Goal: Task Accomplishment & Management: Use online tool/utility

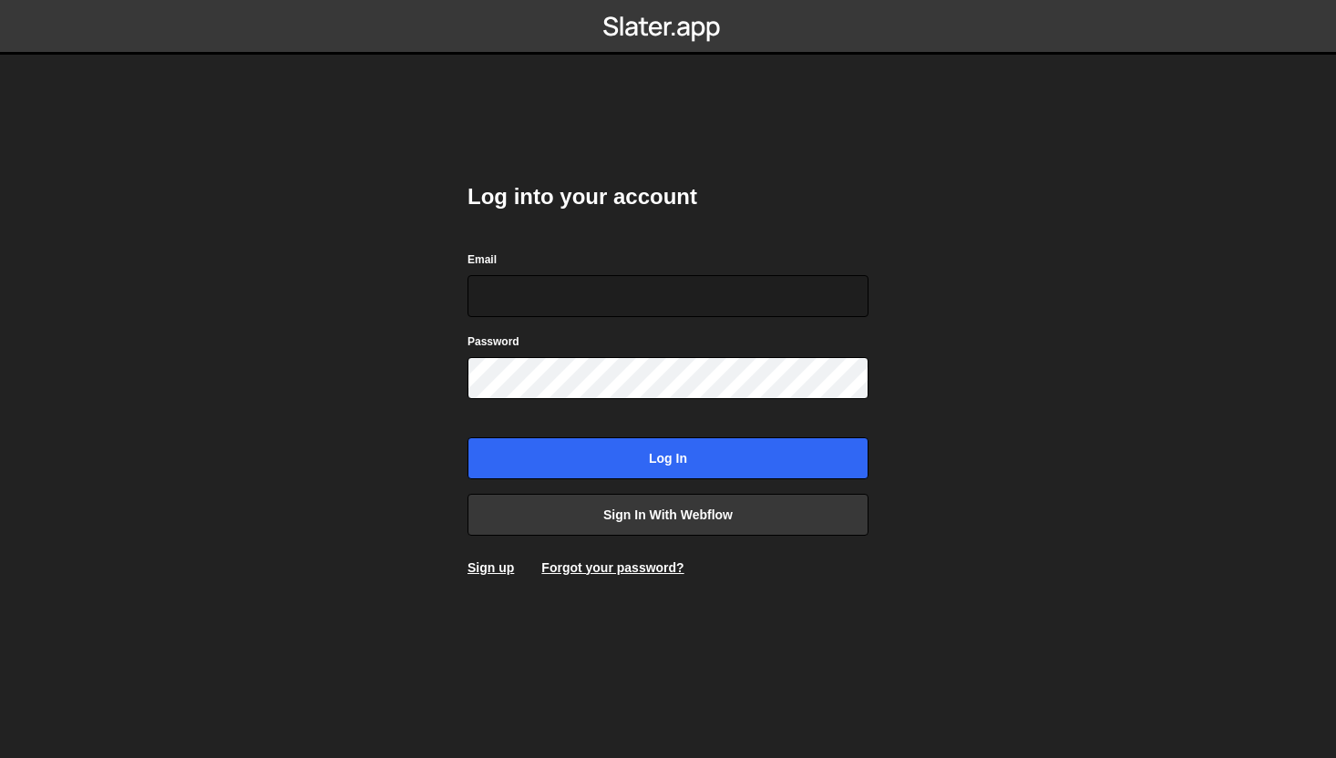
type input "[PERSON_NAME][EMAIL_ADDRESS][DOMAIN_NAME]"
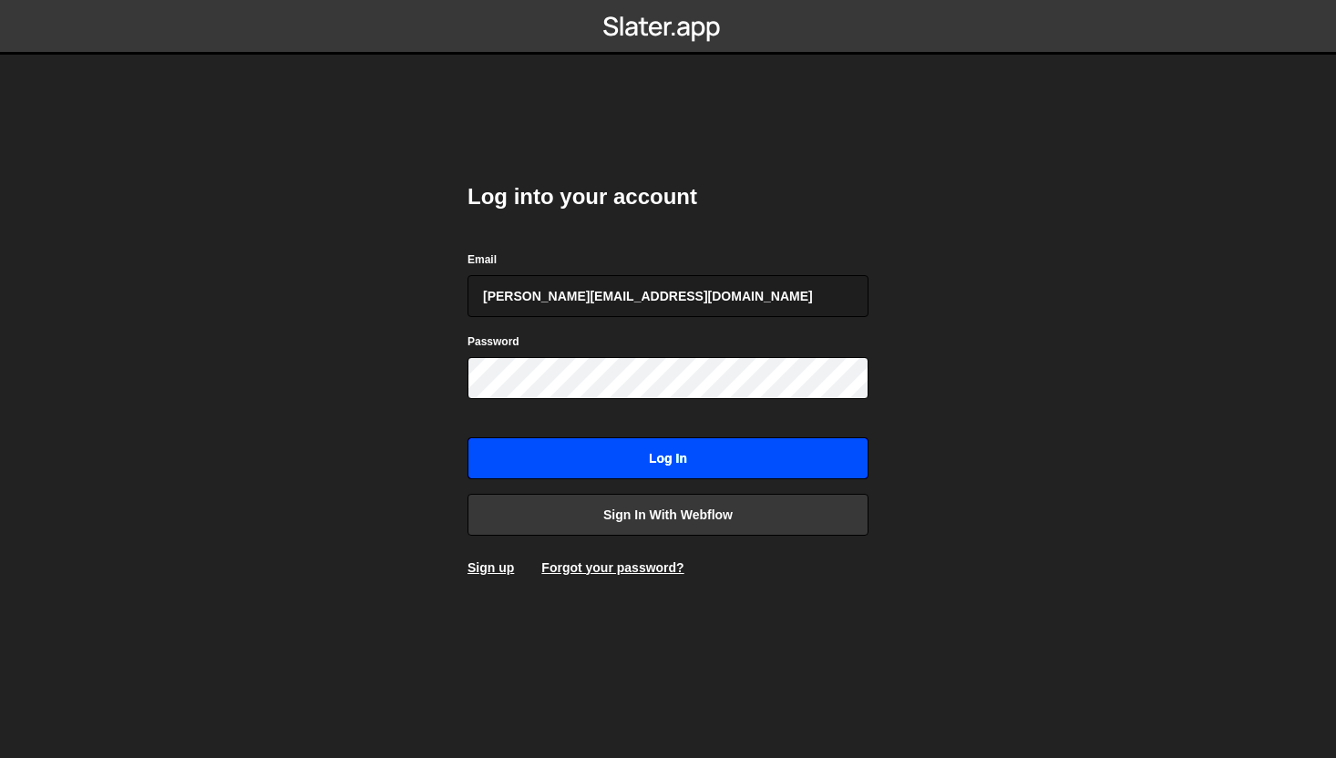
click at [700, 454] on input "Log in" at bounding box center [668, 459] width 401 height 42
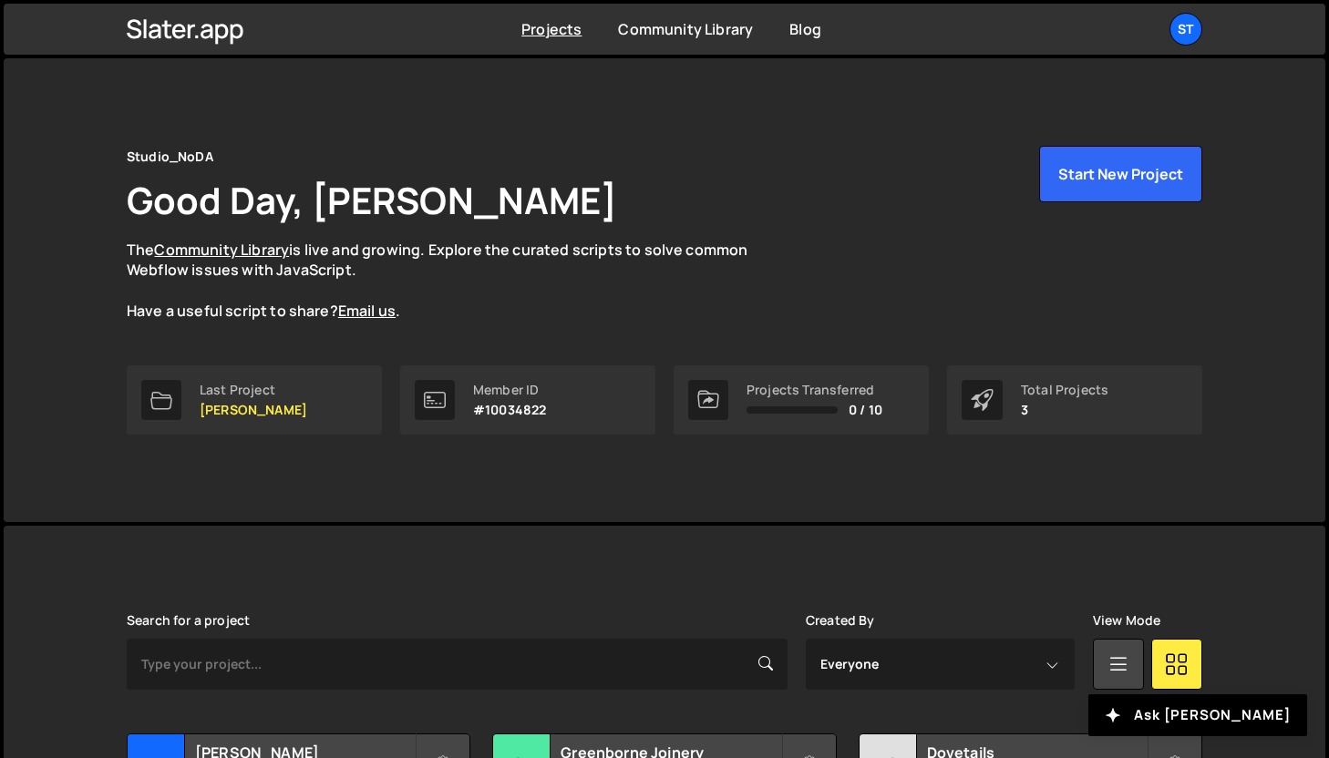
scroll to position [180, 0]
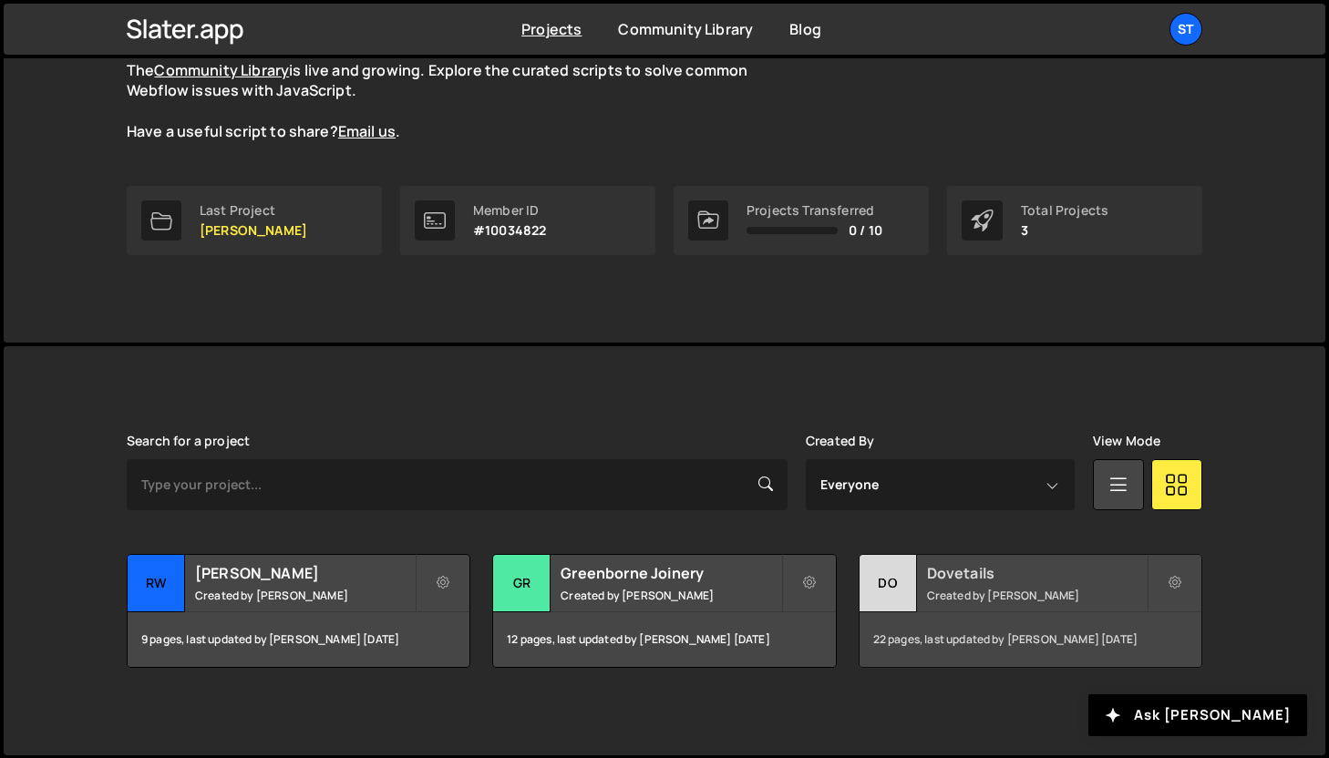
click at [962, 572] on h2 "Dovetails" at bounding box center [1037, 573] width 220 height 20
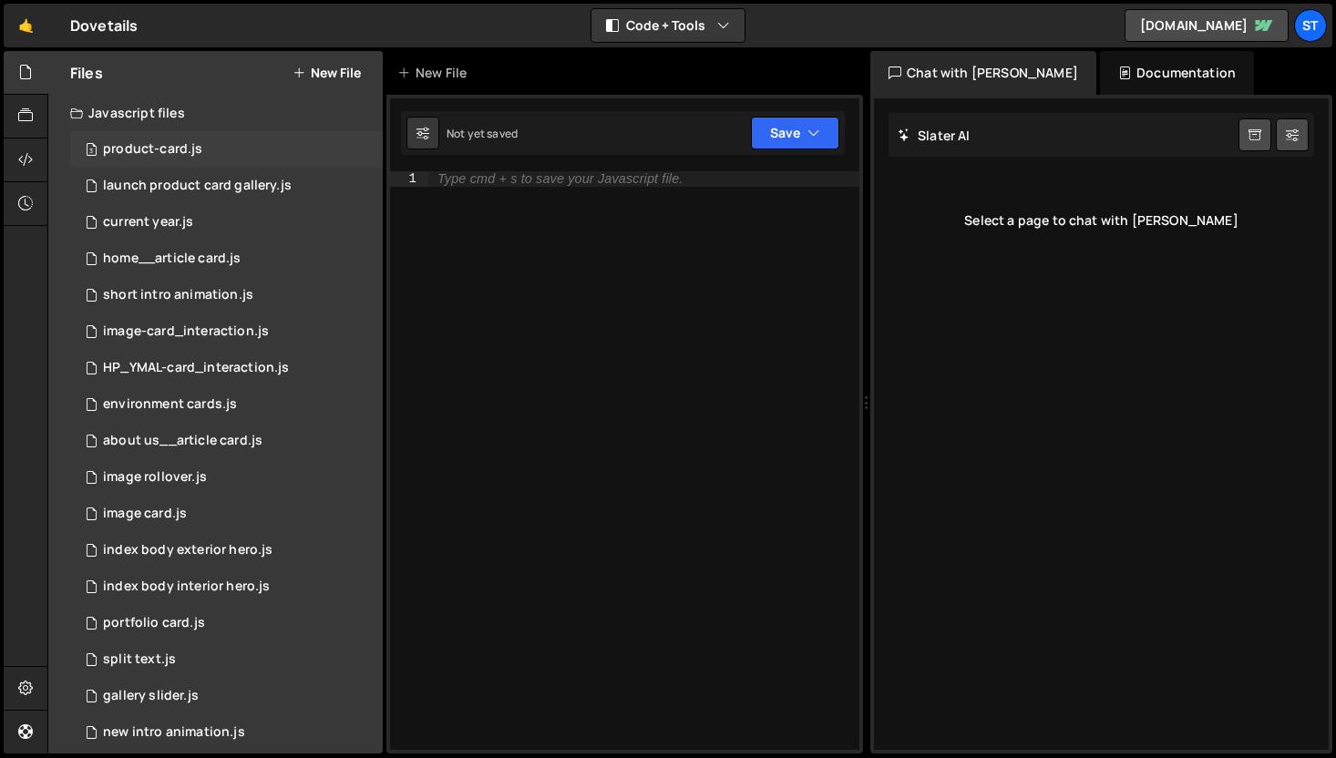
click at [196, 155] on div "product-card.js" at bounding box center [152, 149] width 99 height 16
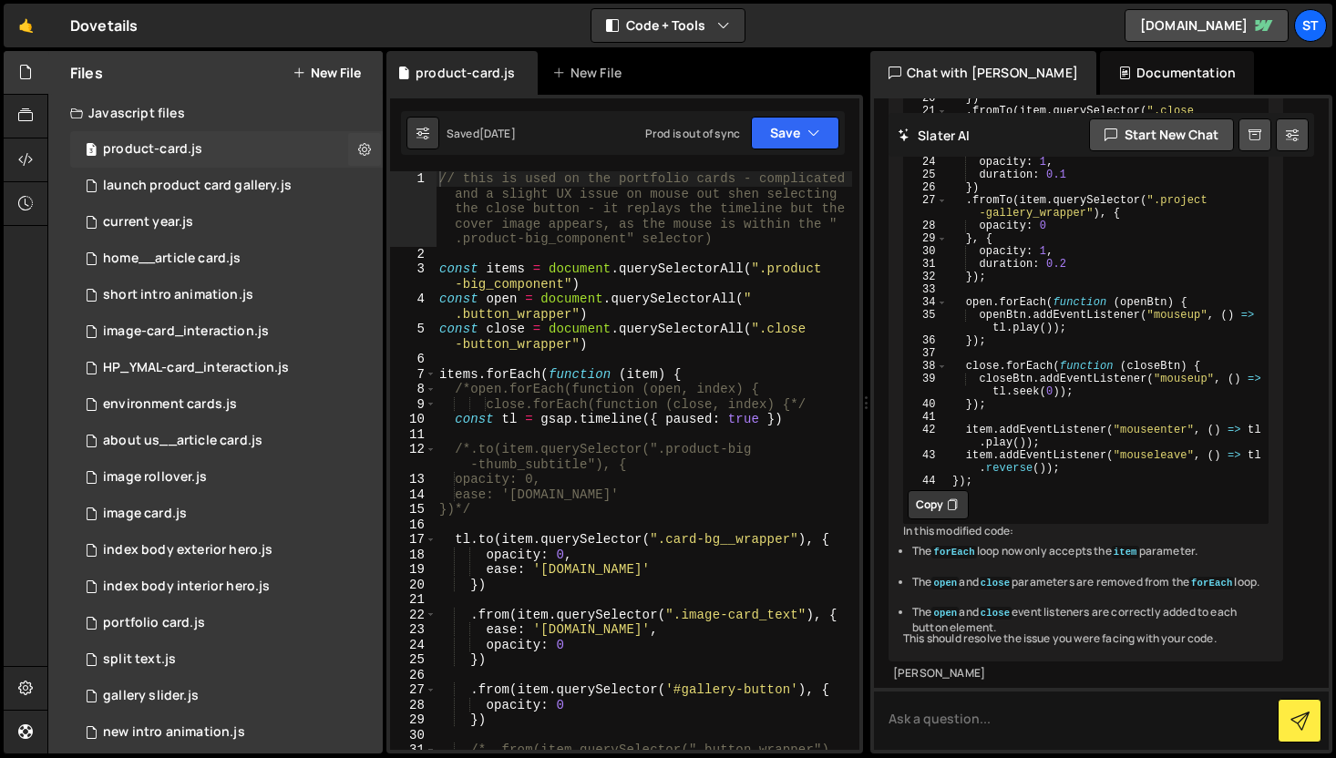
scroll to position [5379, 0]
click at [722, 23] on icon "button" at bounding box center [723, 25] width 13 height 18
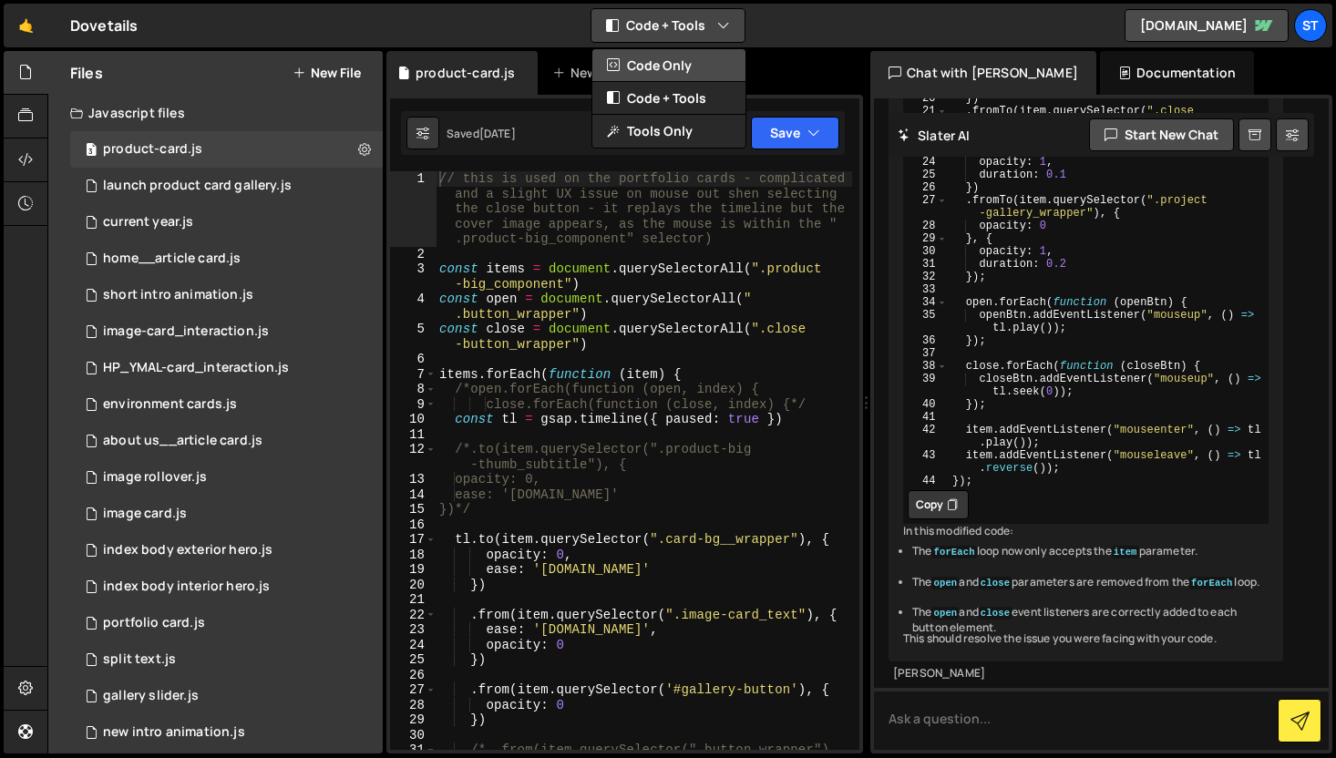
click at [680, 66] on button "Code Only" at bounding box center [668, 65] width 153 height 33
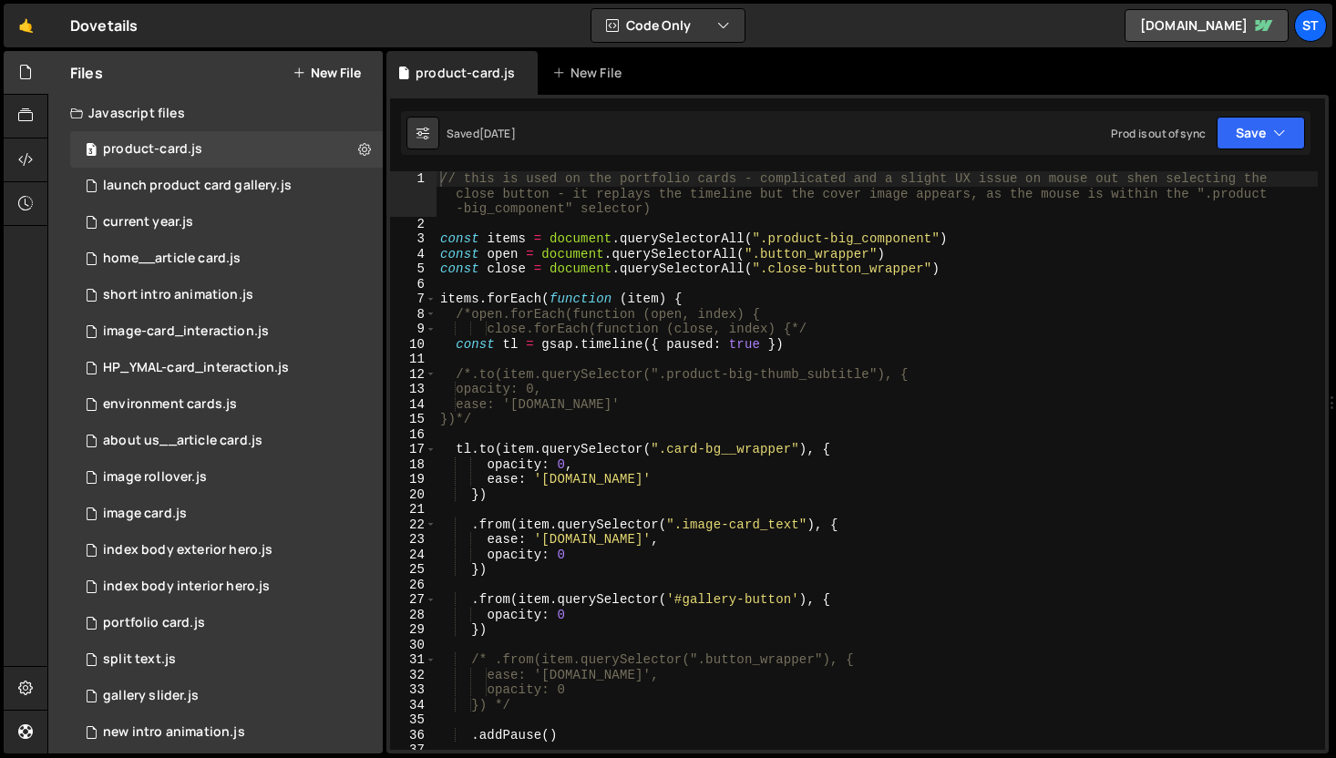
click at [1131, 179] on div "// this is used on the portfolio cards - complicated and a slight UX issue on m…" at bounding box center [877, 490] width 881 height 639
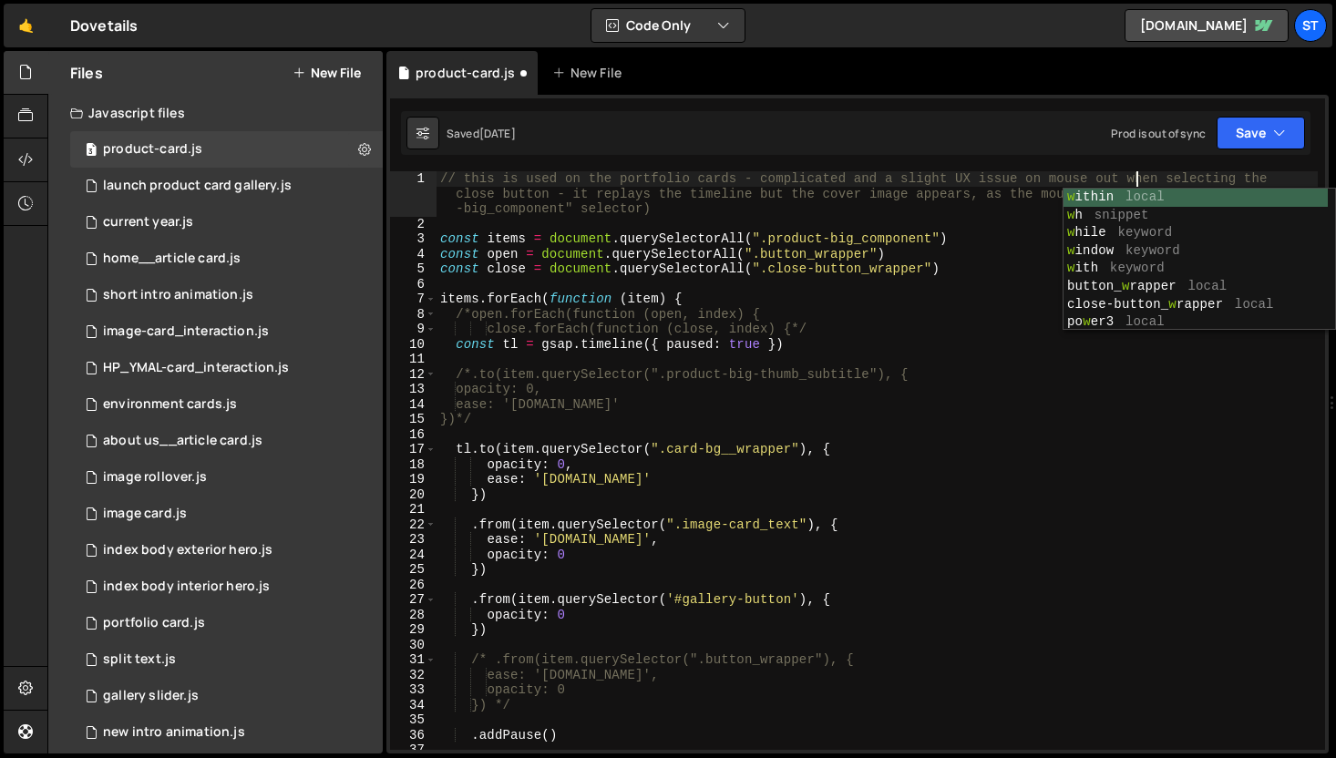
click at [1016, 351] on div "// this is used on the portfolio cards - complicated and a slight UX issue on m…" at bounding box center [877, 490] width 881 height 639
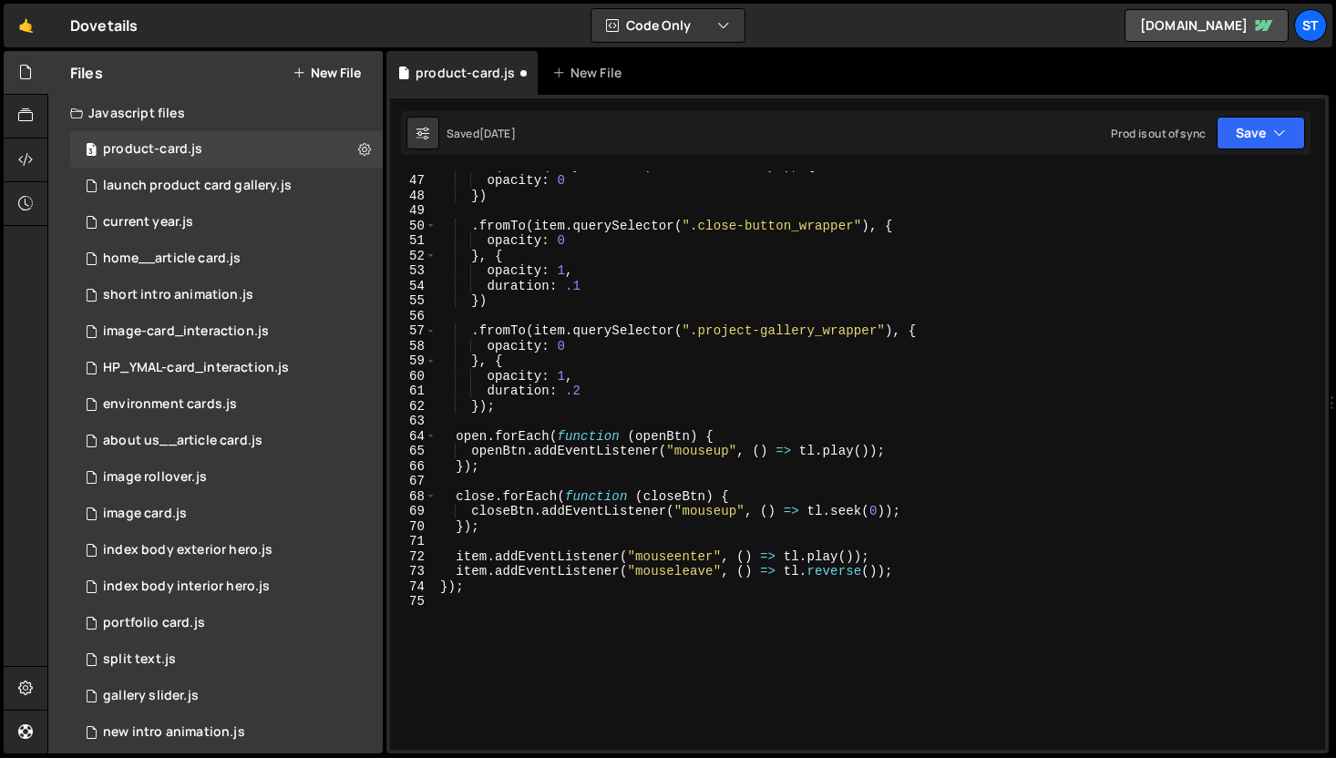
scroll to position [720, 0]
click at [456, 497] on div ". to ( item . querySelector ( ".txt-block-body" ) , { opacity : 0 }) . fromTo (…" at bounding box center [877, 462] width 881 height 609
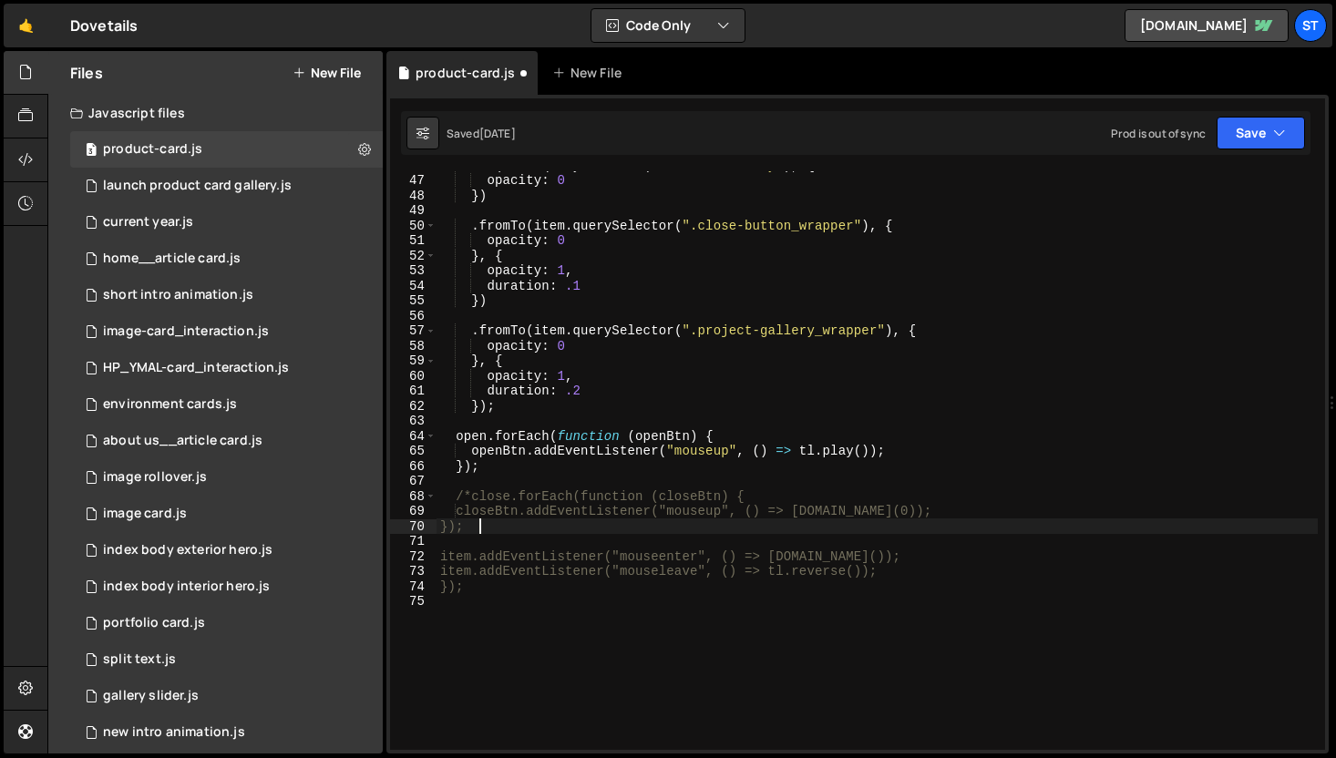
click at [483, 532] on div ". to ( item . querySelector ( ".txt-block-body" ) , { opacity : 0 }) . fromTo (…" at bounding box center [877, 462] width 881 height 609
type textarea "});*/"
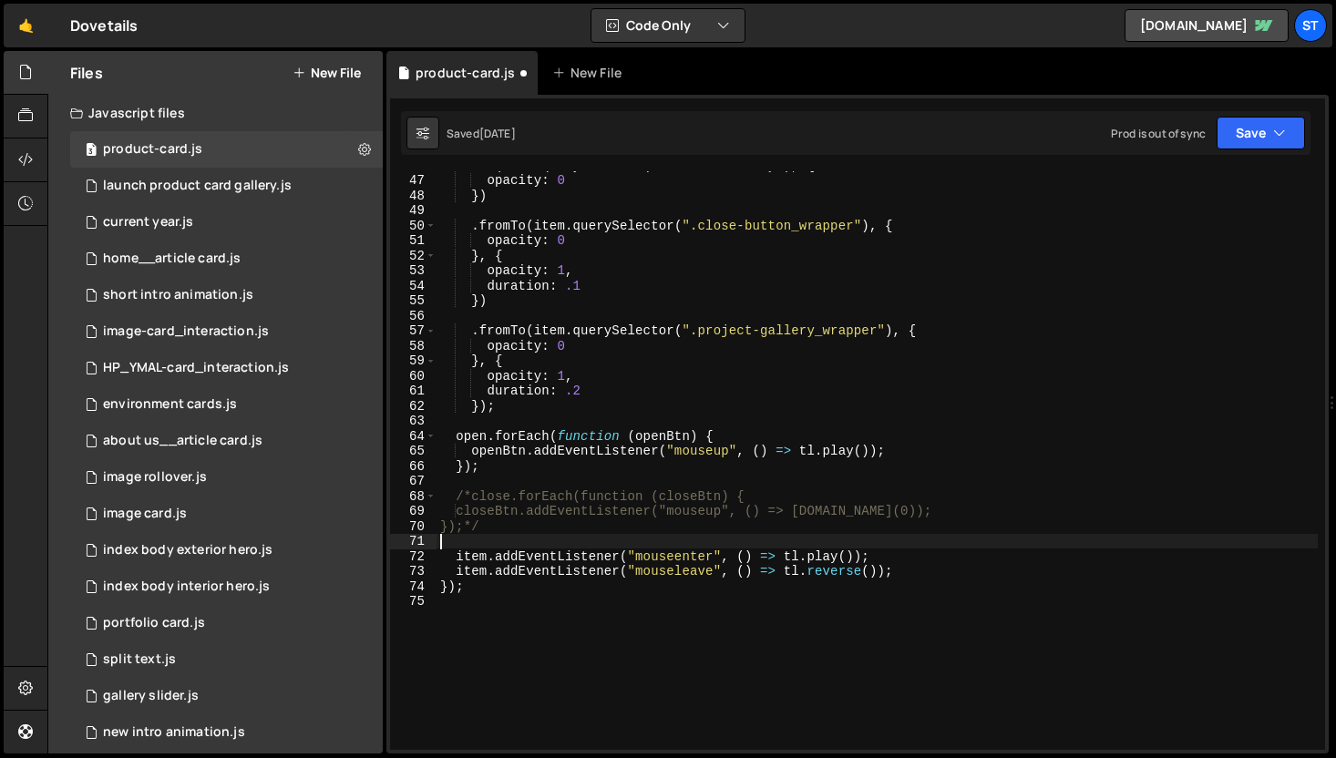
click at [784, 534] on div ". to ( item . querySelector ( ".txt-block-body" ) , { opacity : 0 }) . fromTo (…" at bounding box center [877, 462] width 881 height 609
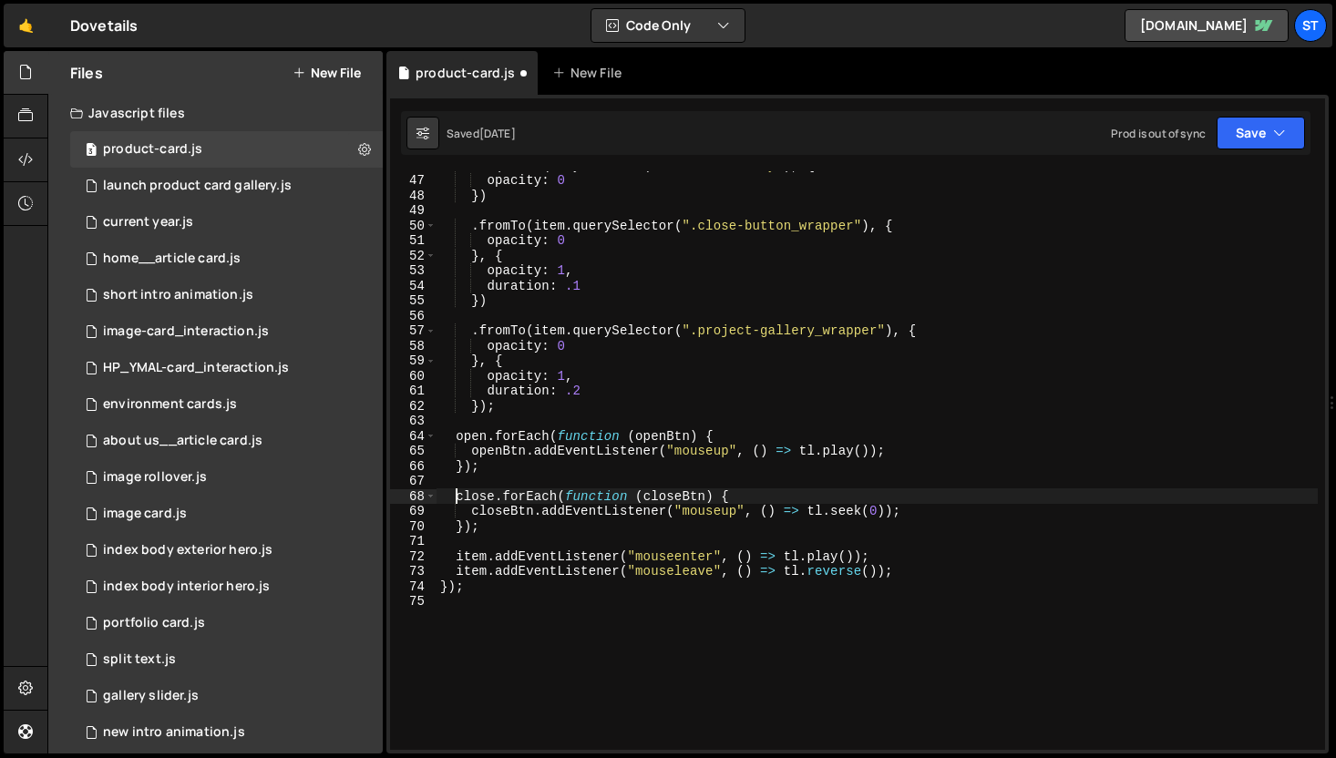
click at [801, 452] on div ". to ( item . querySelector ( ".txt-block-body" ) , { opacity : 0 }) . fromTo (…" at bounding box center [877, 462] width 881 height 609
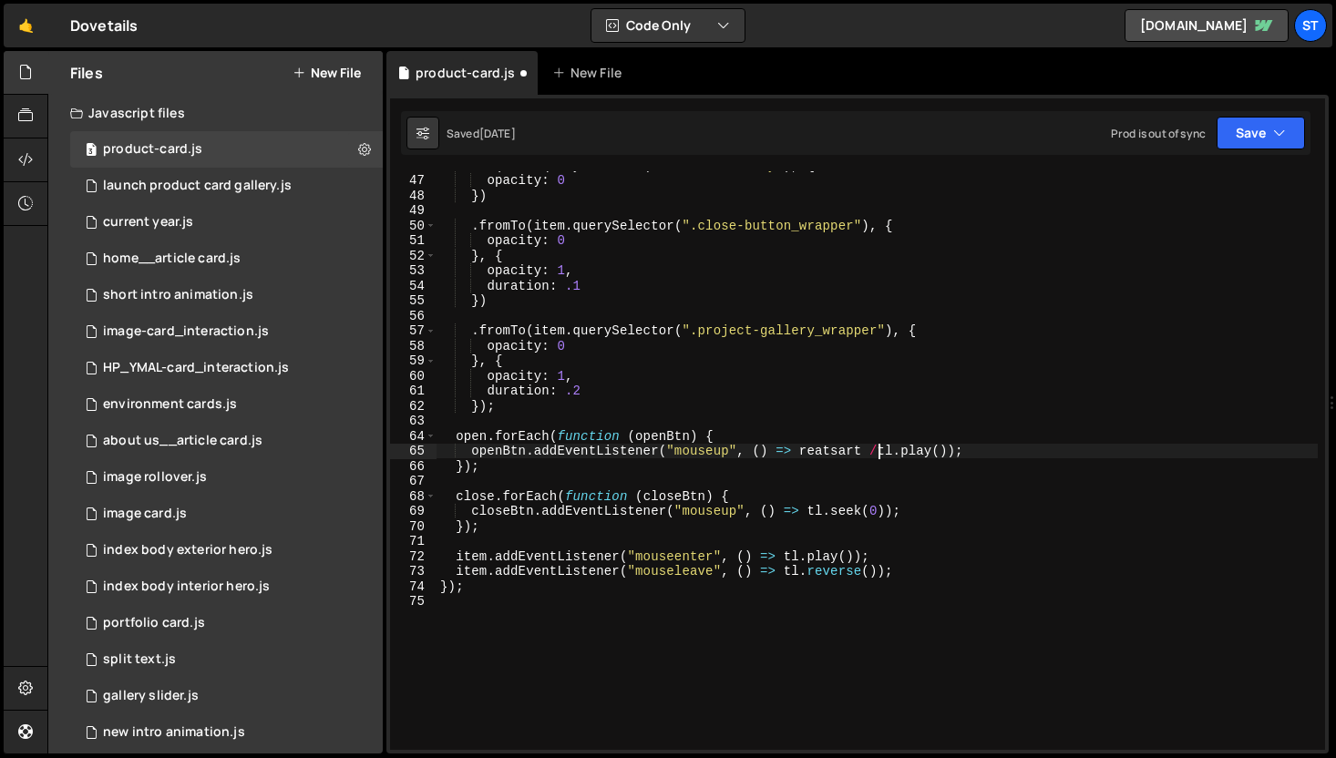
scroll to position [0, 31]
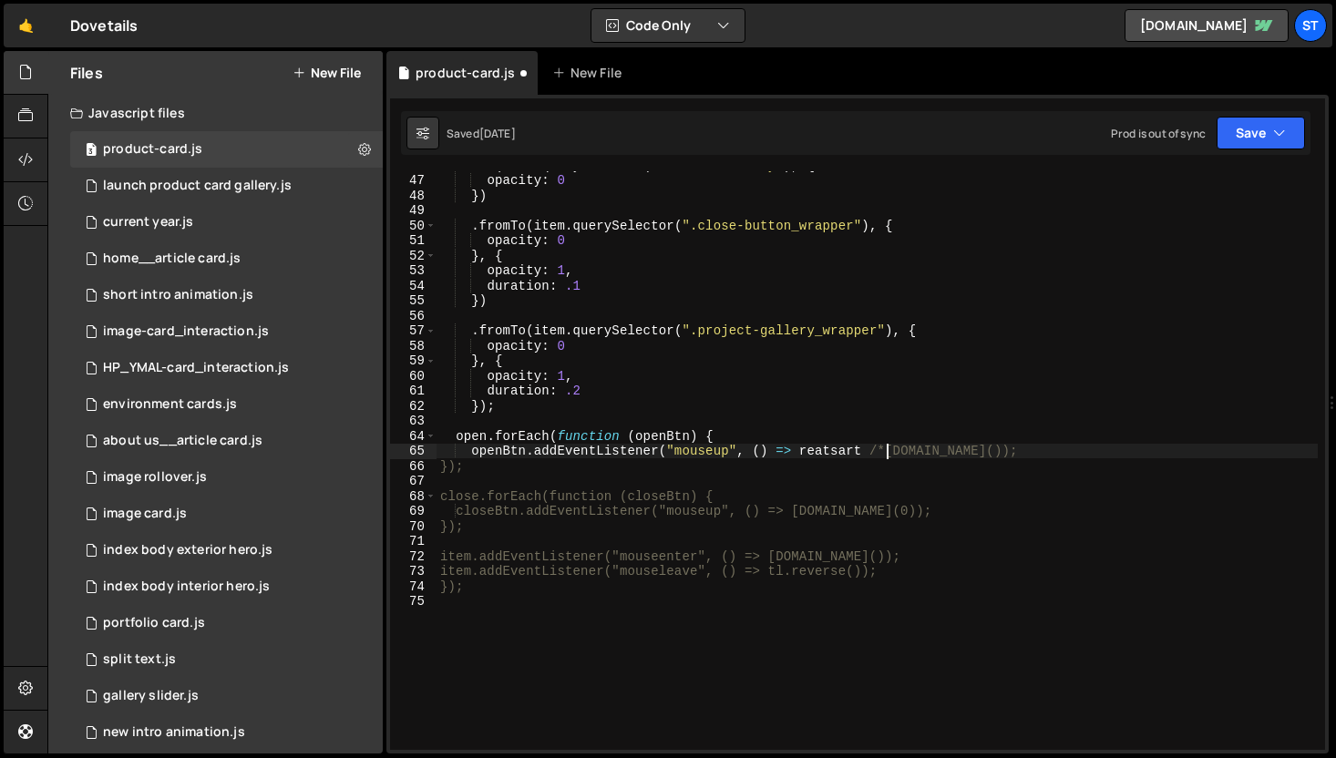
click at [973, 456] on div ". to ( item . querySelector ( ".txt-block-body" ) , { opacity : 0 }) . fromTo (…" at bounding box center [877, 462] width 881 height 609
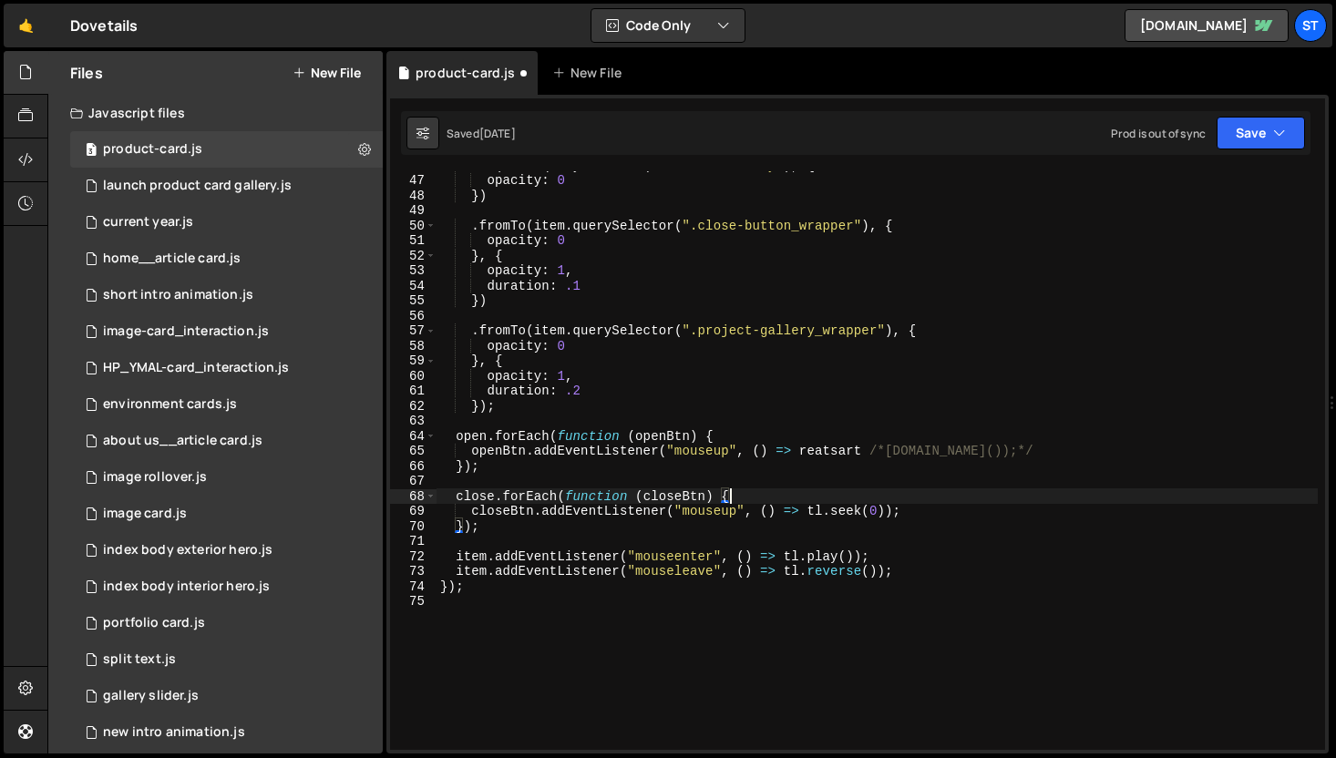
click at [1035, 498] on div ". to ( item . querySelector ( ".txt-block-body" ) , { opacity : 0 }) . fromTo (…" at bounding box center [877, 462] width 881 height 609
click at [823, 451] on div ". to ( item . querySelector ( ".txt-block-body" ) , { opacity : 0 }) . fromTo (…" at bounding box center [877, 462] width 881 height 609
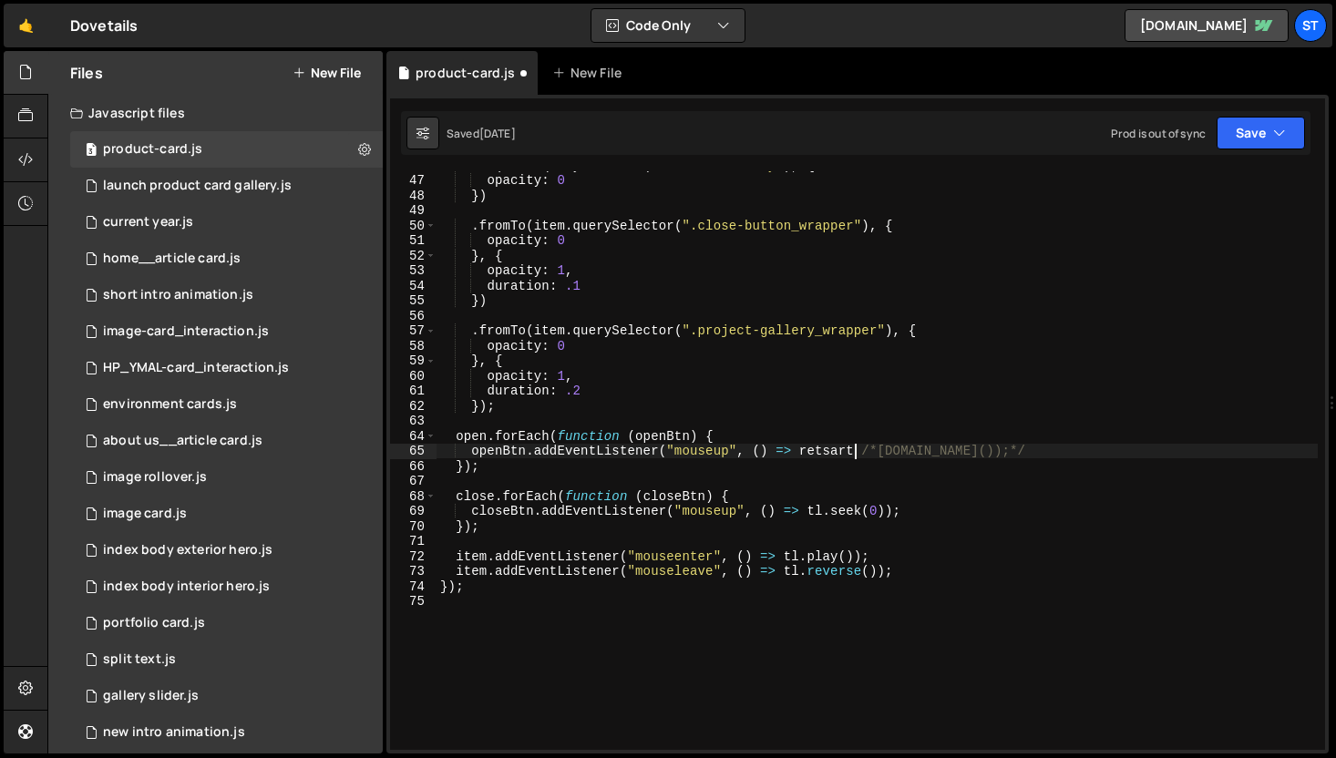
click at [853, 454] on div ". to ( item . querySelector ( ".txt-block-body" ) , { opacity : 0 }) . fromTo (…" at bounding box center [877, 462] width 881 height 609
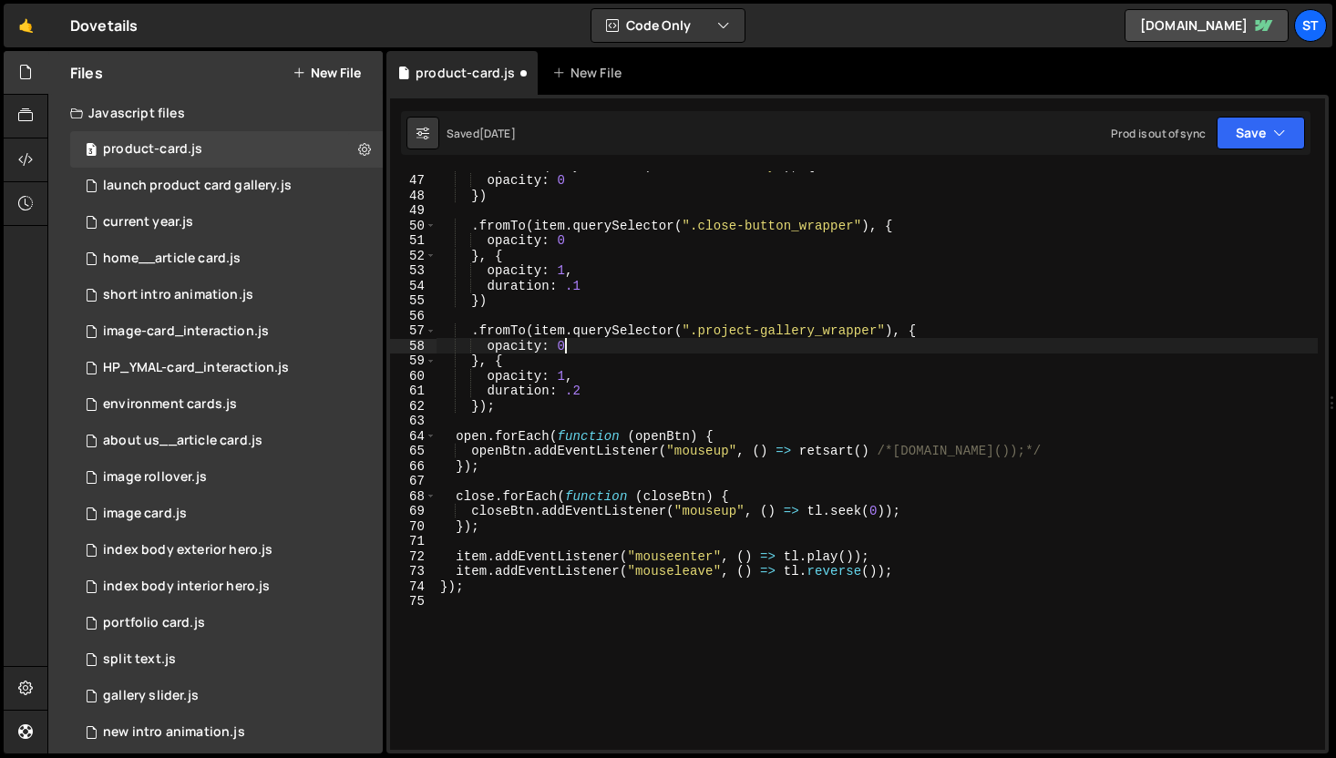
click at [1094, 349] on div ". to ( item . querySelector ( ".txt-block-body" ) , { opacity : 0 }) . fromTo (…" at bounding box center [877, 462] width 881 height 609
click at [828, 452] on div ". to ( item . querySelector ( ".txt-block-body" ) , { opacity : 0 }) . fromTo (…" at bounding box center [877, 462] width 881 height 609
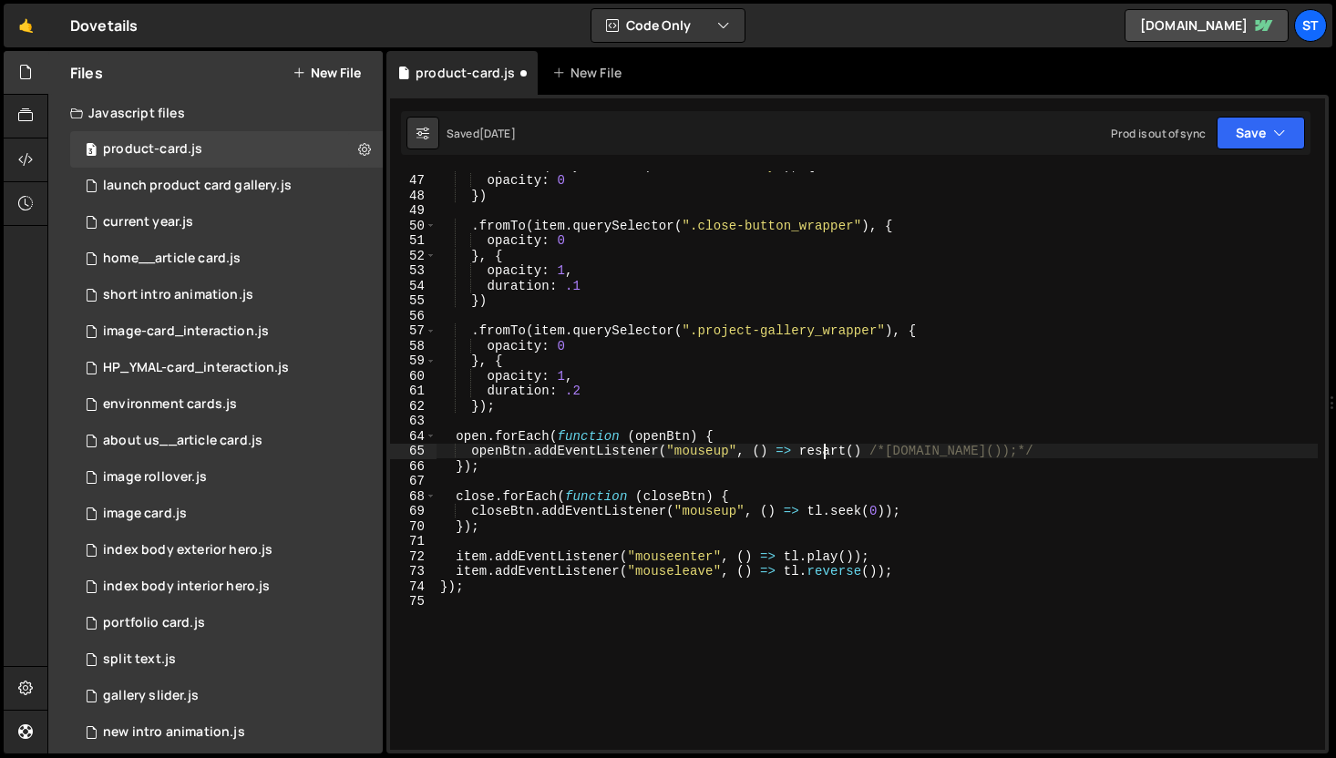
scroll to position [0, 26]
click at [997, 452] on div ". to ( item . querySelector ( ".txt-block-body" ) , { opacity : 0 }) . fromTo (…" at bounding box center [877, 462] width 881 height 609
click at [802, 450] on div ". to ( item . querySelector ( ".txt-block-body" ) , { opacity : 0 }) . fromTo (…" at bounding box center [877, 462] width 881 height 609
click at [1086, 450] on div ". to ( item . querySelector ( ".txt-block-body" ) , { opacity : 0 }) . fromTo (…" at bounding box center [877, 462] width 881 height 609
click at [1277, 137] on icon "button" at bounding box center [1279, 133] width 13 height 18
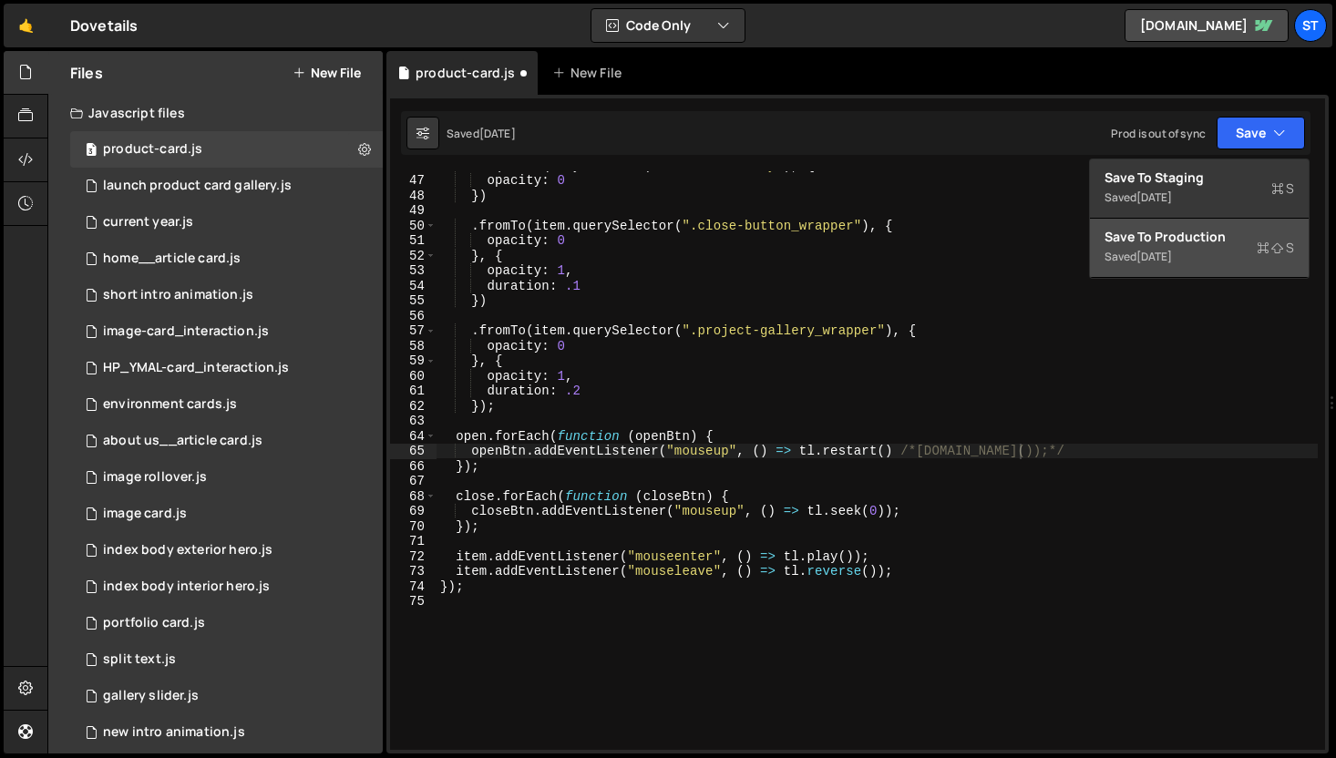
click at [1189, 237] on div "Save to Production S" at bounding box center [1200, 237] width 190 height 18
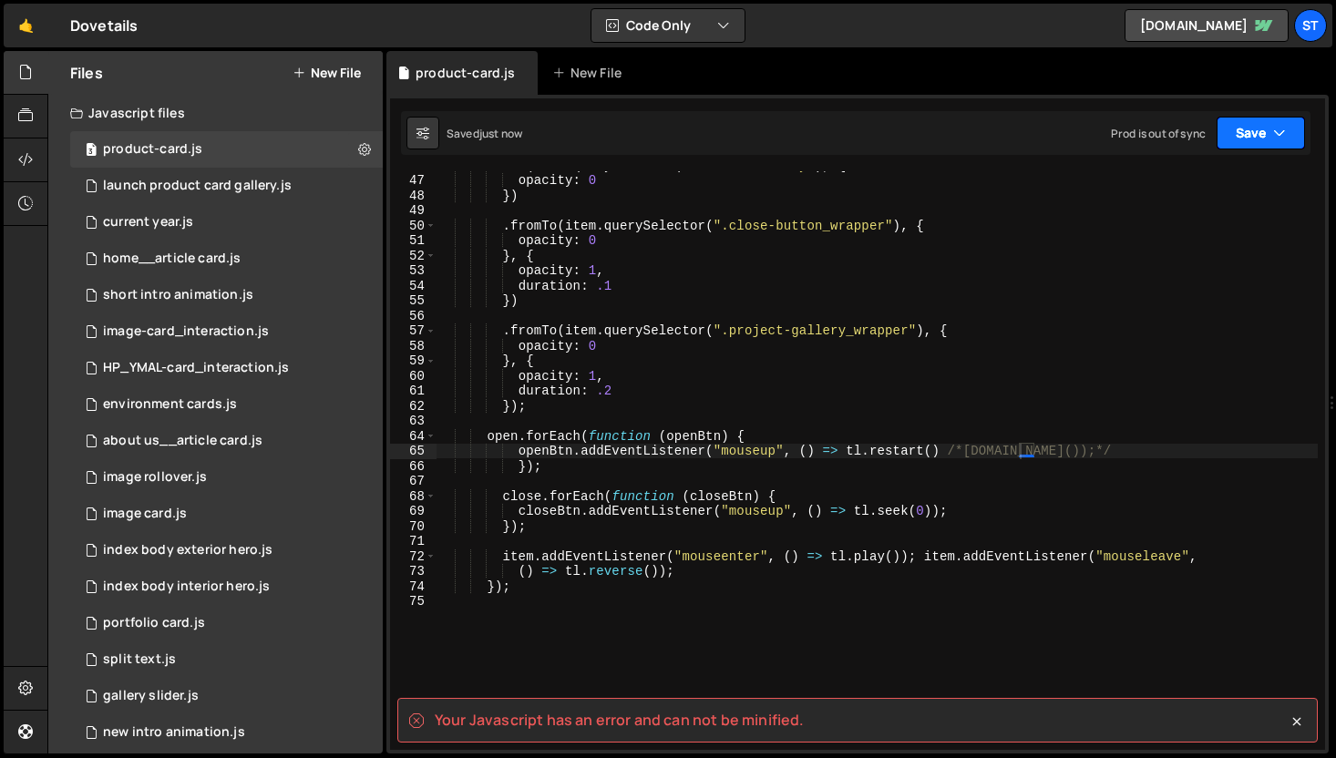
click at [1260, 124] on button "Save" at bounding box center [1261, 133] width 88 height 33
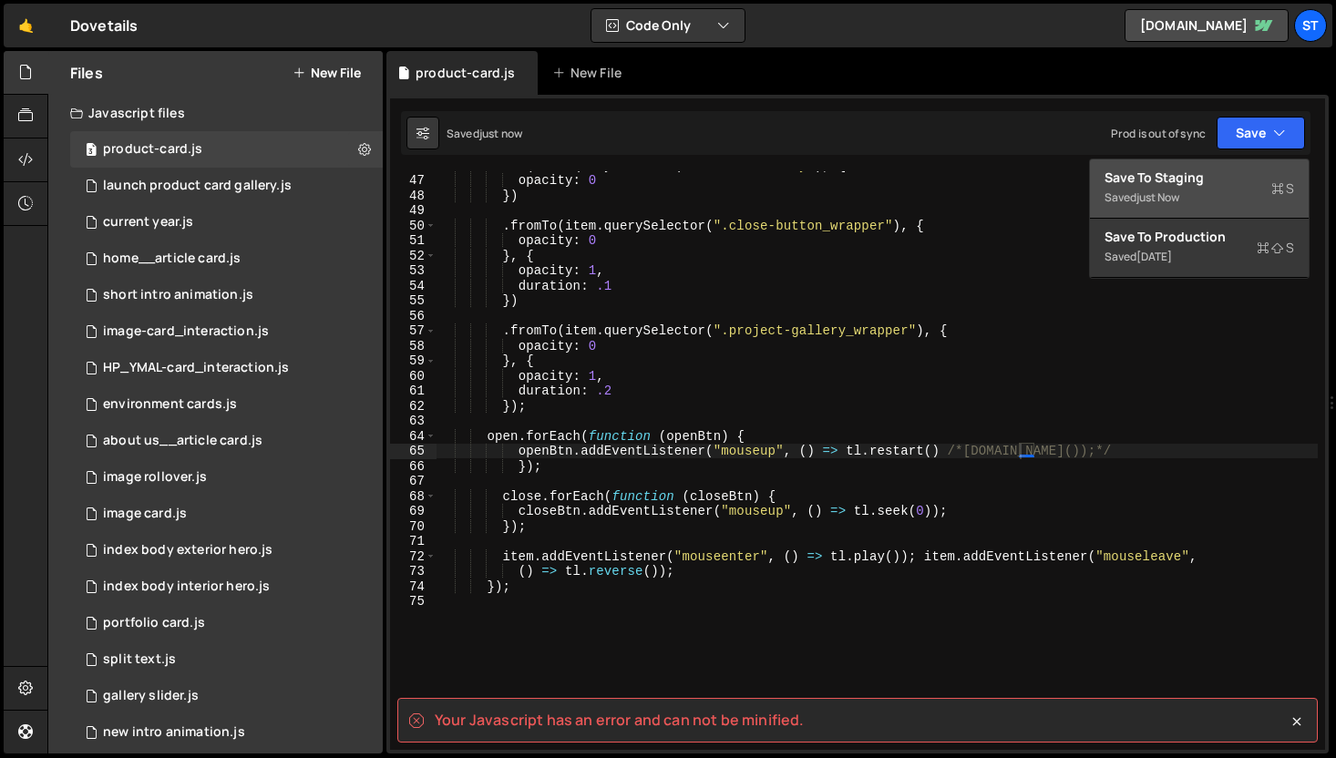
click at [1201, 178] on div "Save to Staging S" at bounding box center [1200, 178] width 190 height 18
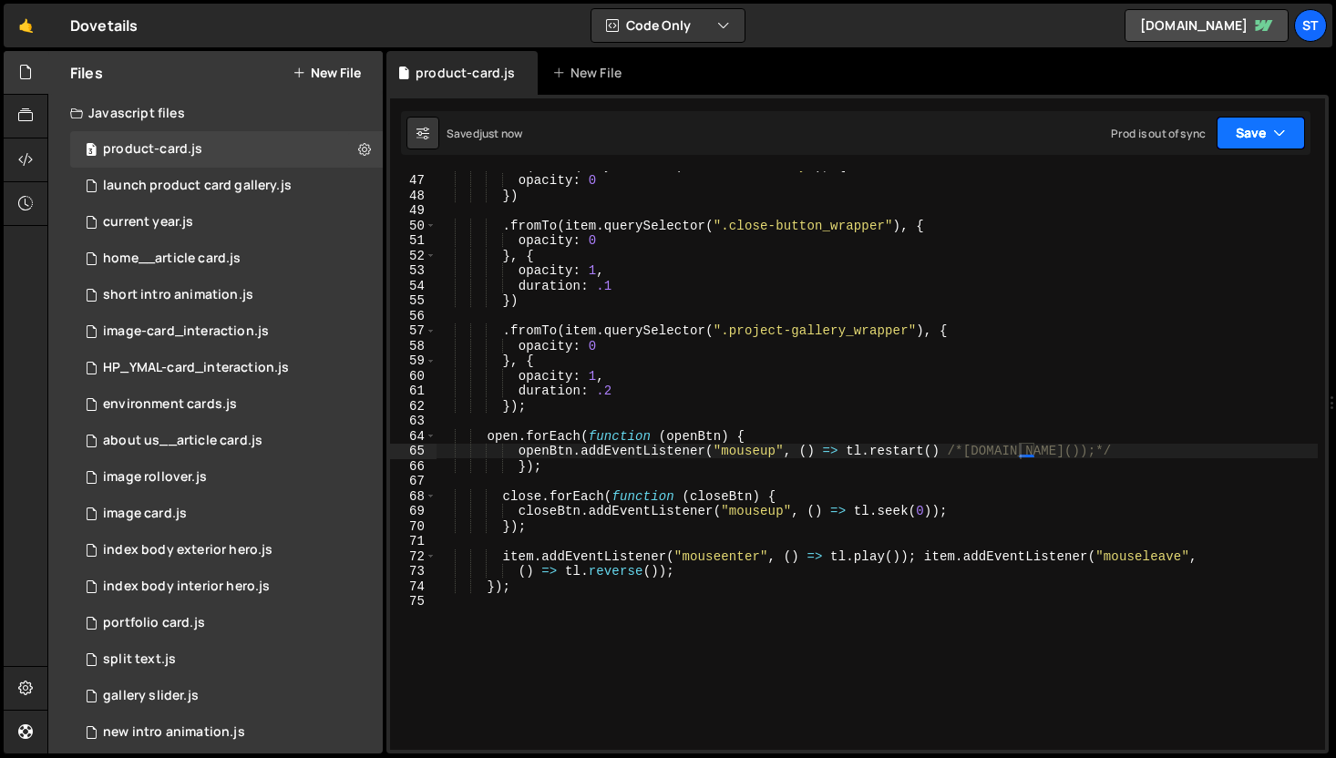
click at [1249, 128] on button "Save" at bounding box center [1261, 133] width 88 height 33
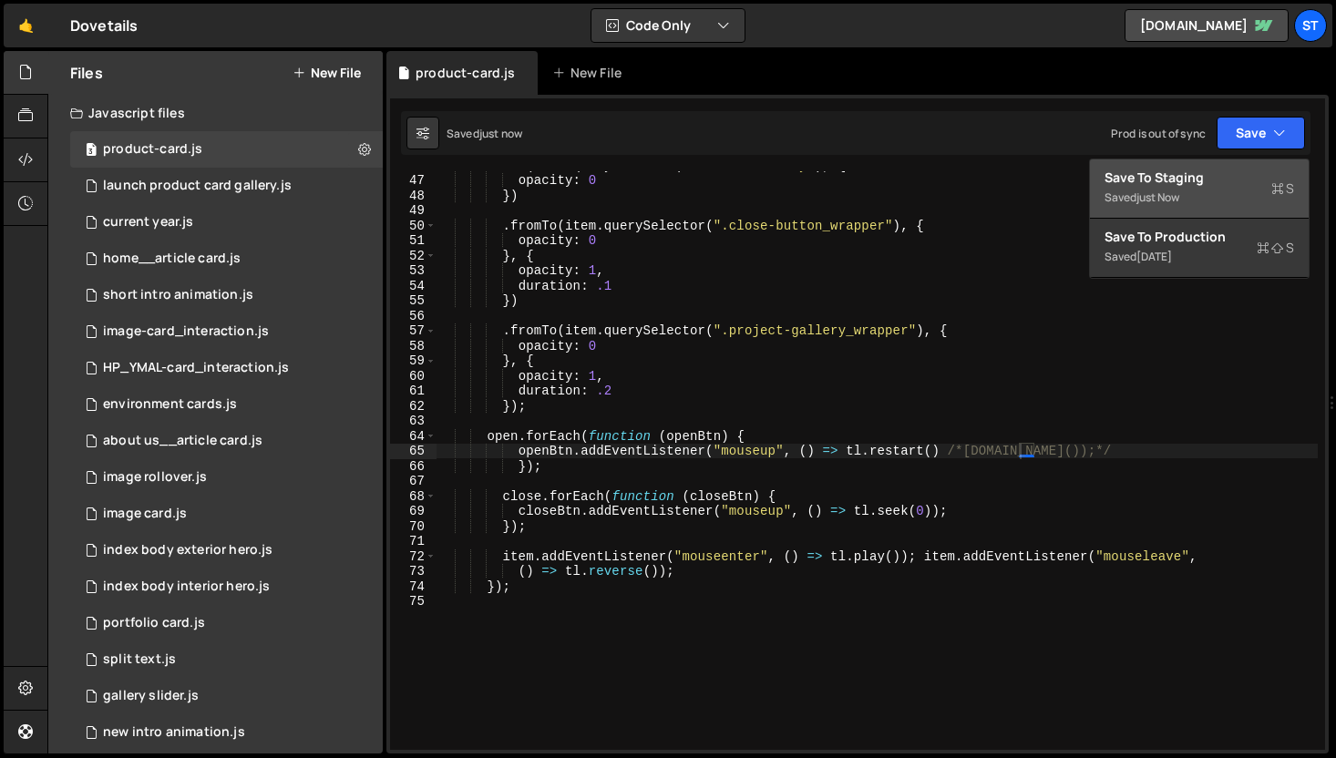
click at [1208, 180] on div "Save to Staging S" at bounding box center [1200, 178] width 190 height 18
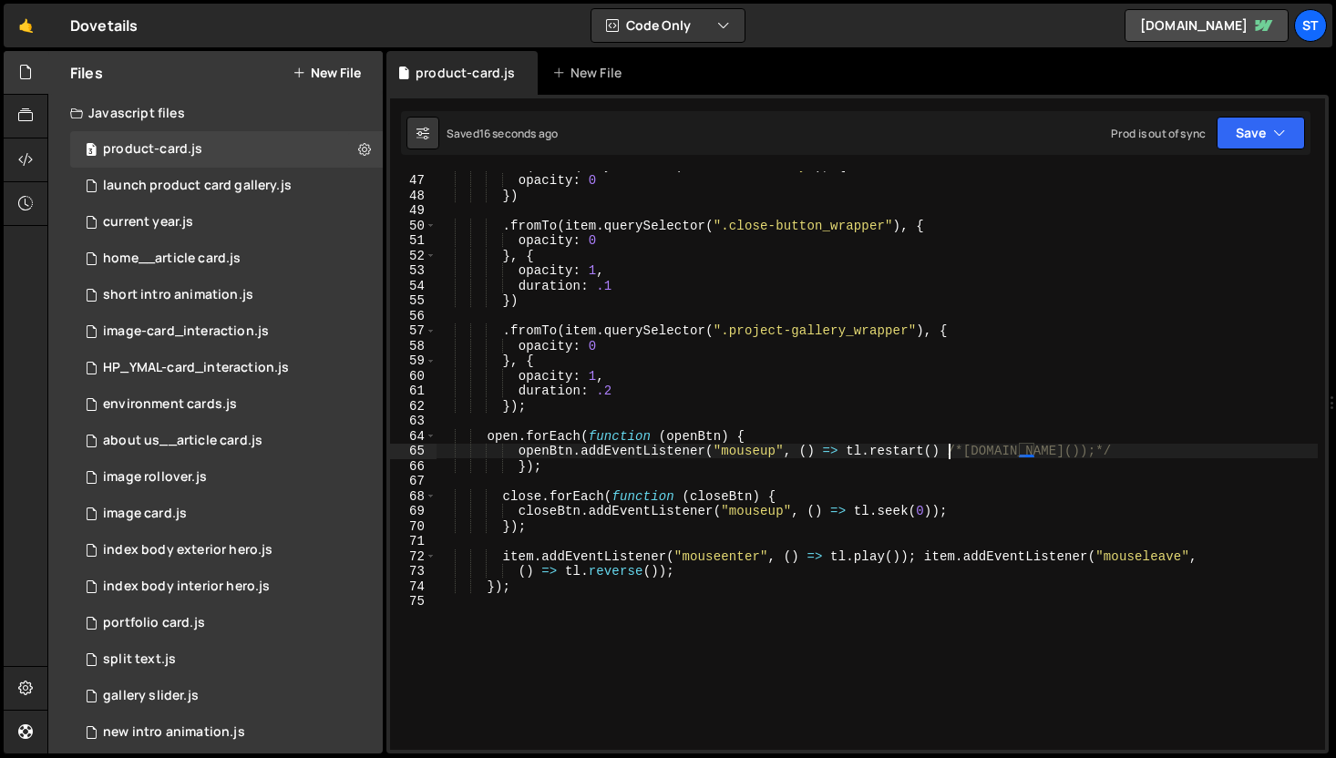
click at [948, 454] on div ". to ( item . querySelector ( ".txt-block-body" ) , { opacity : 0 }) . fromTo (…" at bounding box center [877, 462] width 881 height 609
drag, startPoint x: 955, startPoint y: 454, endPoint x: 849, endPoint y: 456, distance: 106.7
click at [849, 456] on div ". to ( item . querySelector ( ".txt-block-body" ) , { opacity : 0 }) . fromTo (…" at bounding box center [877, 462] width 881 height 609
click at [1210, 376] on div ". to ( item . querySelector ( ".txt-block-body" ) , { opacity : 0 }) . fromTo (…" at bounding box center [877, 462] width 881 height 609
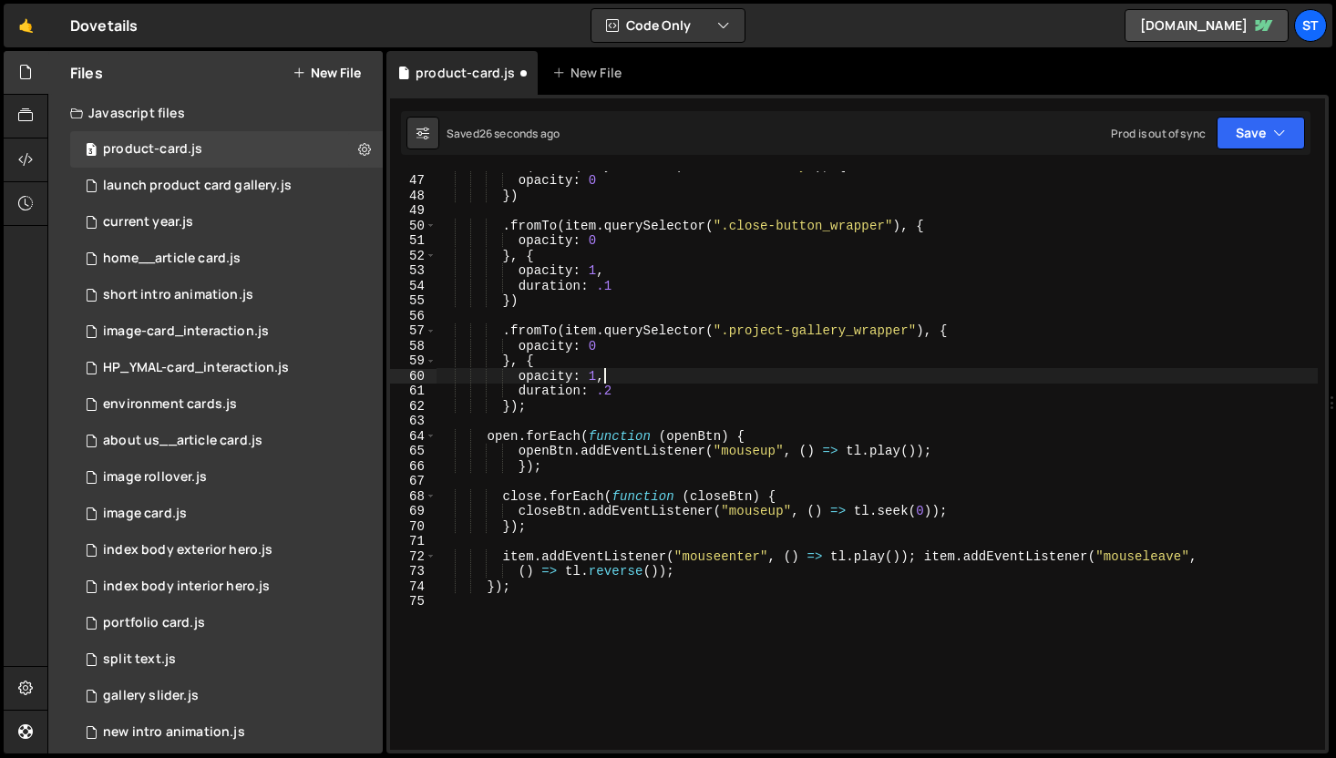
scroll to position [0, 10]
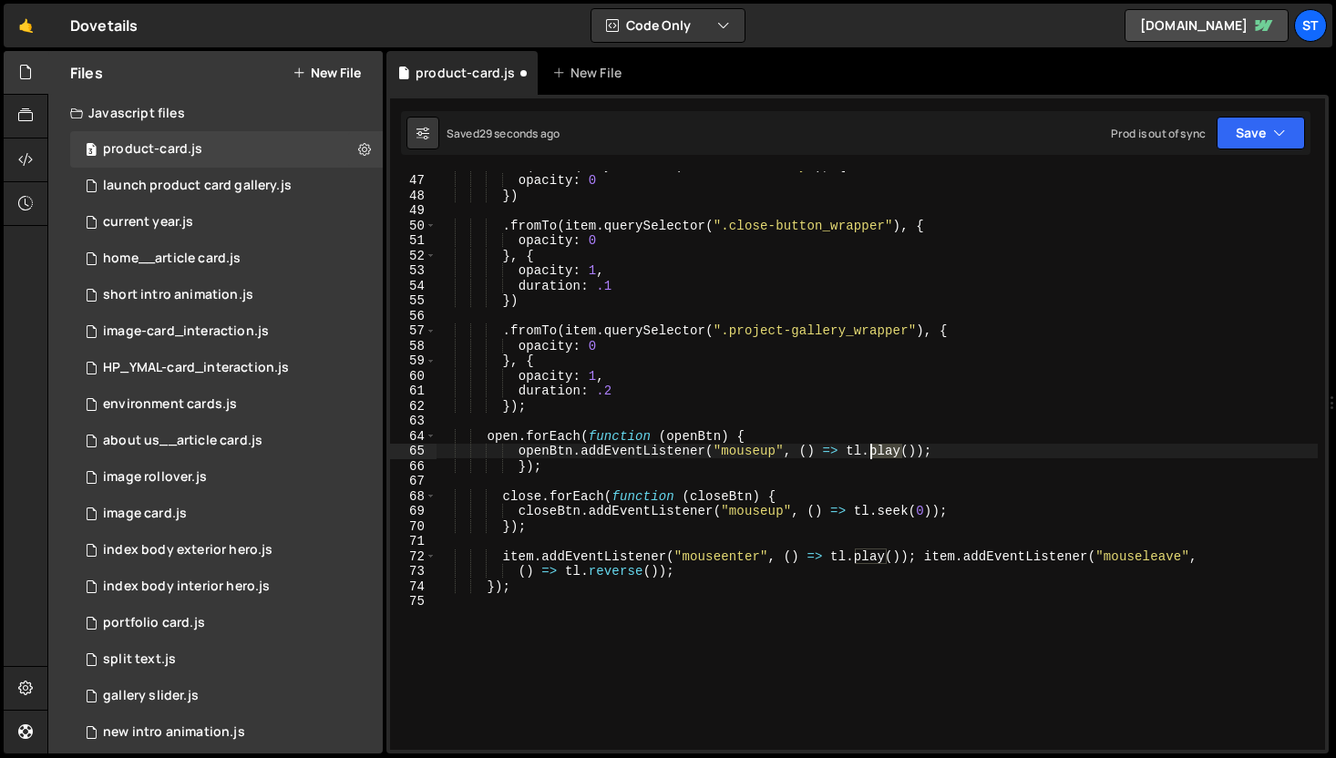
drag, startPoint x: 901, startPoint y: 455, endPoint x: 871, endPoint y: 454, distance: 29.2
click at [871, 454] on div ". to ( item . querySelector ( ".txt-block-body" ) , { opacity : 0 }) . fromTo (…" at bounding box center [877, 462] width 881 height 609
click at [1279, 127] on icon "button" at bounding box center [1279, 133] width 13 height 18
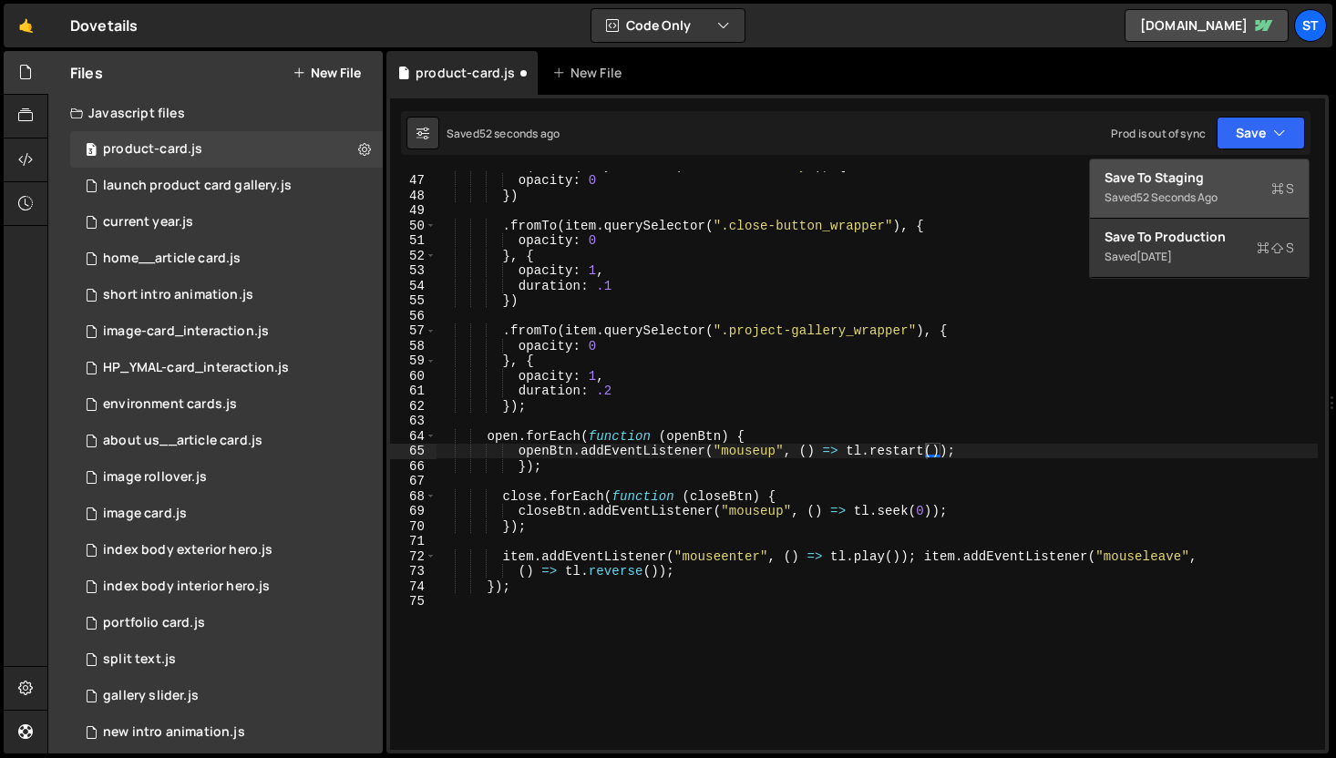
click at [1194, 193] on div "52 seconds ago" at bounding box center [1177, 197] width 81 height 15
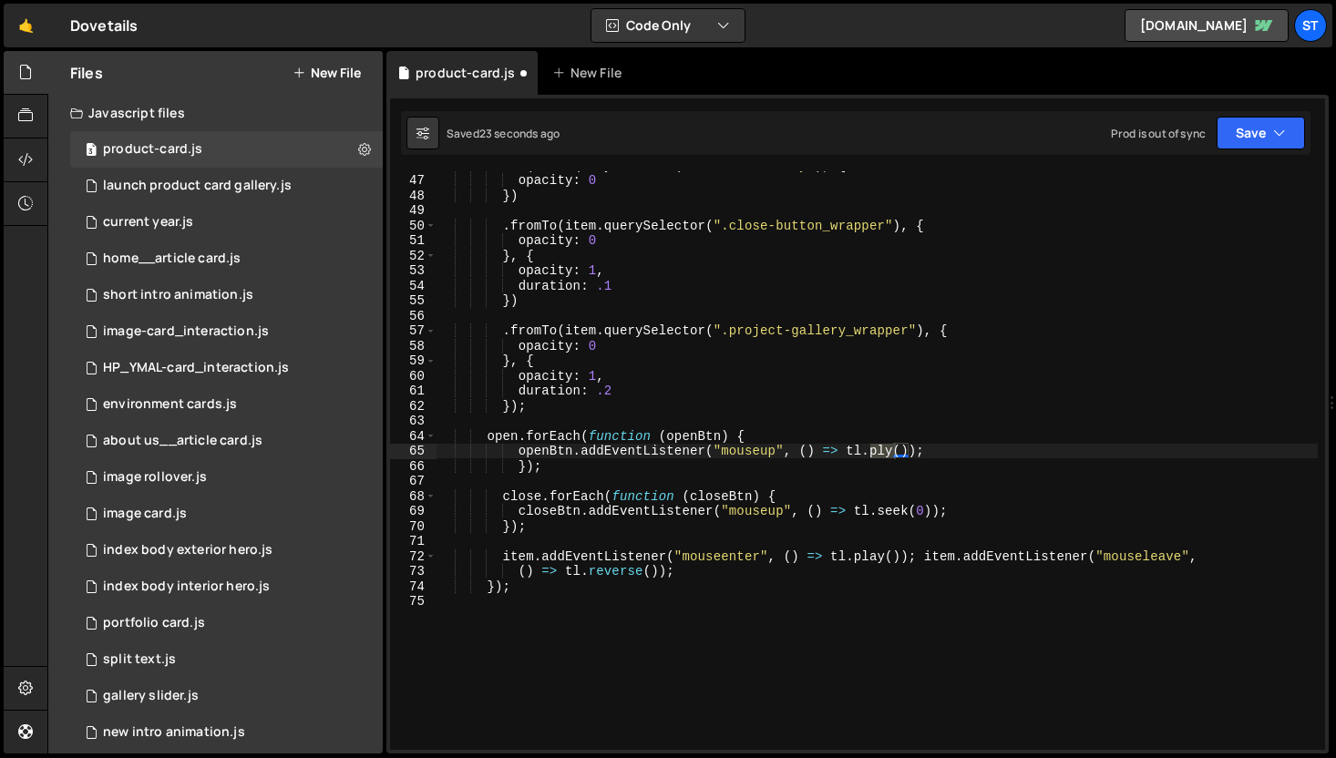
scroll to position [0, 33]
click at [1261, 136] on button "Save" at bounding box center [1261, 133] width 88 height 33
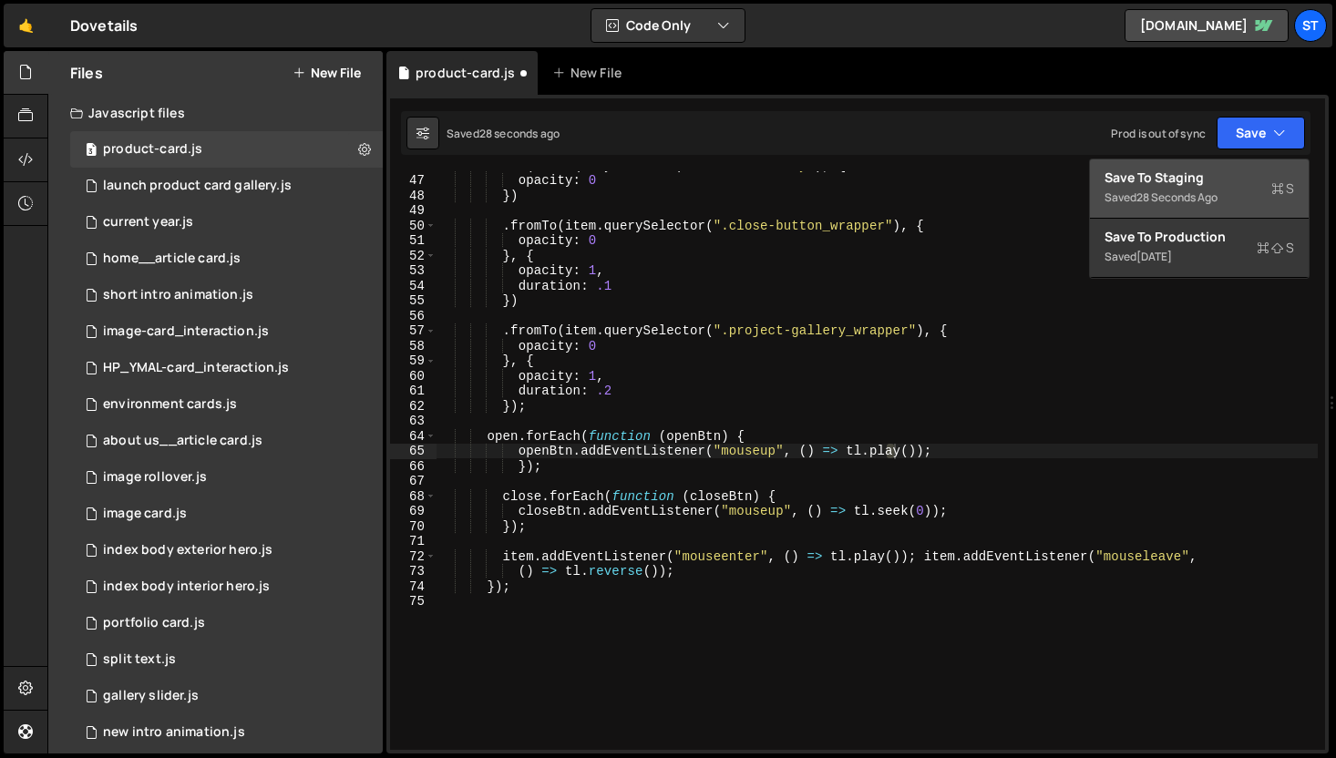
click at [1210, 190] on div "28 seconds ago" at bounding box center [1177, 197] width 81 height 15
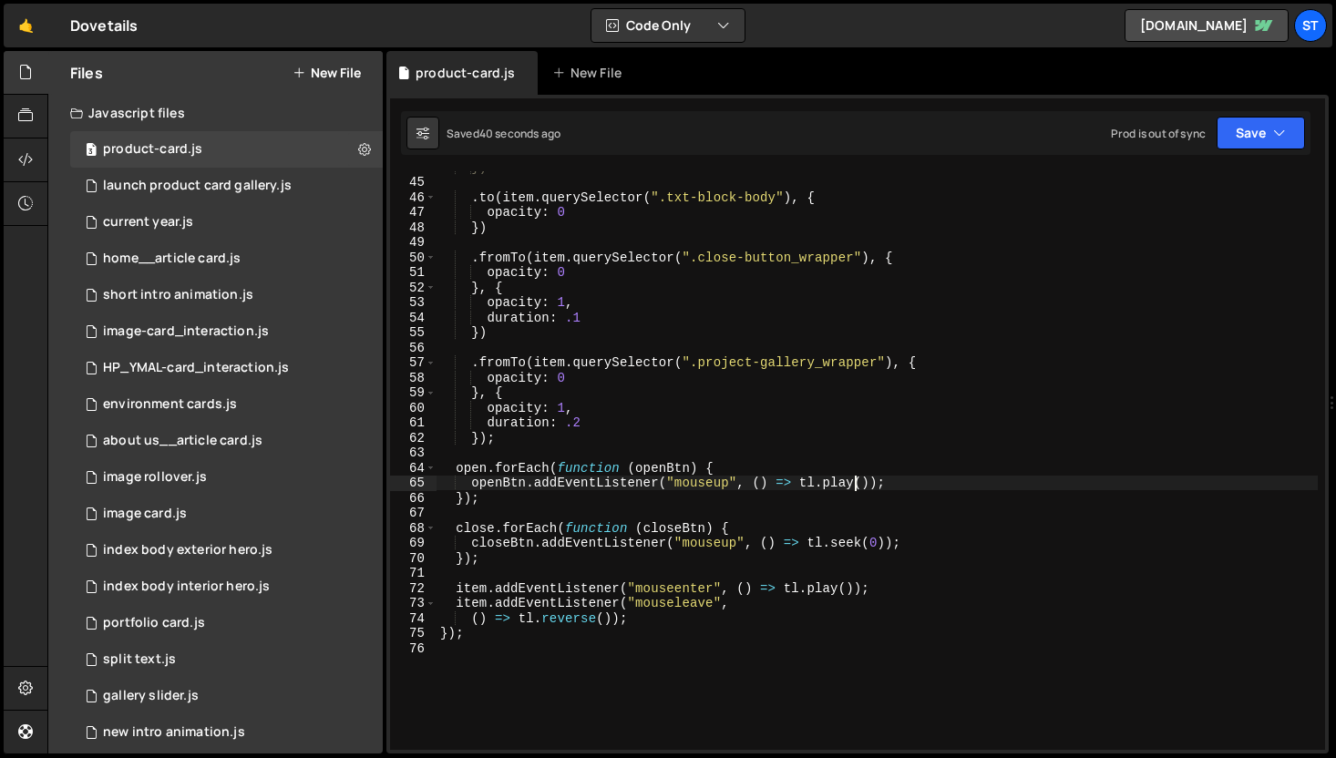
scroll to position [0, 30]
click at [853, 479] on div "}) */ . to ( item . querySelector ( ".txt-block-body" ) , { opacity : 0 }) . fr…" at bounding box center [877, 464] width 881 height 609
click at [1073, 479] on div "}) */ . to ( item . querySelector ( ".txt-block-body" ) , { opacity : 0 }) . fr…" at bounding box center [877, 464] width 881 height 609
click at [1277, 124] on icon "button" at bounding box center [1279, 133] width 13 height 18
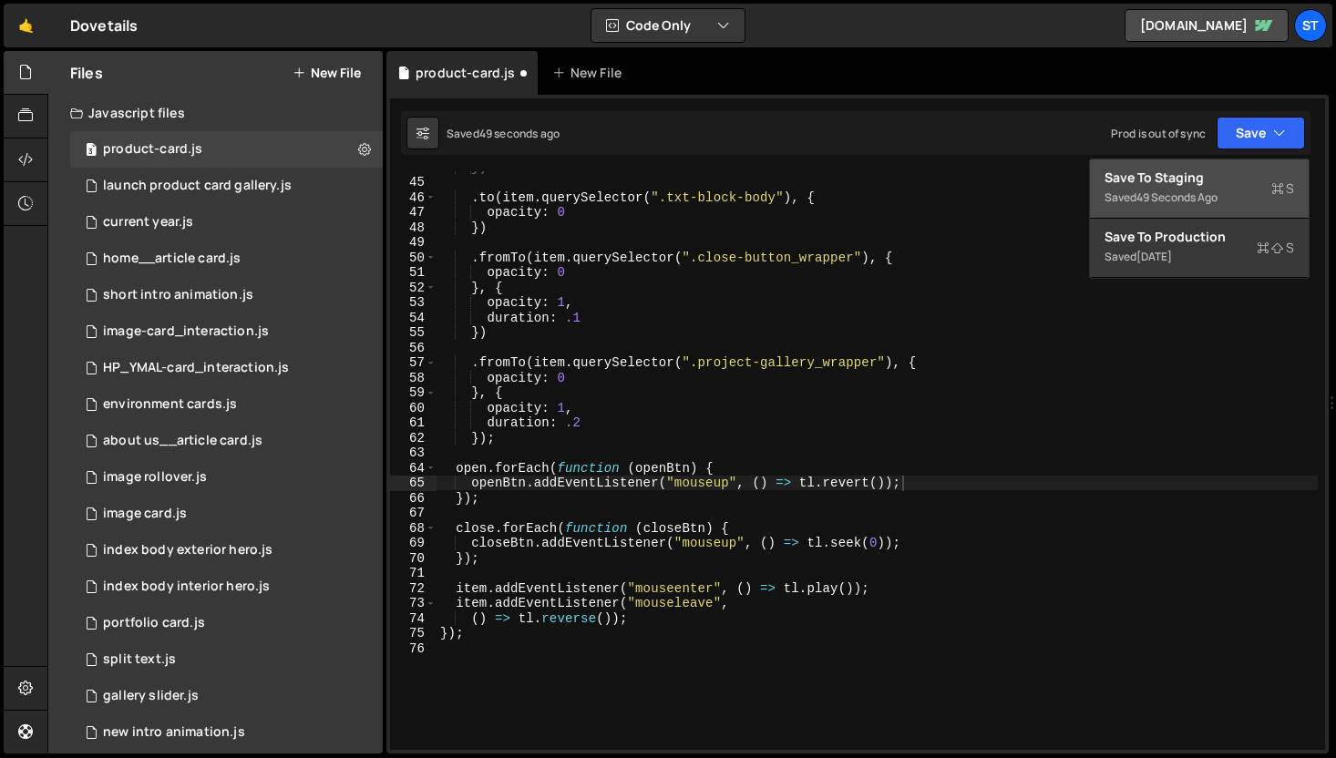
click at [1222, 180] on div "Save to Staging S" at bounding box center [1200, 178] width 190 height 18
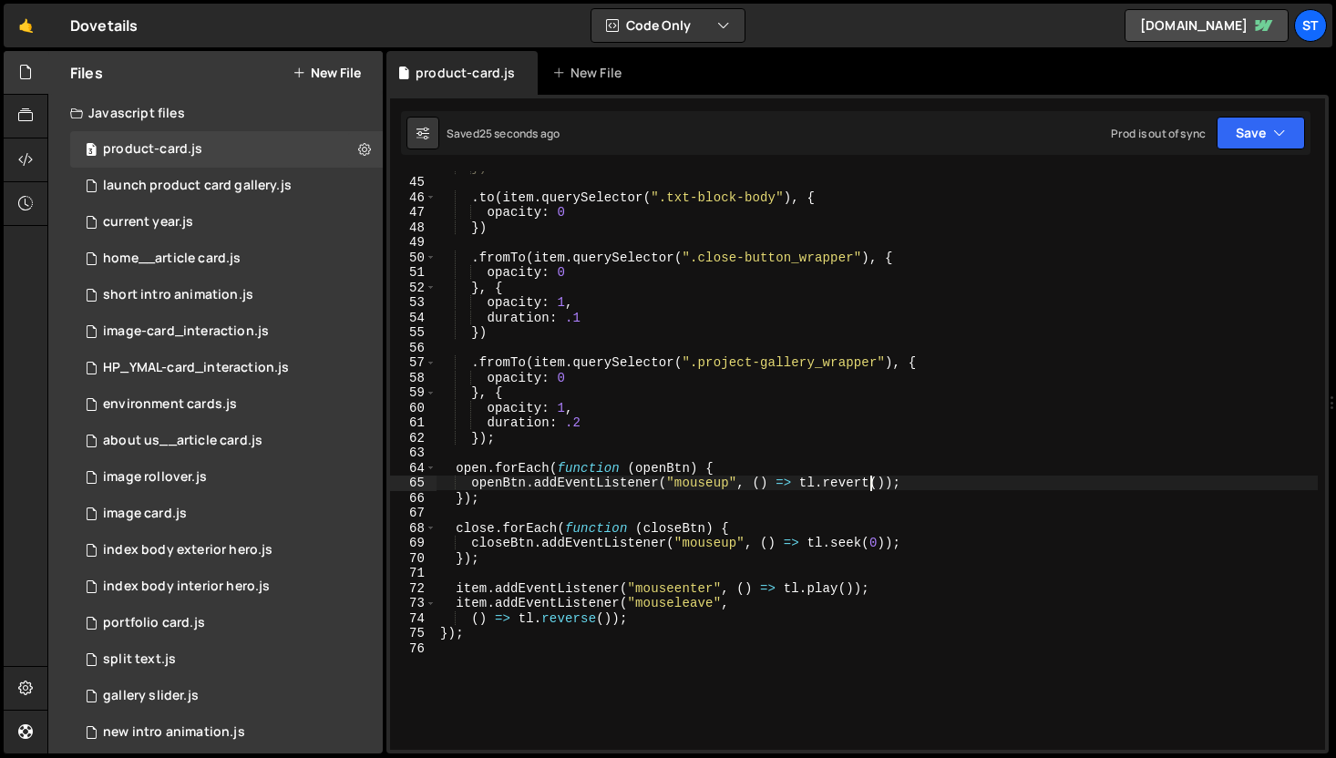
click at [870, 486] on div "}) */ . to ( item . querySelector ( ".txt-block-body" ) , { opacity : 0 }) . fr…" at bounding box center [877, 464] width 881 height 609
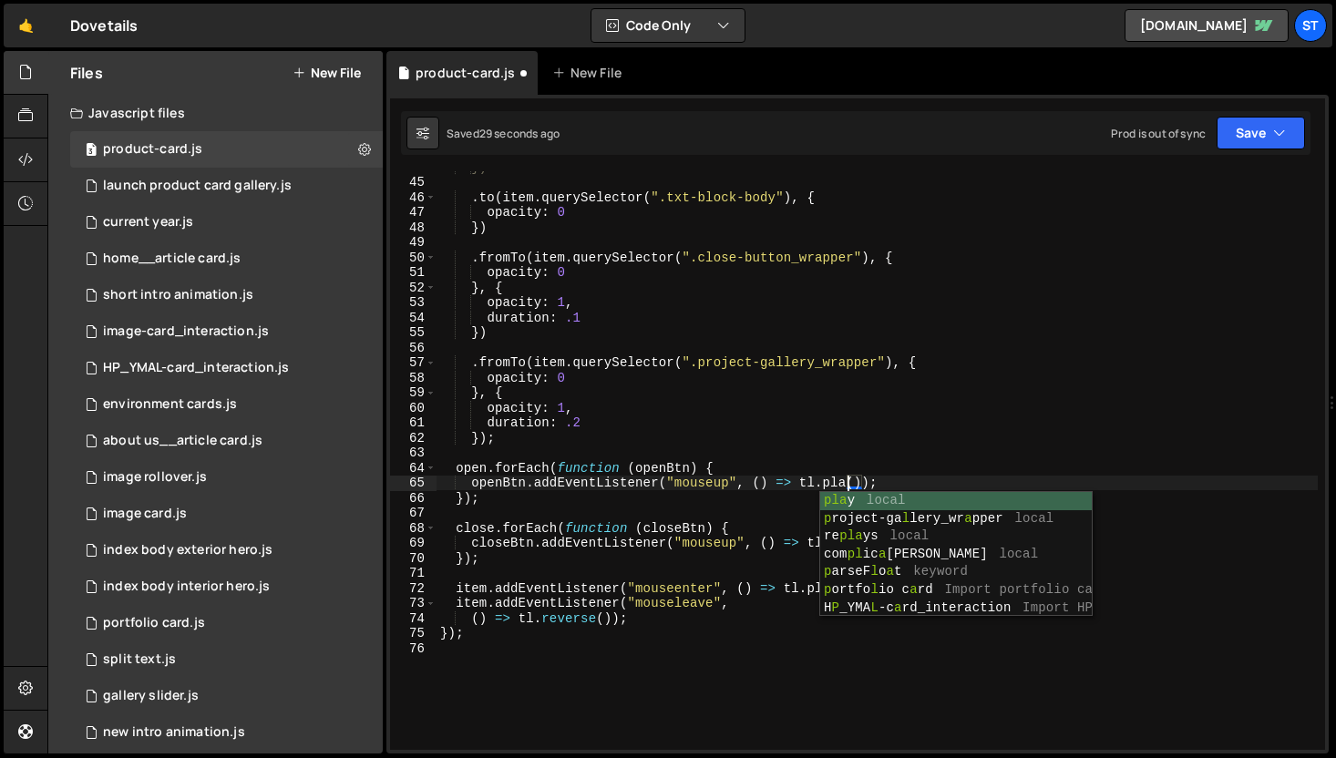
type textarea "openBtn.addEventListener("mouseup", () => tl.play());"
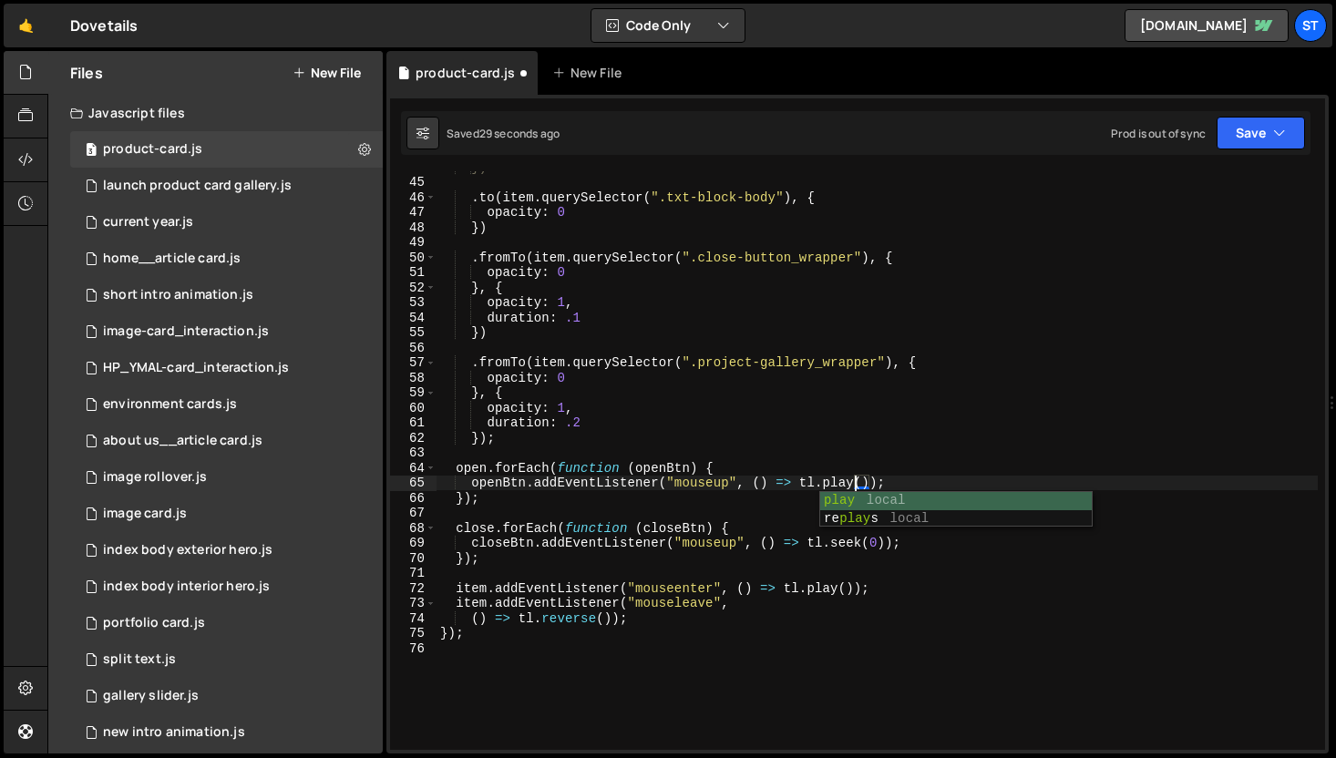
click at [1082, 456] on div "}) */ . to ( item . querySelector ( ".txt-block-body" ) , { opacity : 0 }) . fr…" at bounding box center [877, 464] width 881 height 609
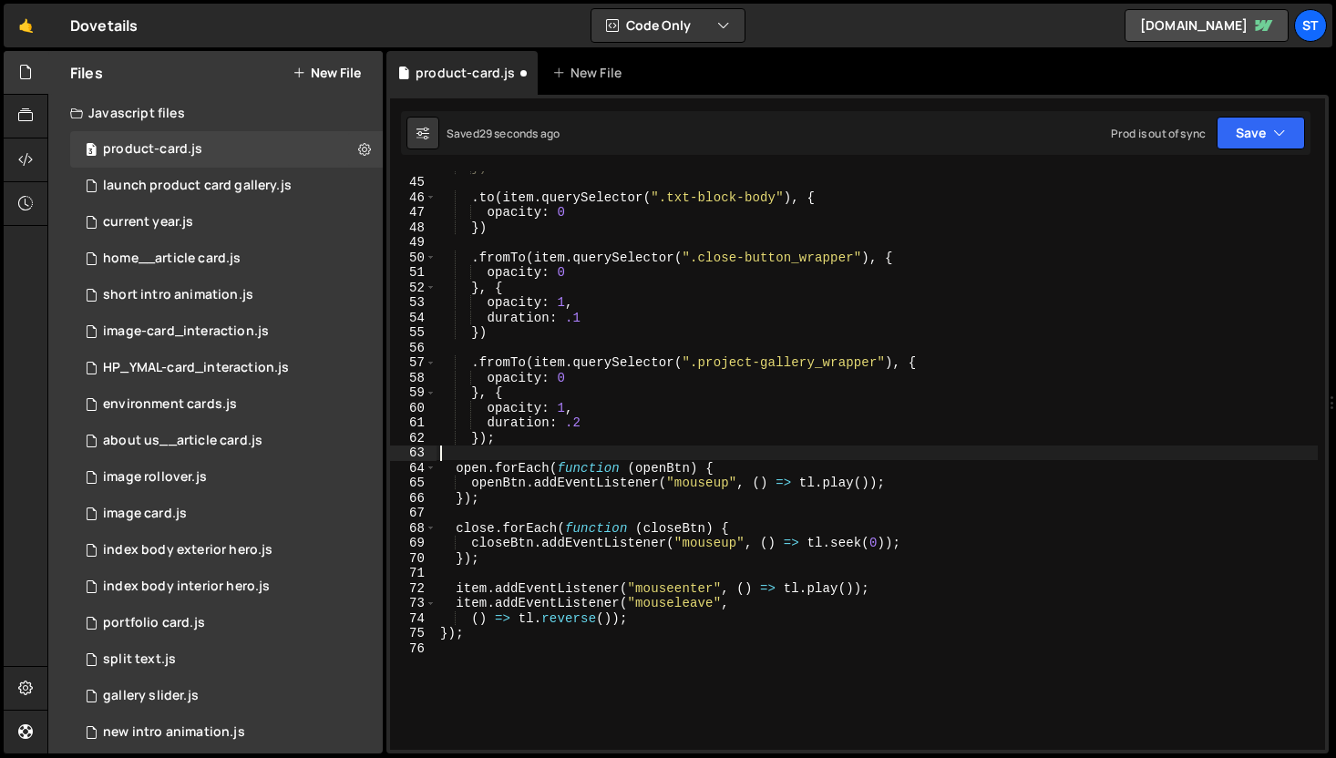
scroll to position [0, 0]
click at [1284, 129] on icon "button" at bounding box center [1279, 133] width 13 height 18
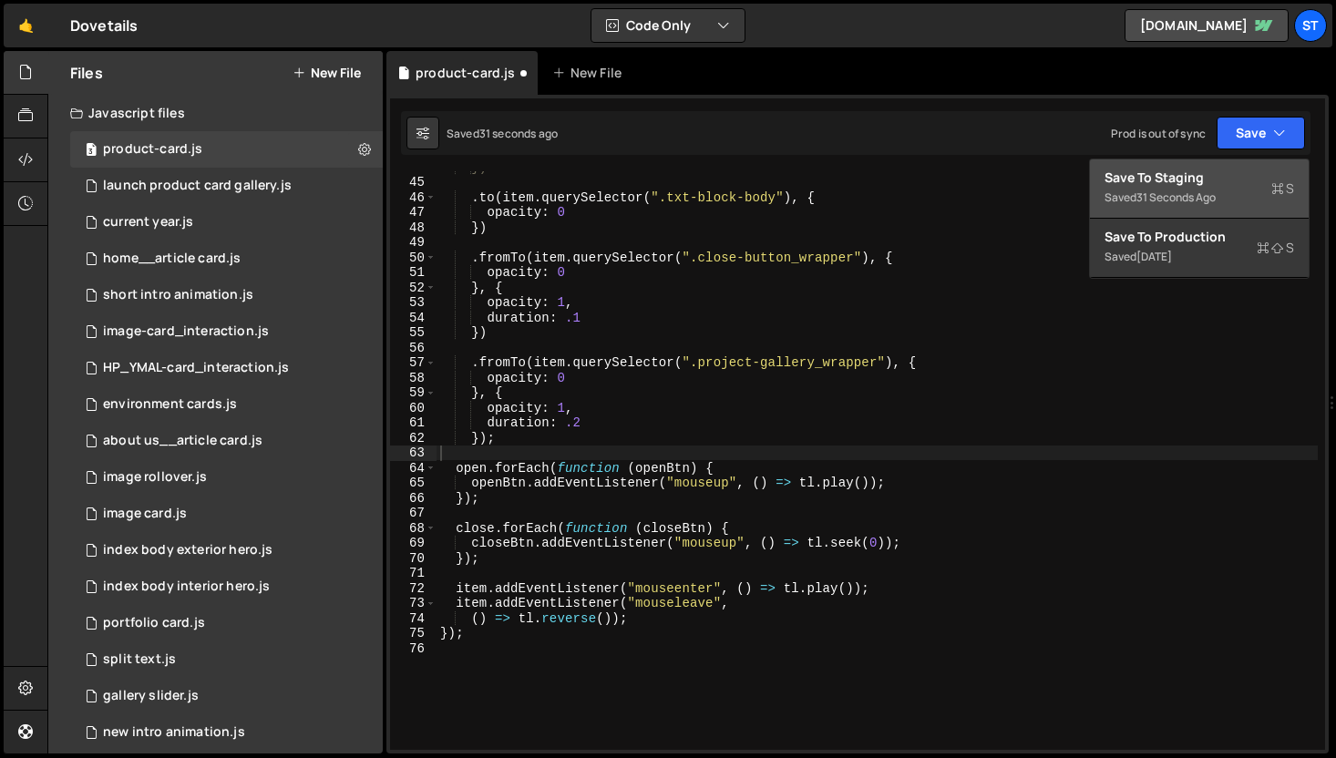
click at [1162, 183] on div "Save to Staging S" at bounding box center [1200, 178] width 190 height 18
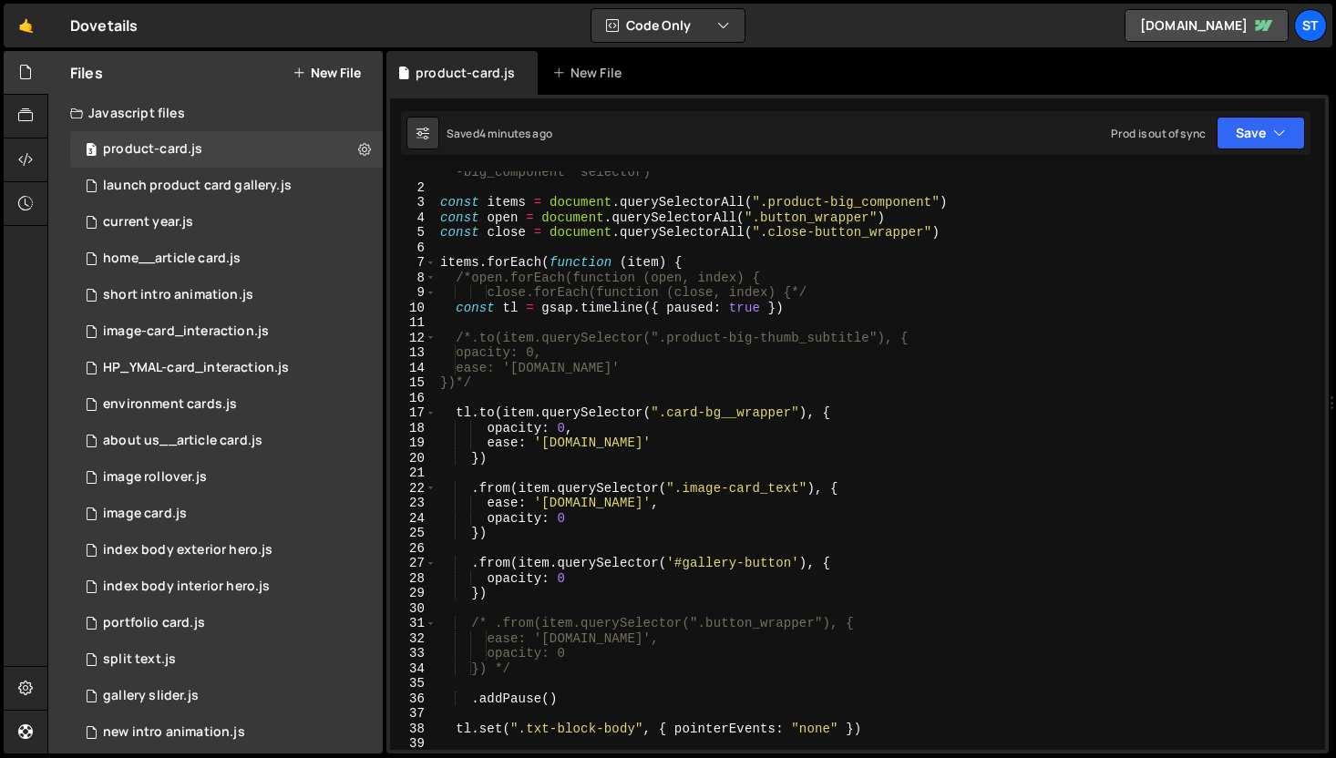
scroll to position [38, 0]
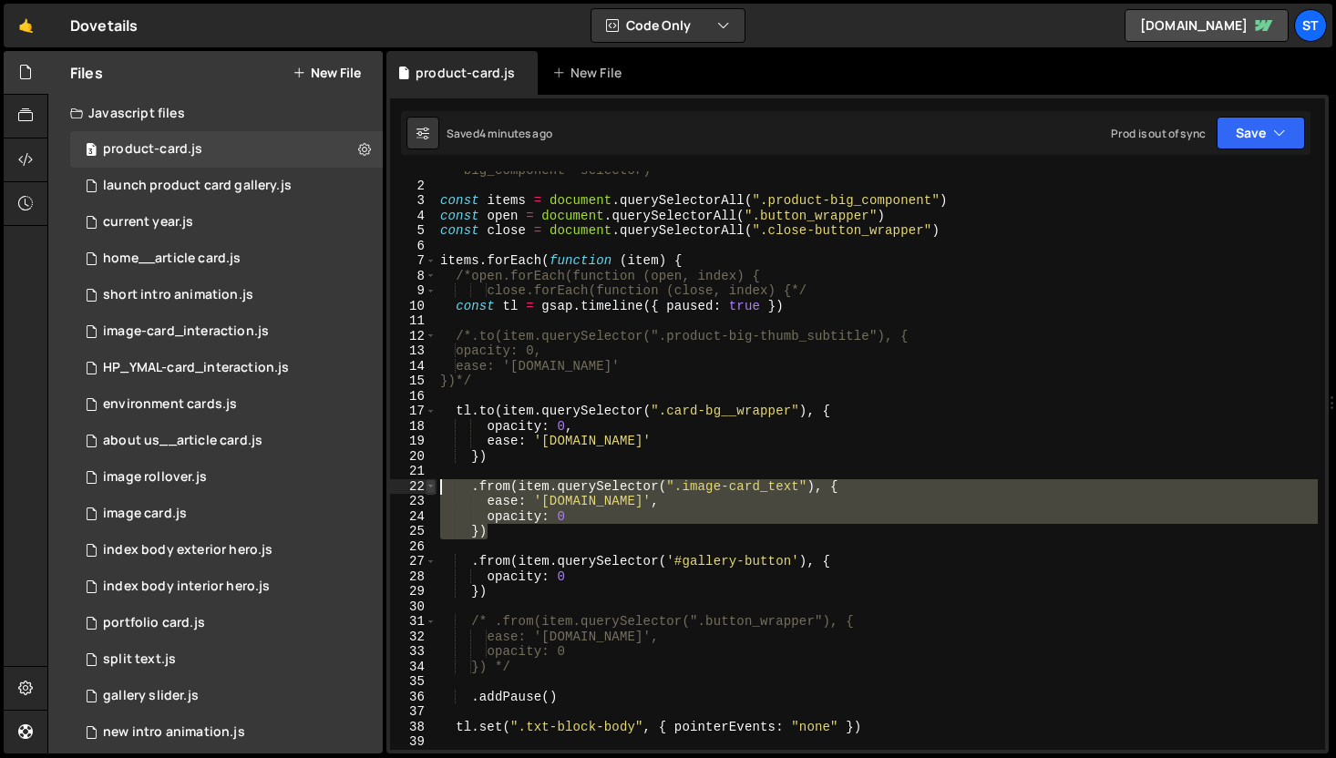
drag, startPoint x: 496, startPoint y: 539, endPoint x: 435, endPoint y: 485, distance: 81.4
click at [435, 485] on div "}) 1 2 3 4 5 6 7 8 9 10 11 12 13 14 15 16 17 18 19 20 21 22 23 24 25 26 27 28 2…" at bounding box center [857, 460] width 935 height 579
click at [489, 535] on div "// this is used on the portfolio cards - complicated and a slight UX issue on m…" at bounding box center [877, 460] width 881 height 579
type textarea "})"
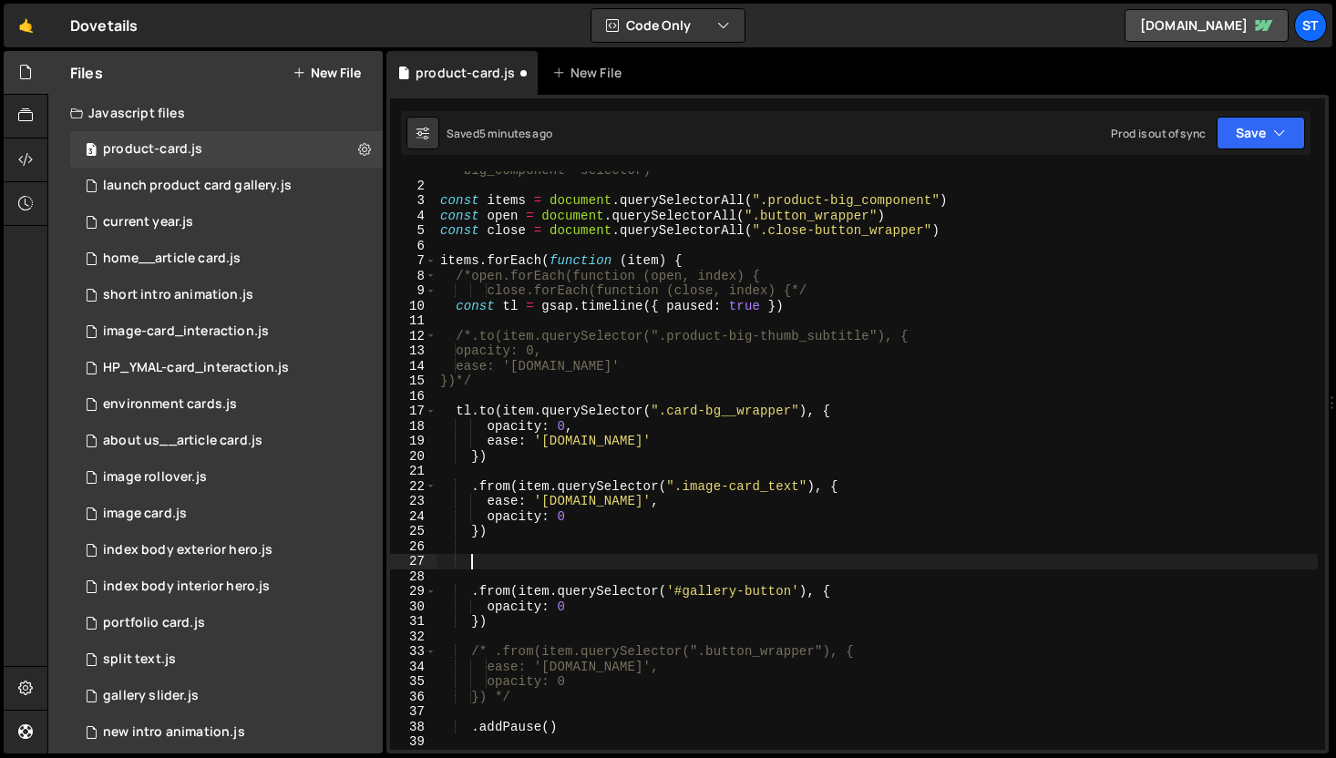
scroll to position [0, 0]
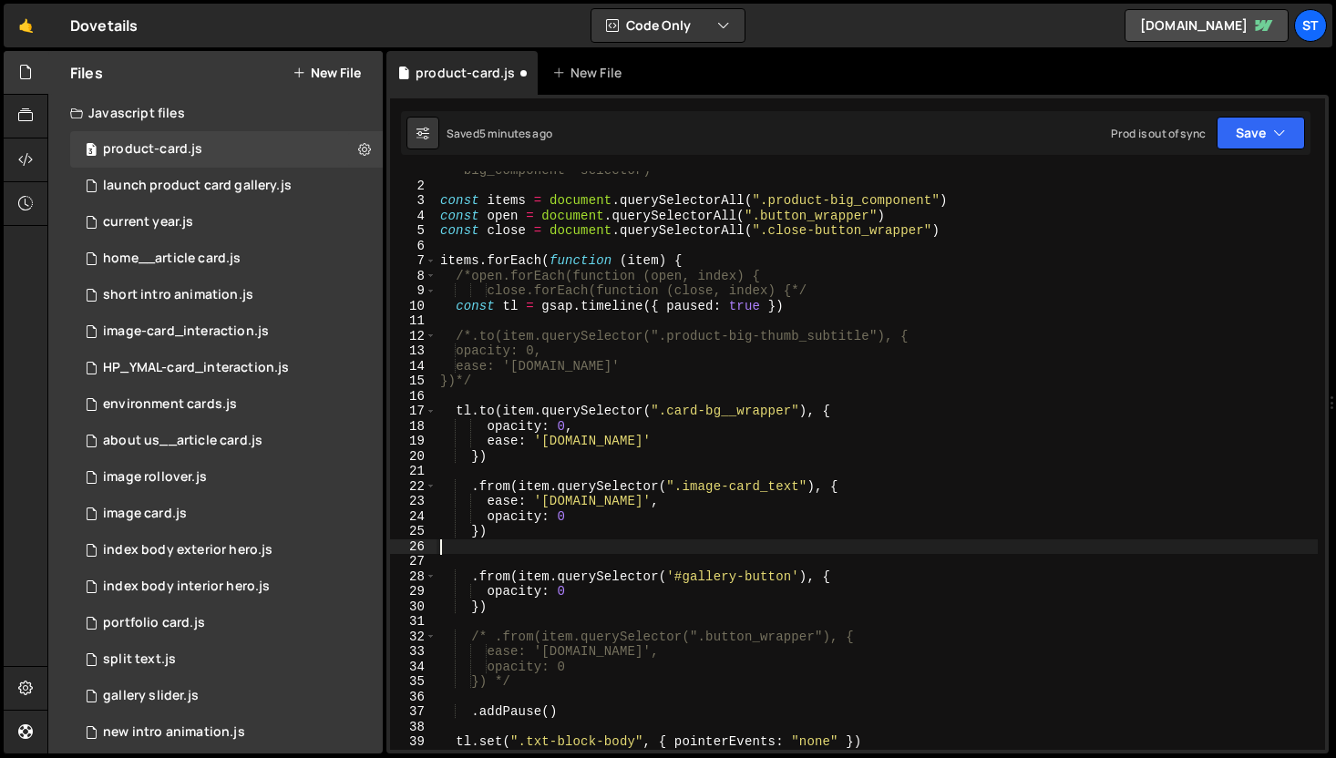
type textarea "})"
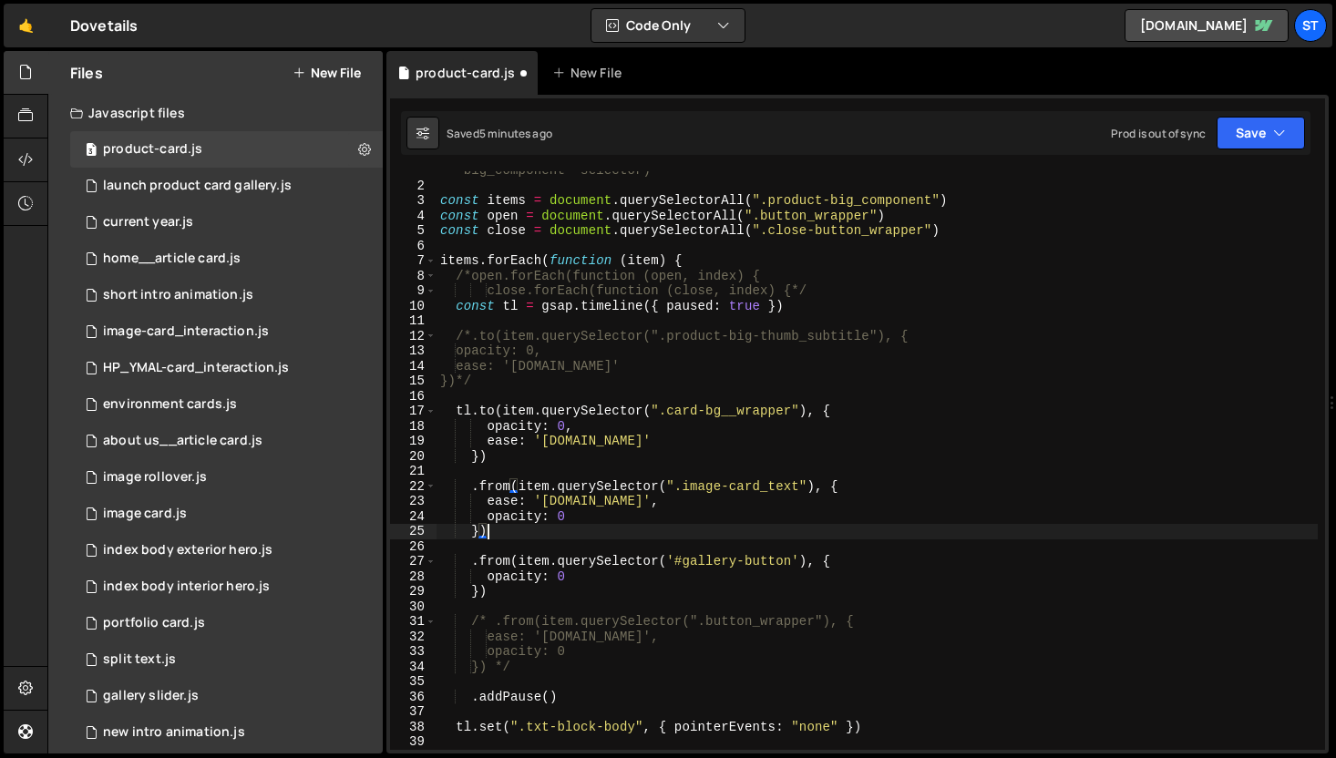
click at [488, 587] on div "// this is used on the portfolio cards - complicated and a slight UX issue on m…" at bounding box center [877, 452] width 881 height 639
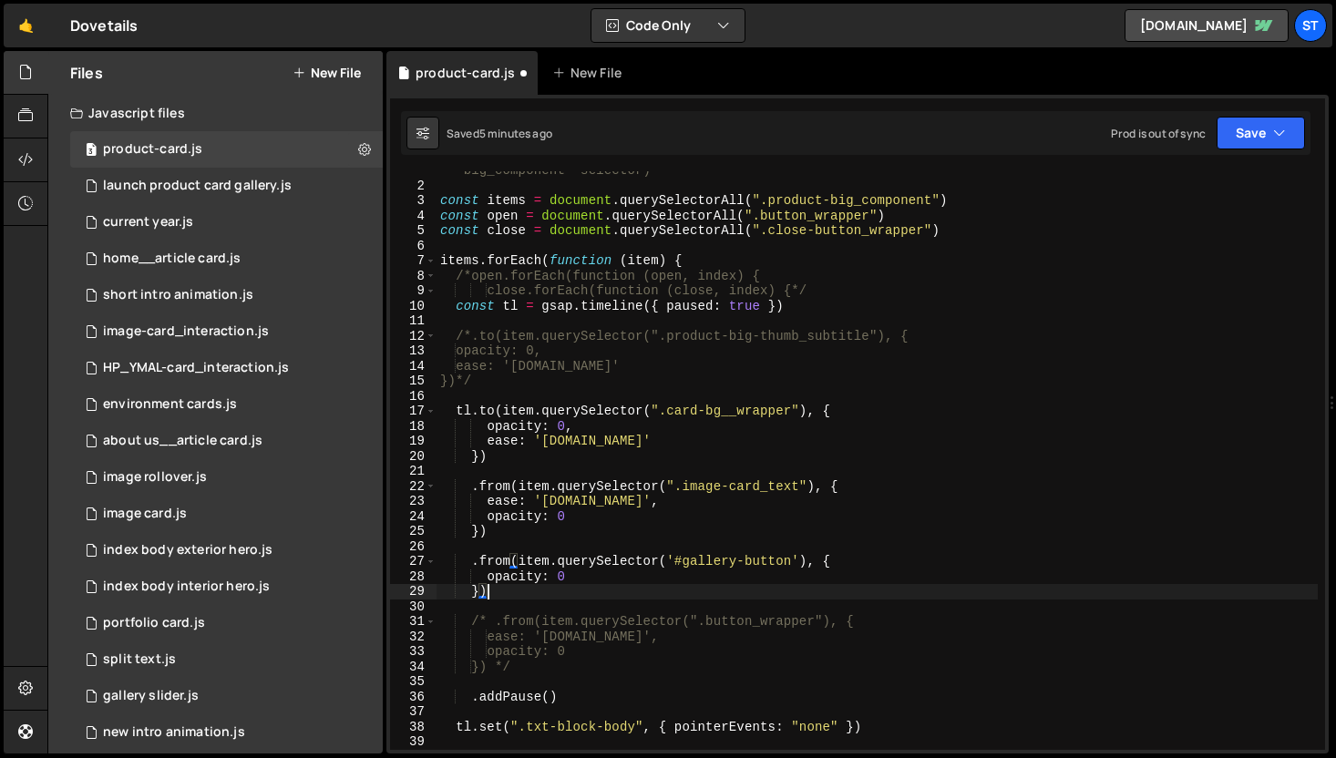
scroll to position [0, 1]
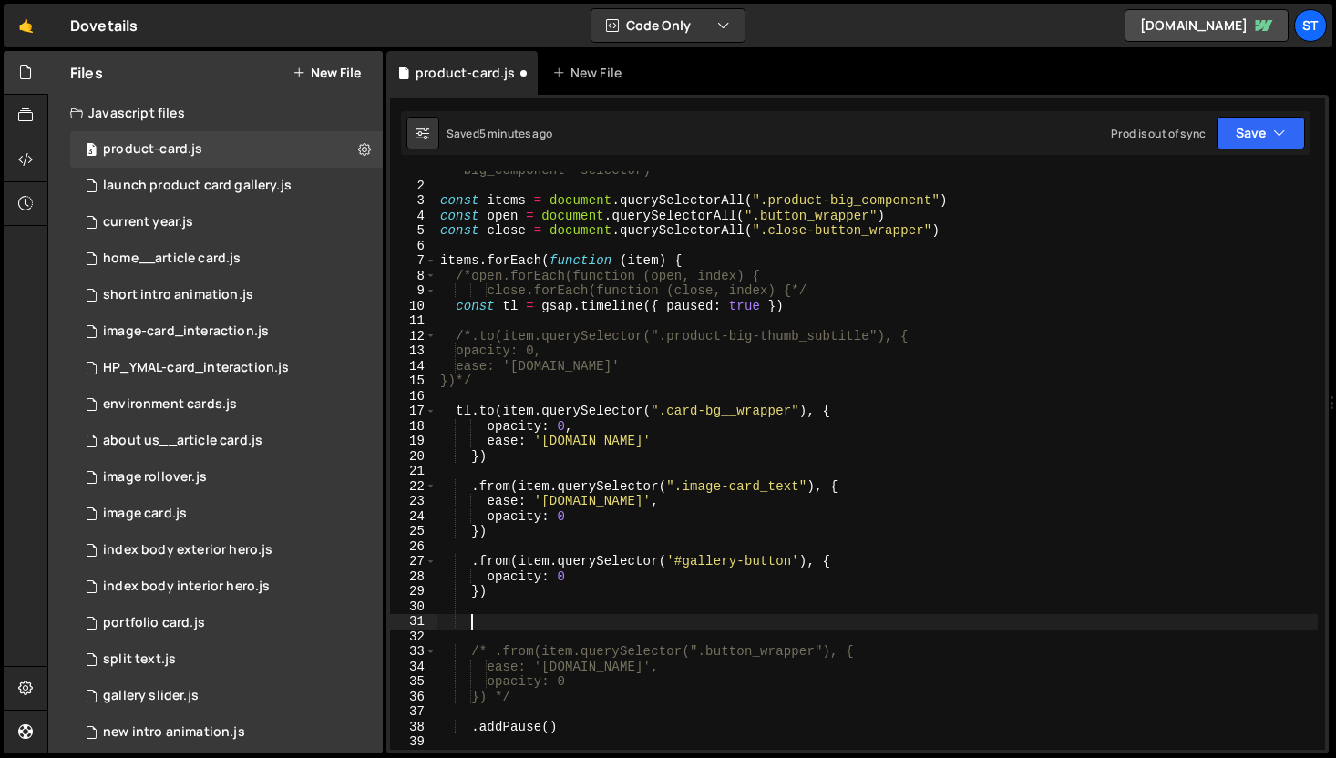
paste textarea "})"
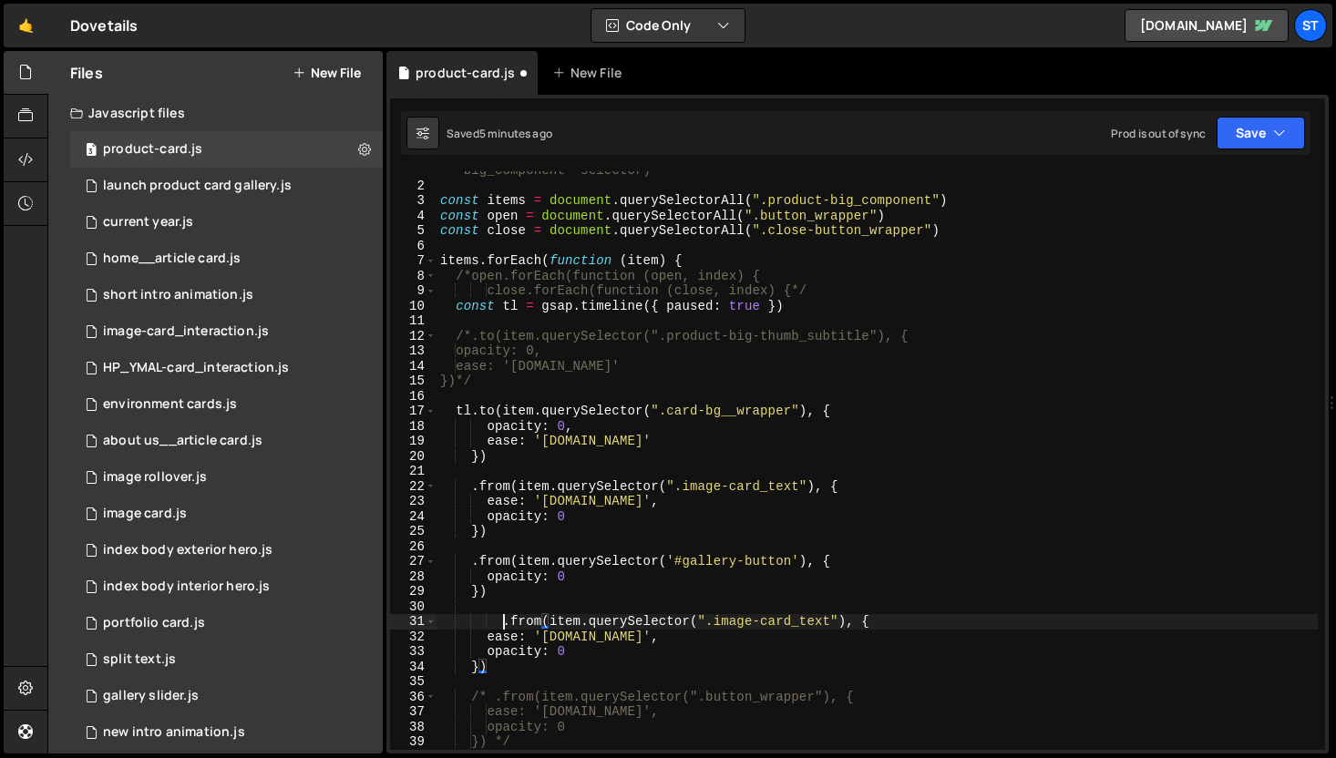
click at [505, 626] on div "// this is used on the portfolio cards - complicated and a slight UX issue on m…" at bounding box center [877, 452] width 881 height 639
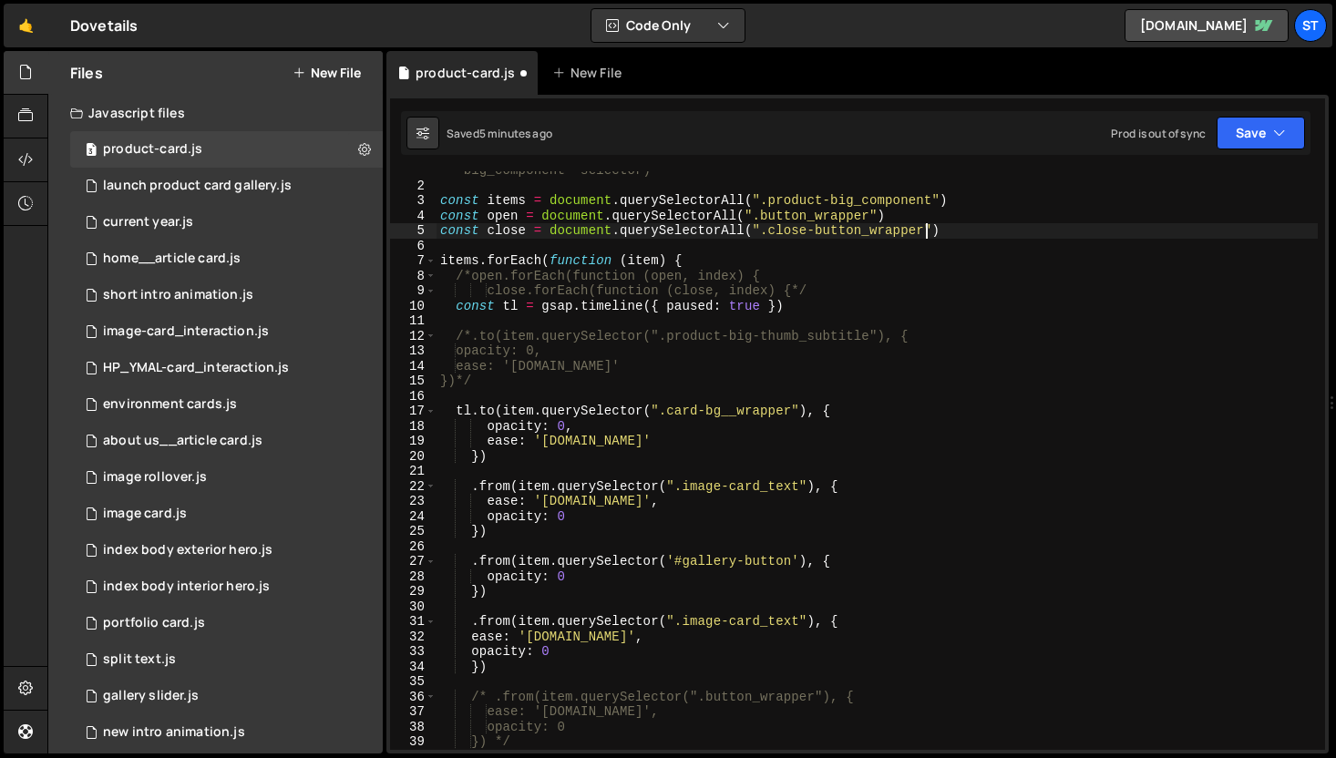
click at [926, 234] on div "// this is used on the portfolio cards - complicated and a slight UX issue on m…" at bounding box center [877, 452] width 881 height 639
drag, startPoint x: 934, startPoint y: 232, endPoint x: 755, endPoint y: 233, distance: 179.6
click at [755, 233] on div "// this is used on the portfolio cards - complicated and a slight UX issue on m…" at bounding box center [877, 452] width 881 height 639
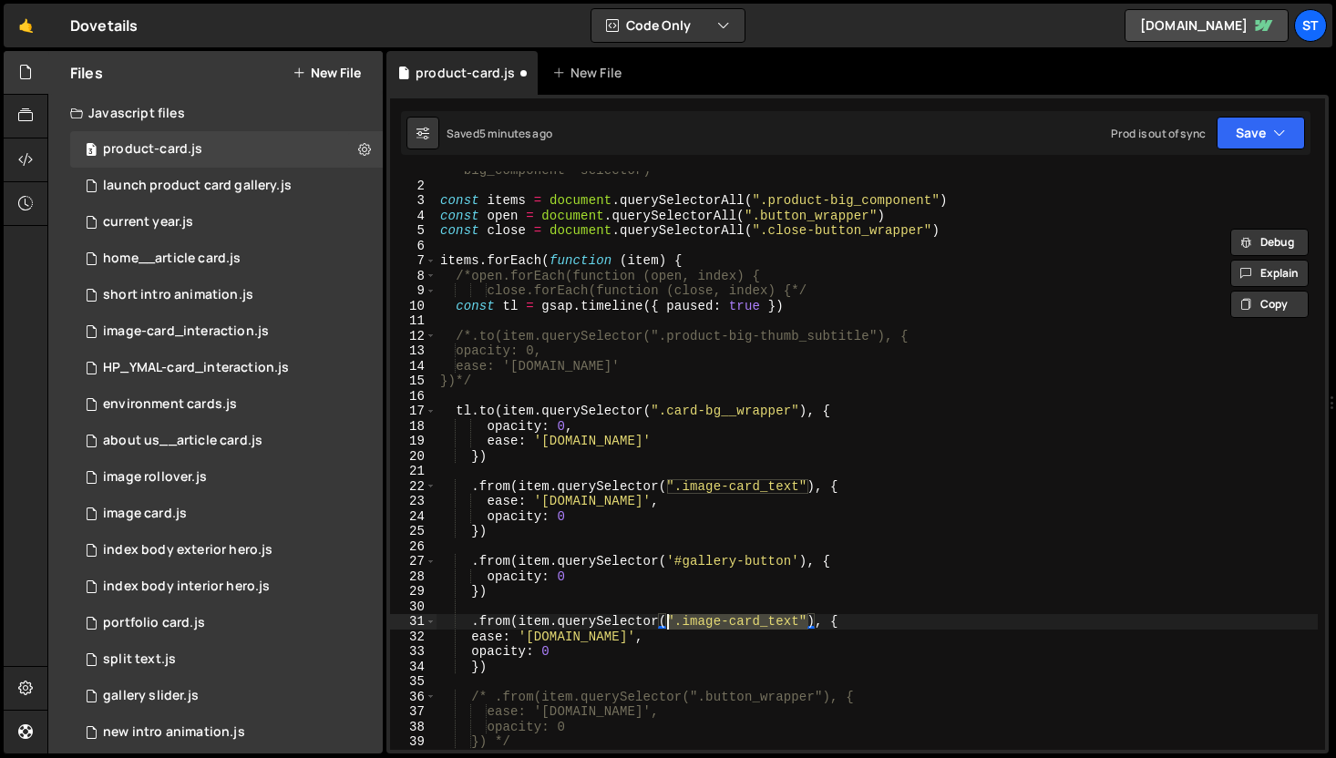
drag, startPoint x: 808, startPoint y: 621, endPoint x: 667, endPoint y: 616, distance: 140.4
click at [667, 616] on div "// this is used on the portfolio cards - complicated and a slight UX issue on m…" at bounding box center [877, 452] width 881 height 639
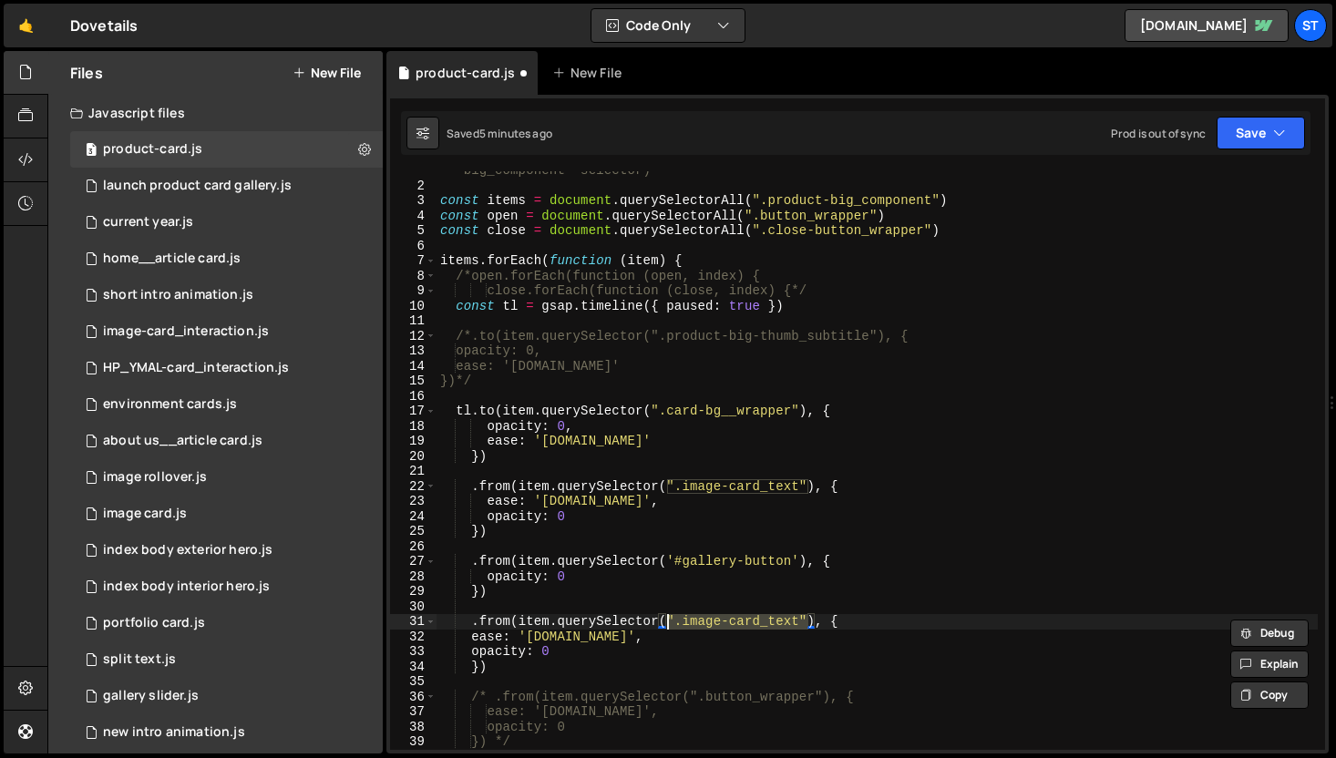
paste textarea "close-button_wrapper"
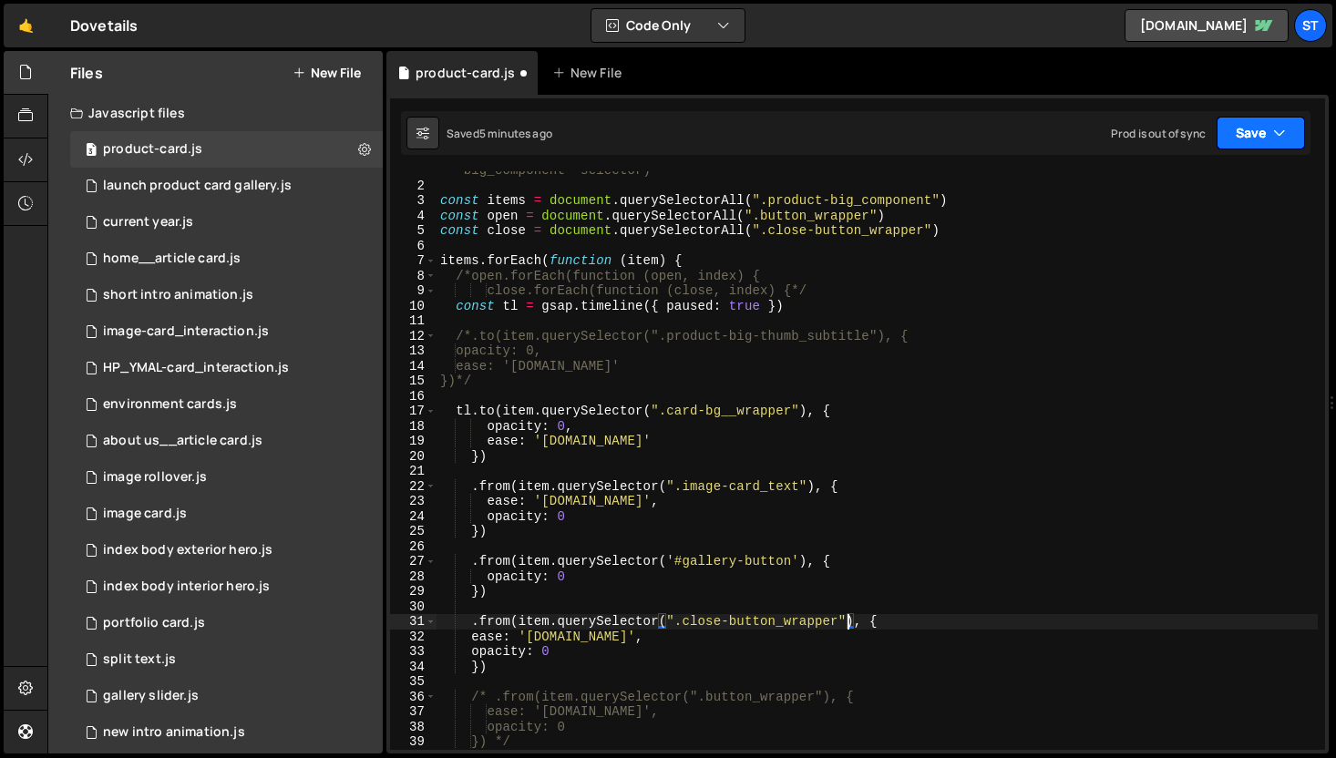
type textarea ".from(item.querySelector(".close-button_wrapper"), {"
click at [1250, 140] on button "Save" at bounding box center [1261, 133] width 88 height 33
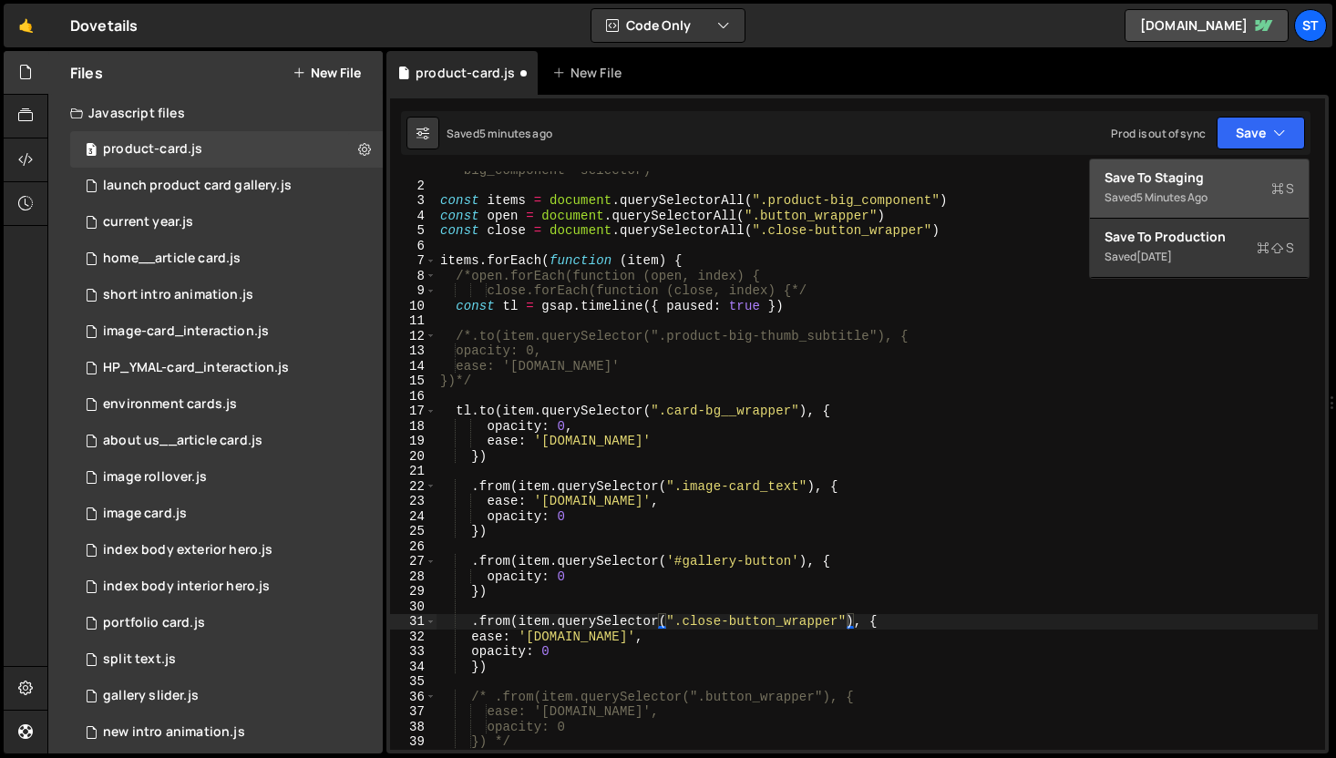
click at [1200, 182] on div "Save to Staging S" at bounding box center [1200, 178] width 190 height 18
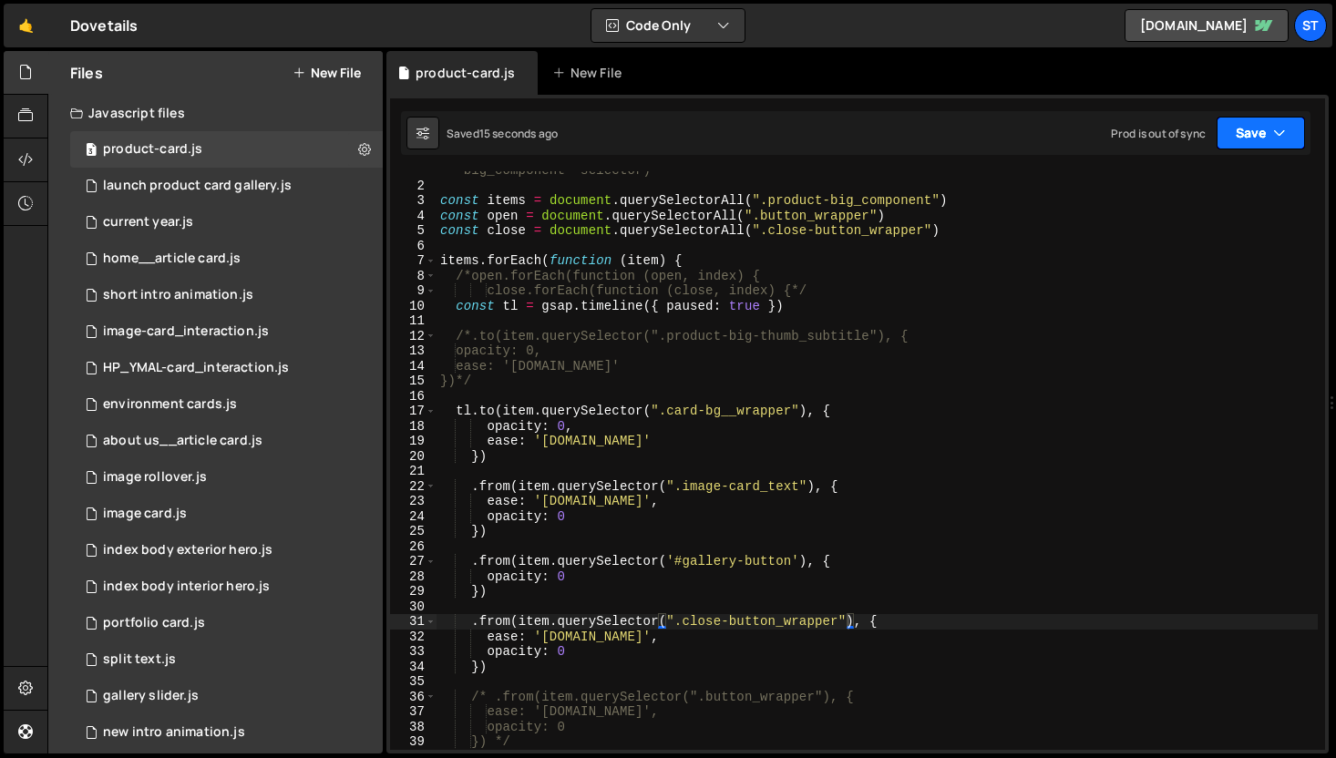
click at [1277, 133] on icon "button" at bounding box center [1279, 133] width 13 height 18
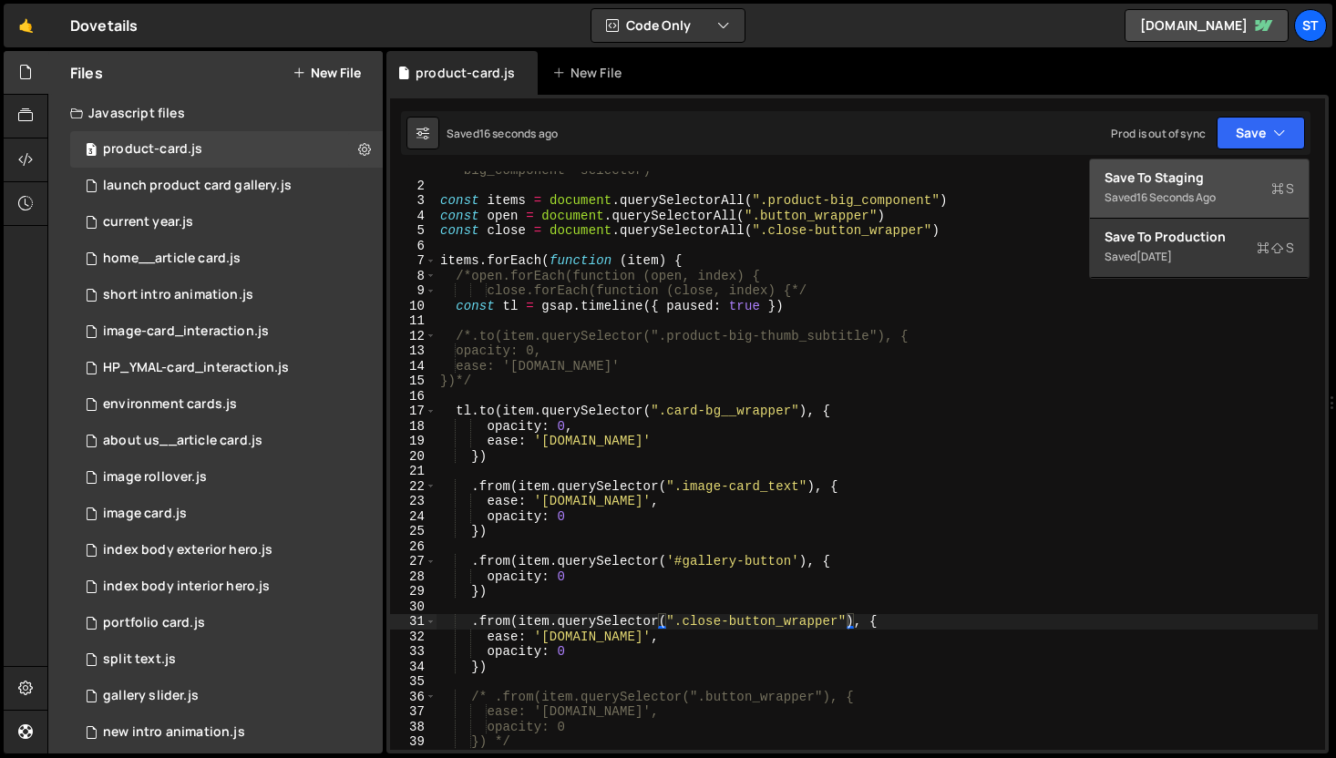
click at [1216, 182] on div "Save to Staging S" at bounding box center [1200, 178] width 190 height 18
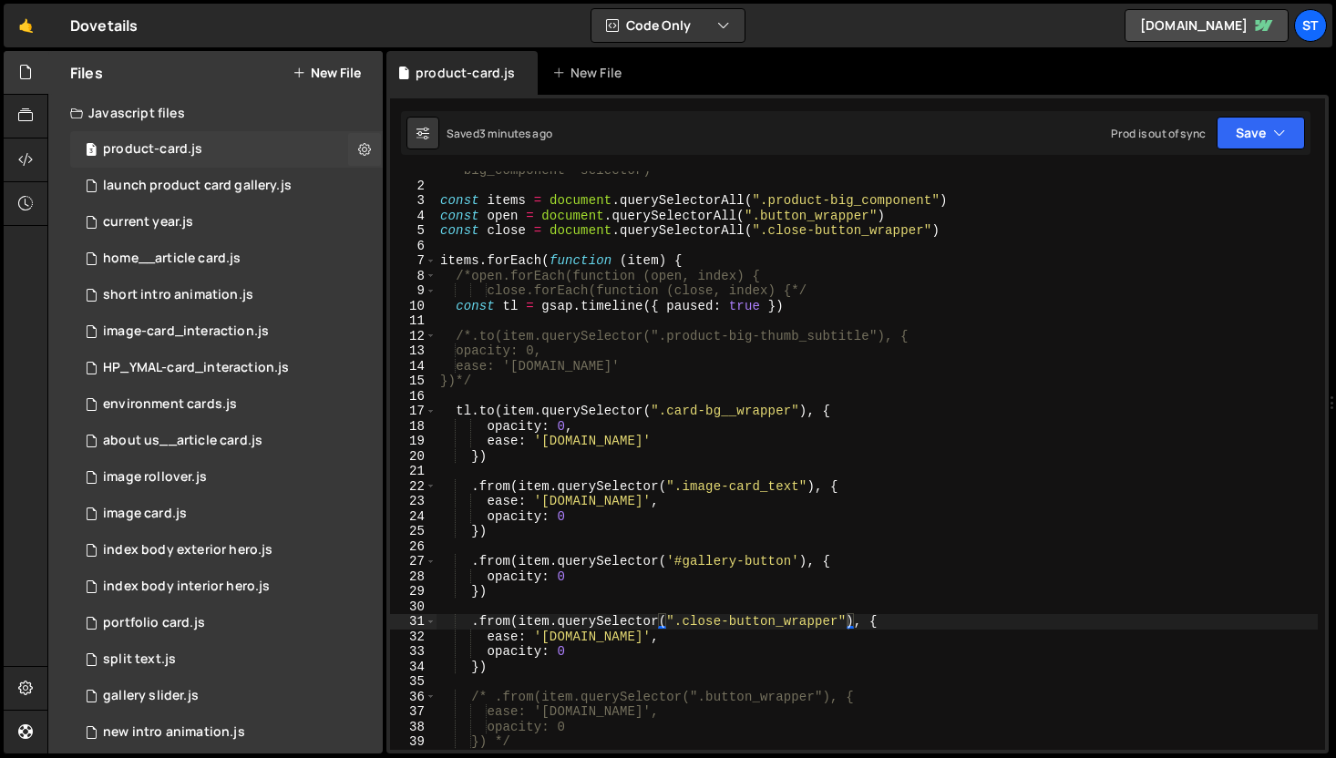
click at [165, 154] on div "product-card.js" at bounding box center [152, 149] width 99 height 16
click at [358, 143] on icon at bounding box center [364, 148] width 13 height 17
type input "product-card"
radio input "true"
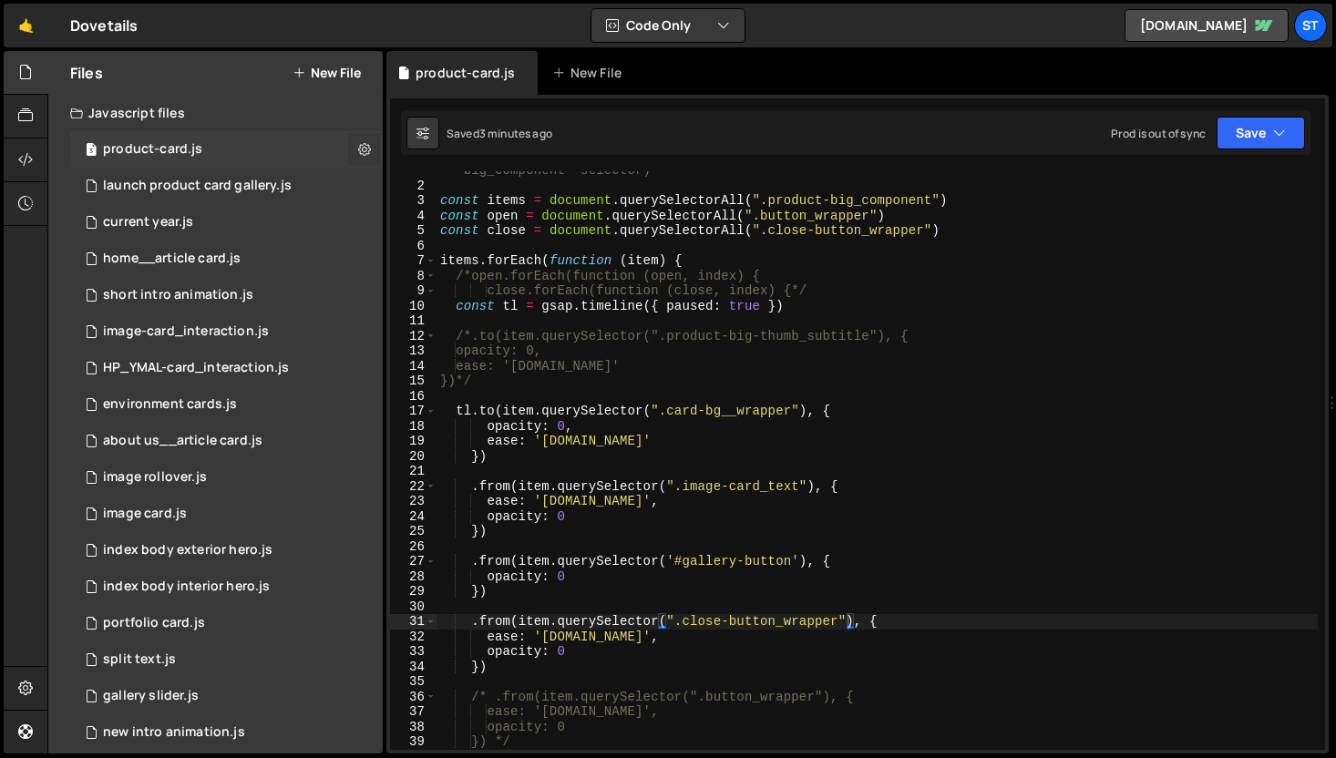
checkbox input "true"
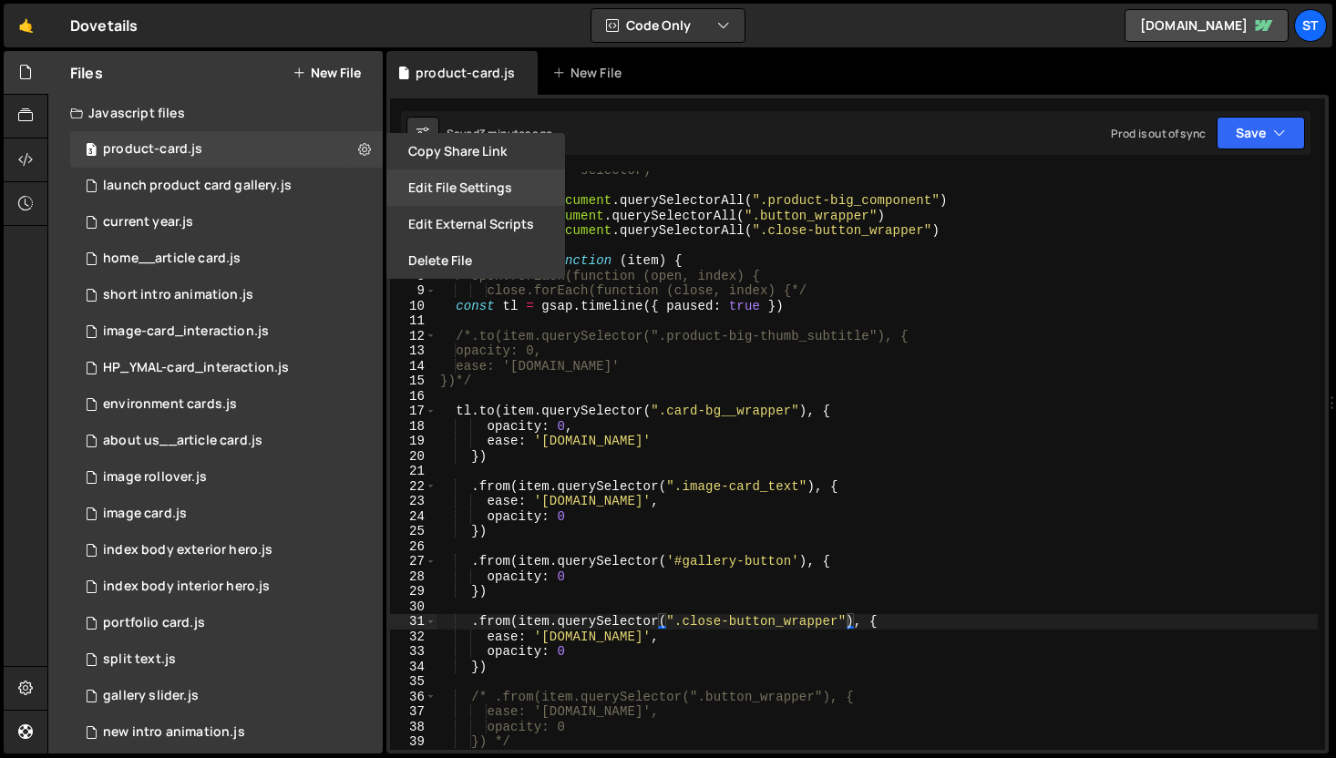
click at [455, 191] on button "Edit File Settings" at bounding box center [475, 188] width 179 height 36
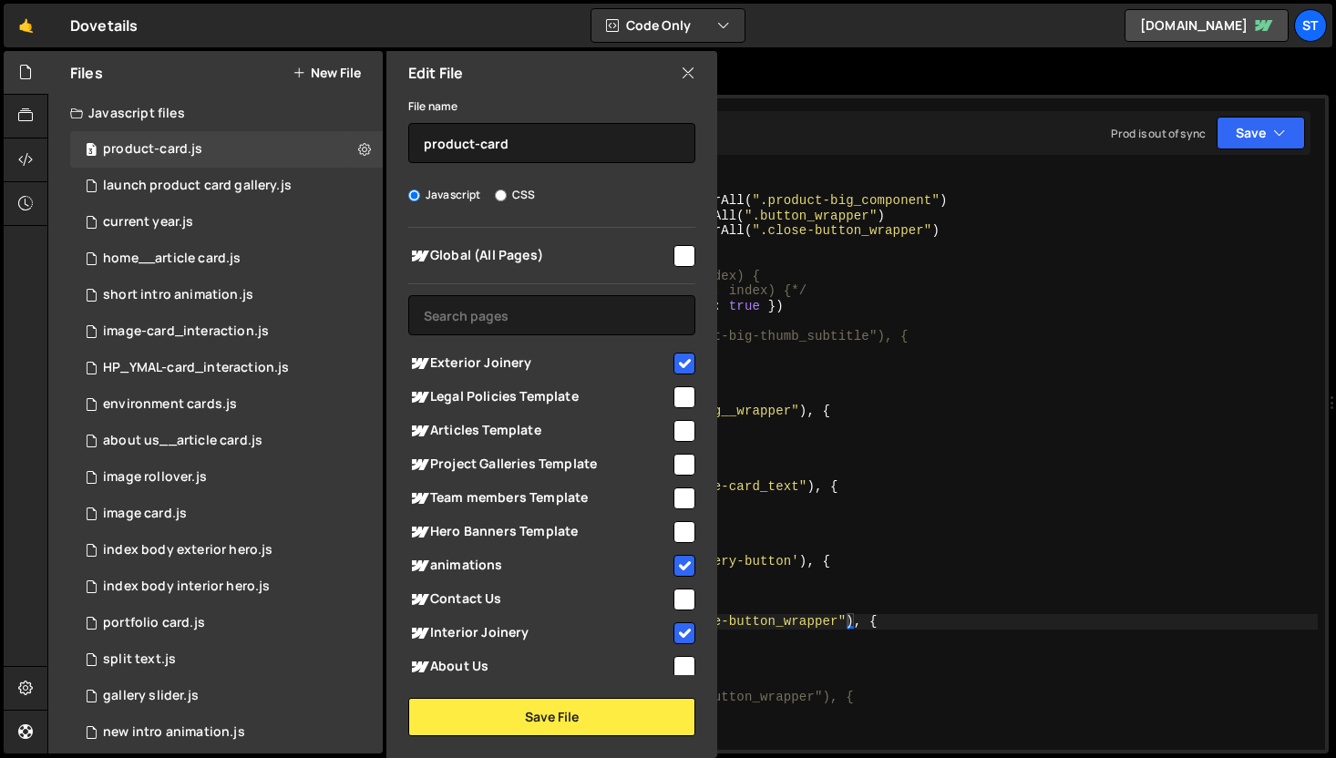
click at [689, 75] on icon at bounding box center [688, 73] width 15 height 20
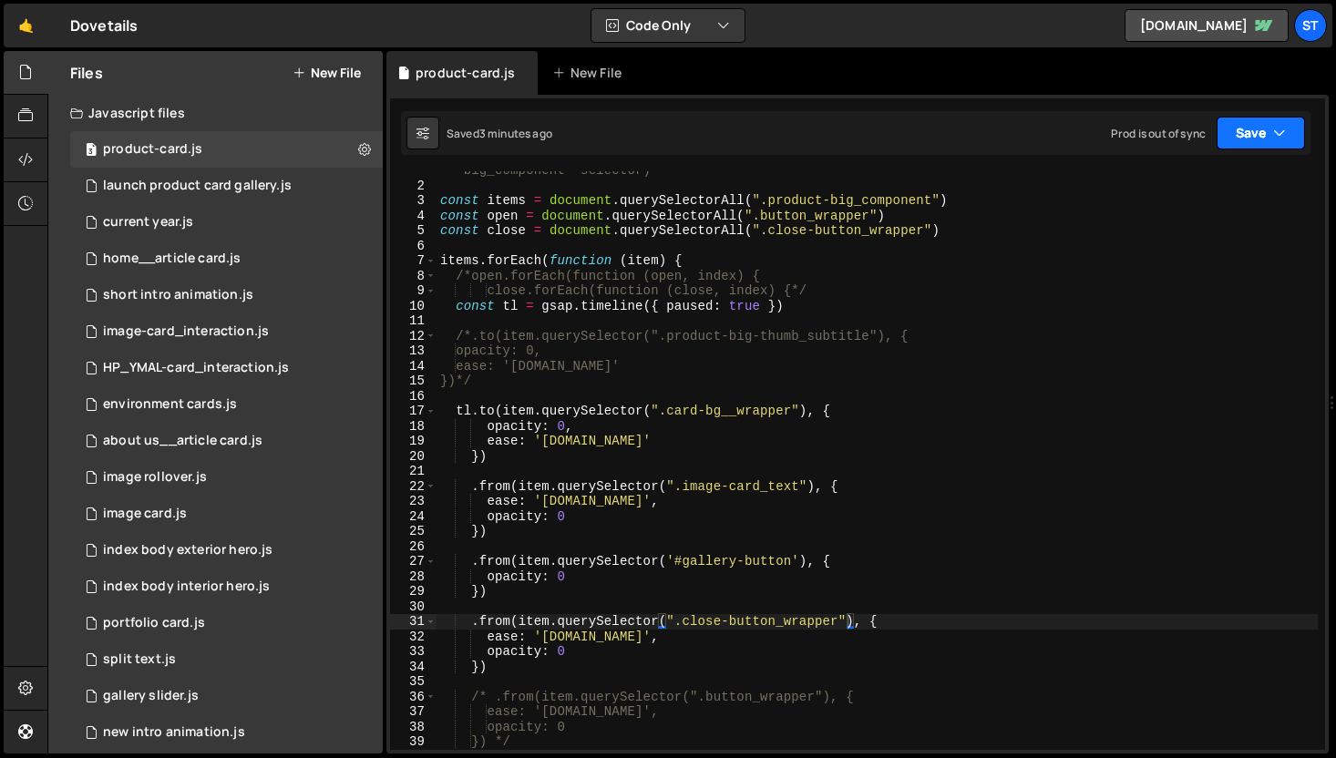
click at [1273, 129] on icon "button" at bounding box center [1279, 133] width 13 height 18
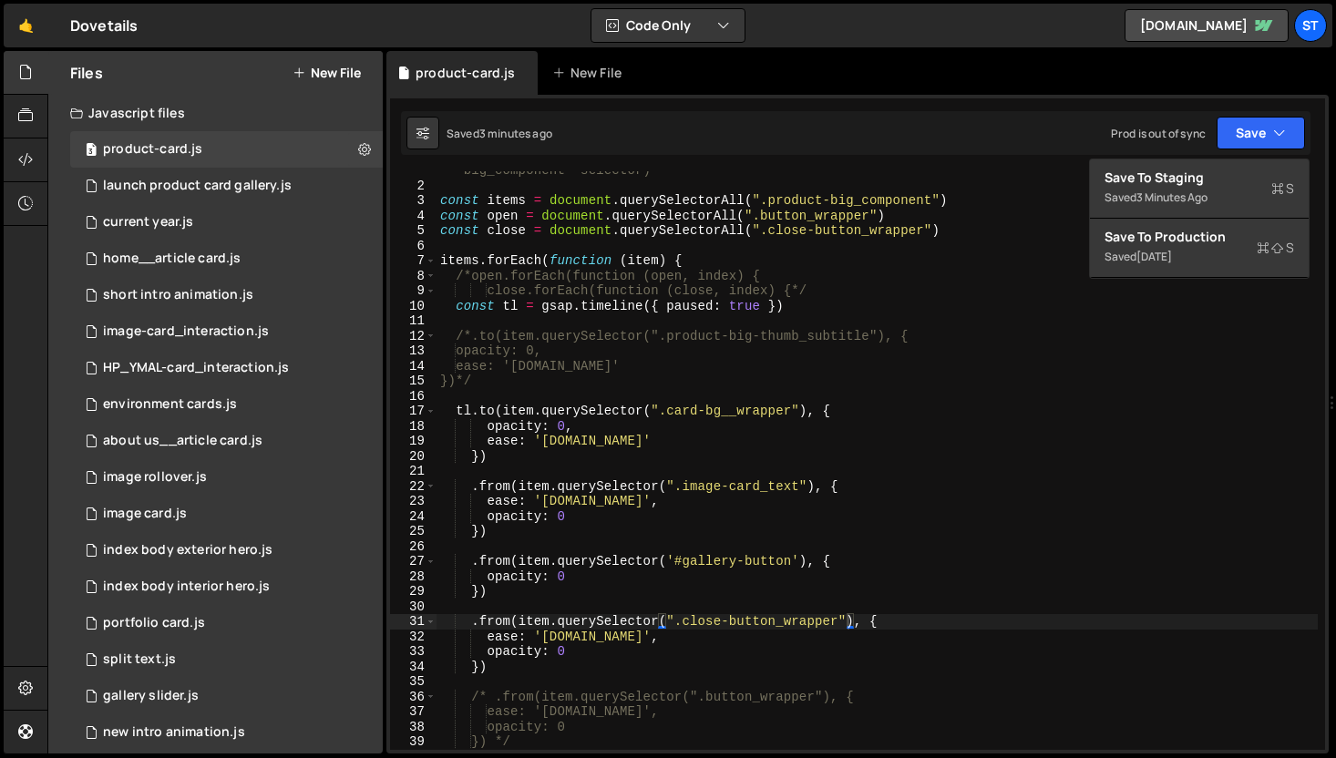
click at [888, 116] on div "Saved 3 minutes ago Prod is out of sync Upgrade to Edit Save Save to Staging S …" at bounding box center [856, 133] width 910 height 44
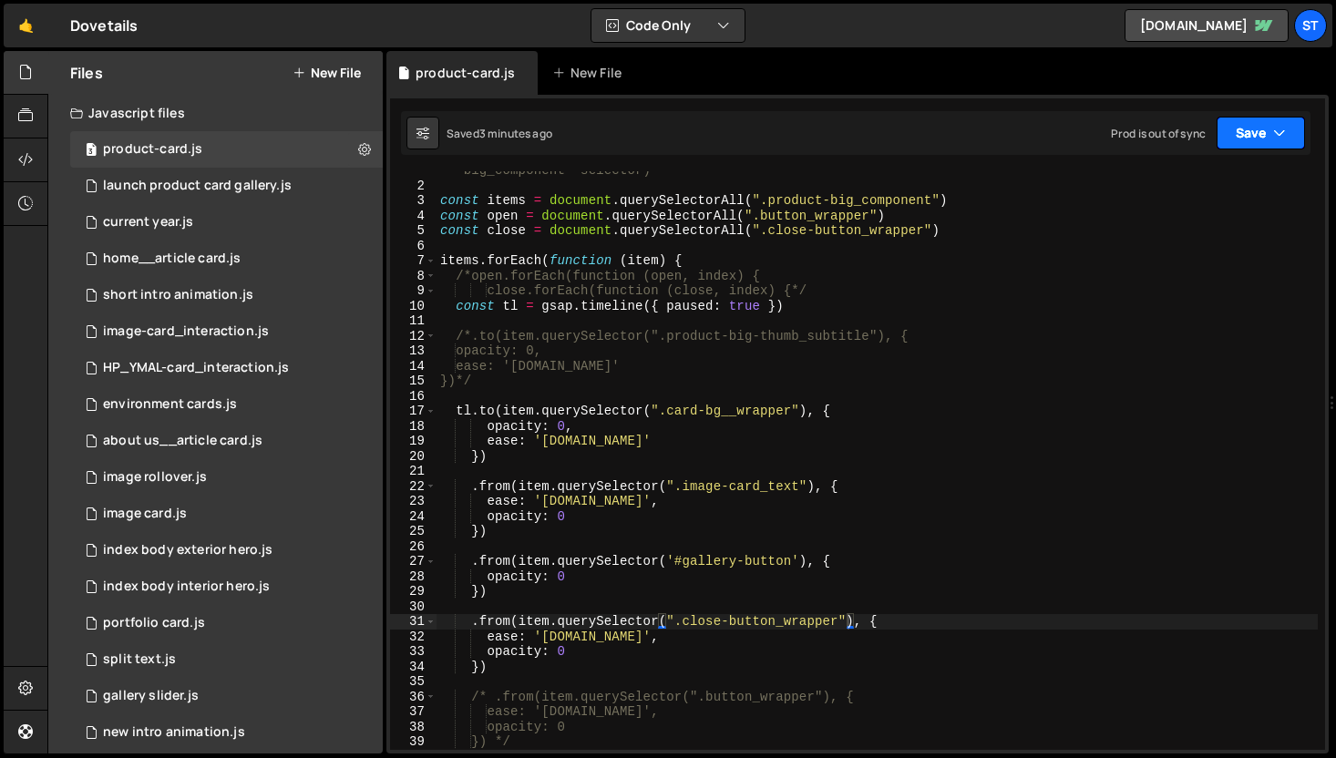
click at [1245, 139] on button "Save" at bounding box center [1261, 133] width 88 height 33
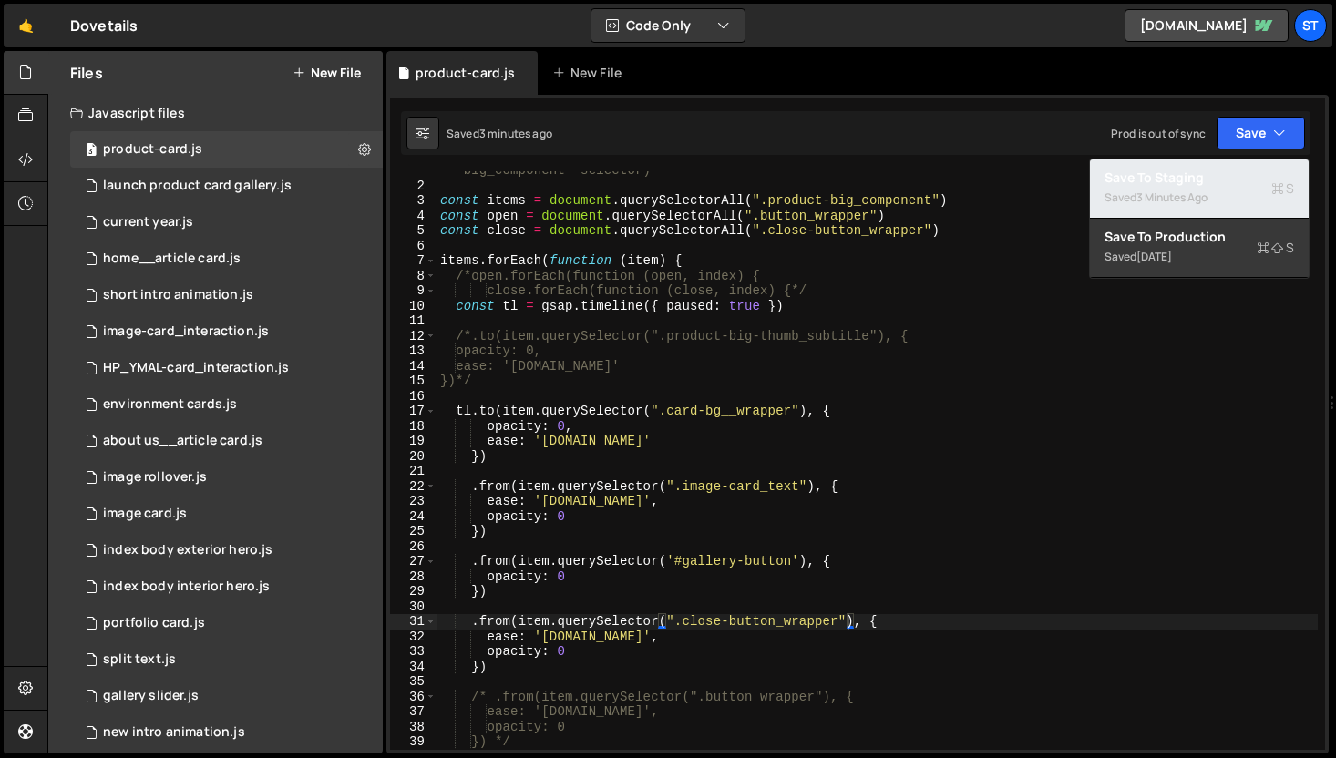
click at [1210, 187] on div "Saved 3 minutes ago" at bounding box center [1200, 198] width 190 height 22
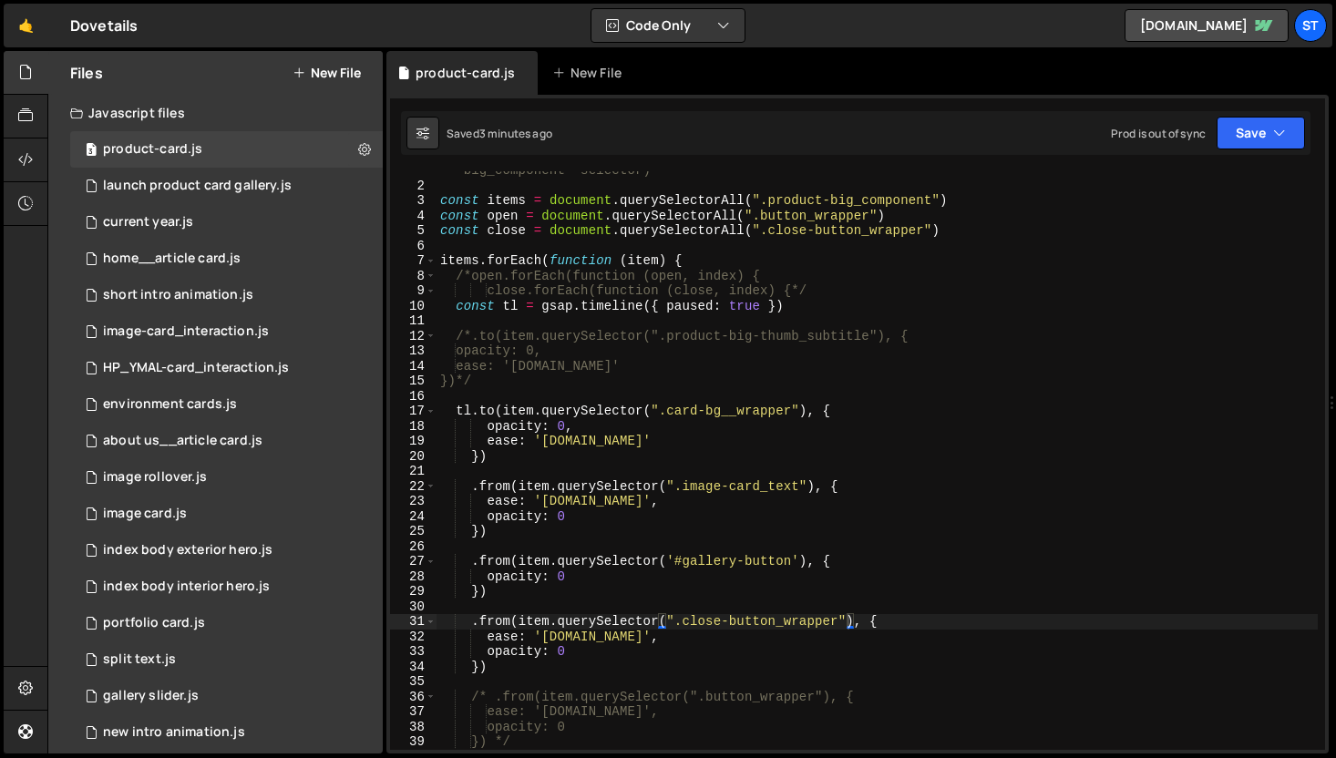
type textarea "})"
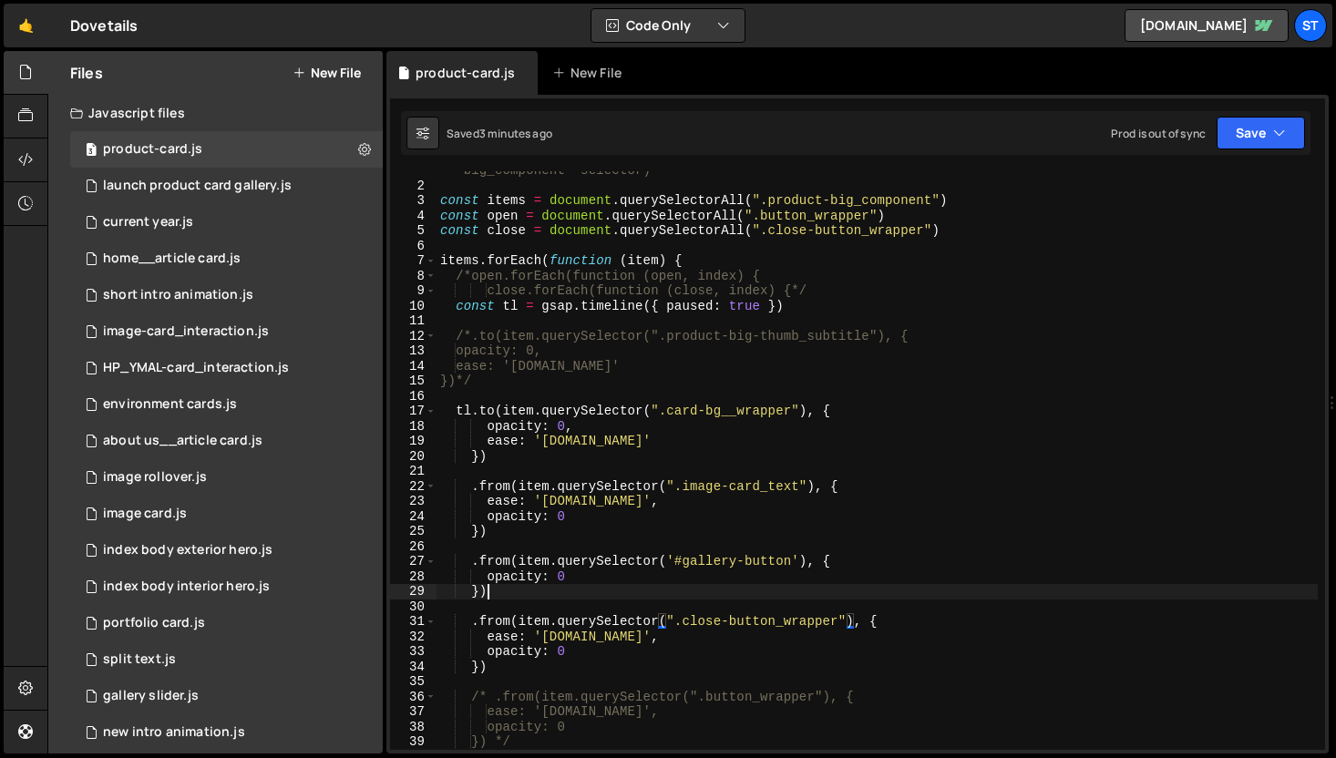
click at [622, 598] on div "// this is used on the portfolio cards - complicated and a slight UX issue on m…" at bounding box center [877, 452] width 881 height 639
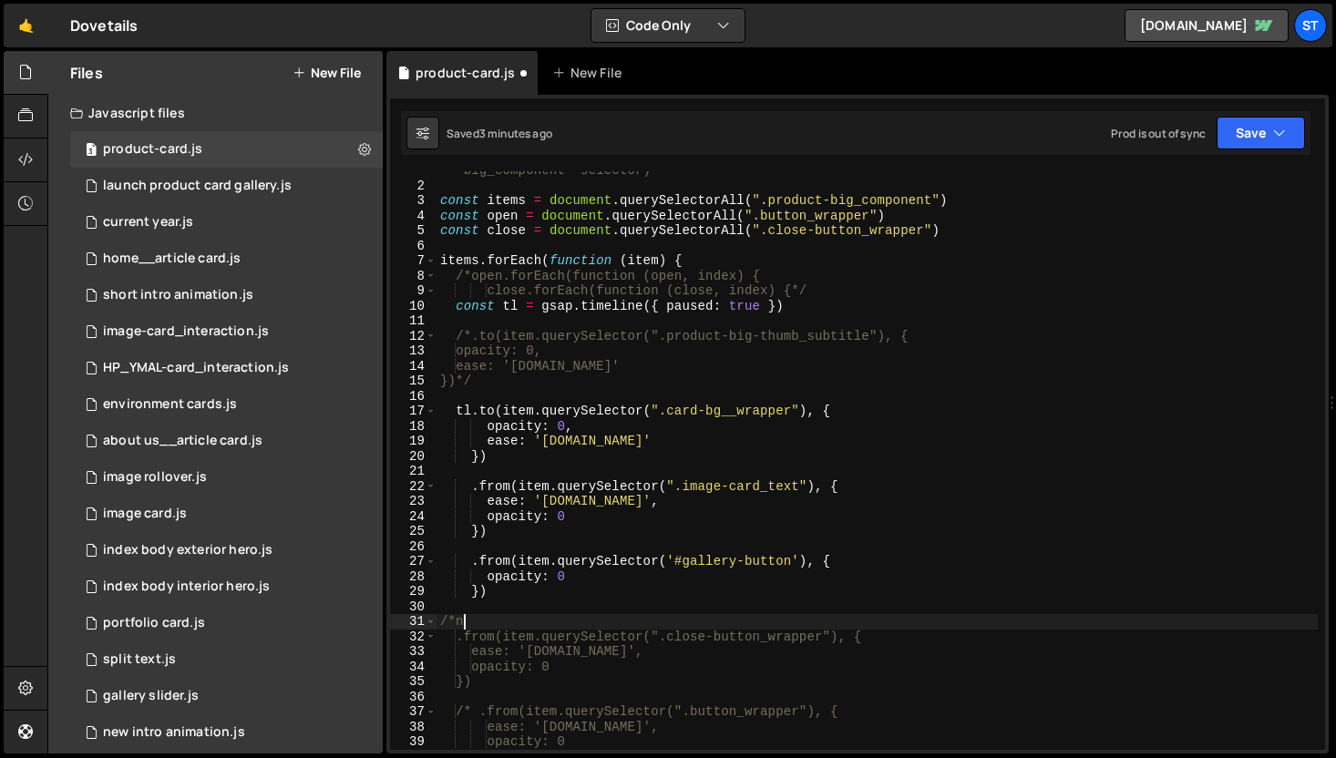
scroll to position [0, 0]
type textarea "/"
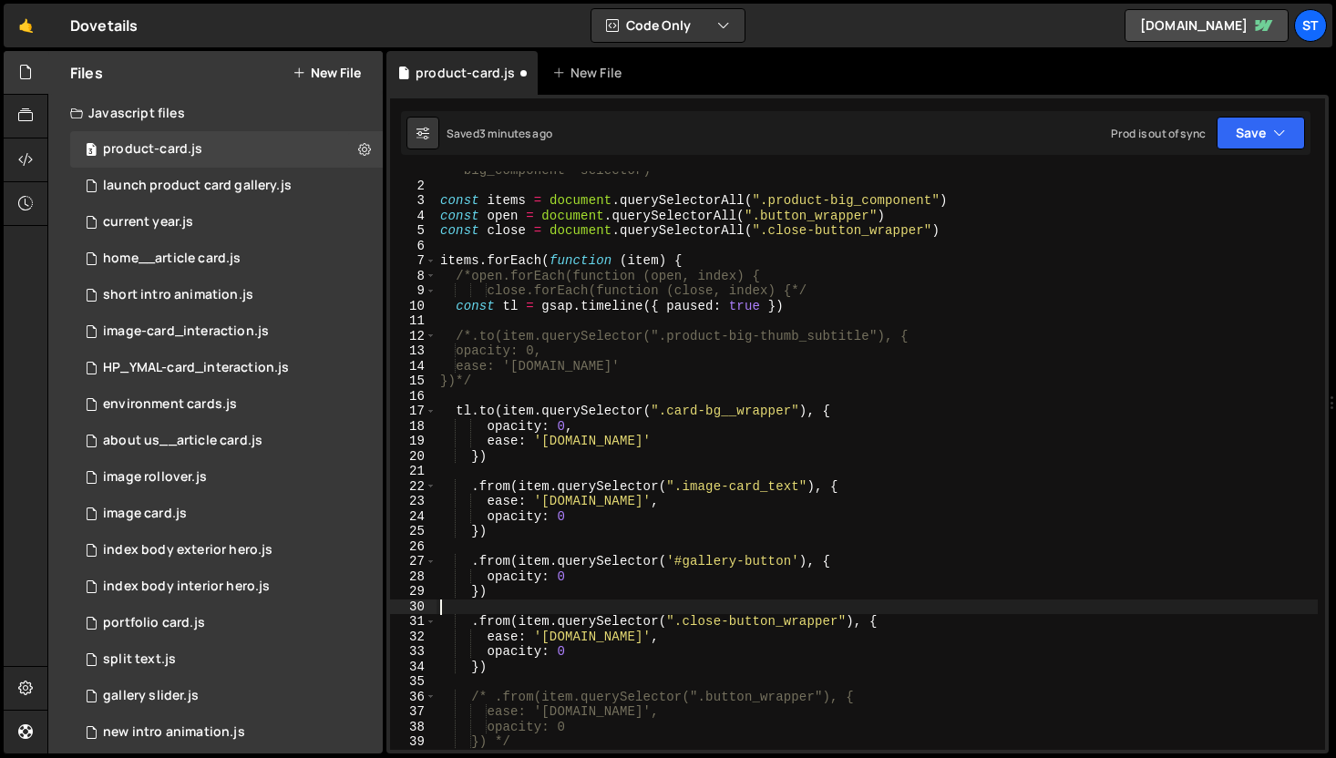
click at [673, 640] on div "// this is used on the portfolio cards - complicated and a slight UX issue on m…" at bounding box center [877, 452] width 881 height 639
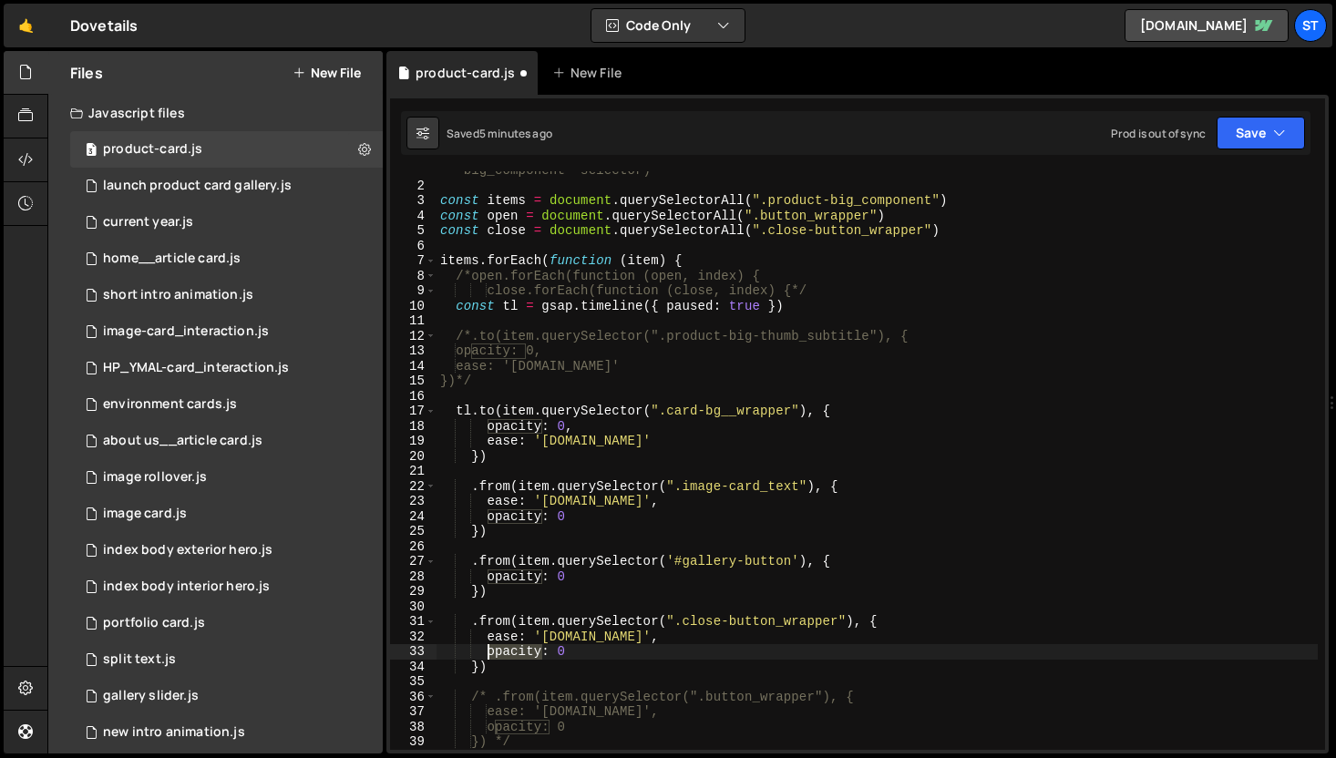
drag, startPoint x: 541, startPoint y: 656, endPoint x: 487, endPoint y: 653, distance: 54.8
click at [487, 653] on div "// this is used on the portfolio cards - complicated and a slight UX issue on m…" at bounding box center [877, 452] width 881 height 639
click at [592, 650] on div "// this is used on the portfolio cards - complicated and a slight UX issue on m…" at bounding box center [877, 452] width 881 height 639
type textarea "autoAlpha: 0"
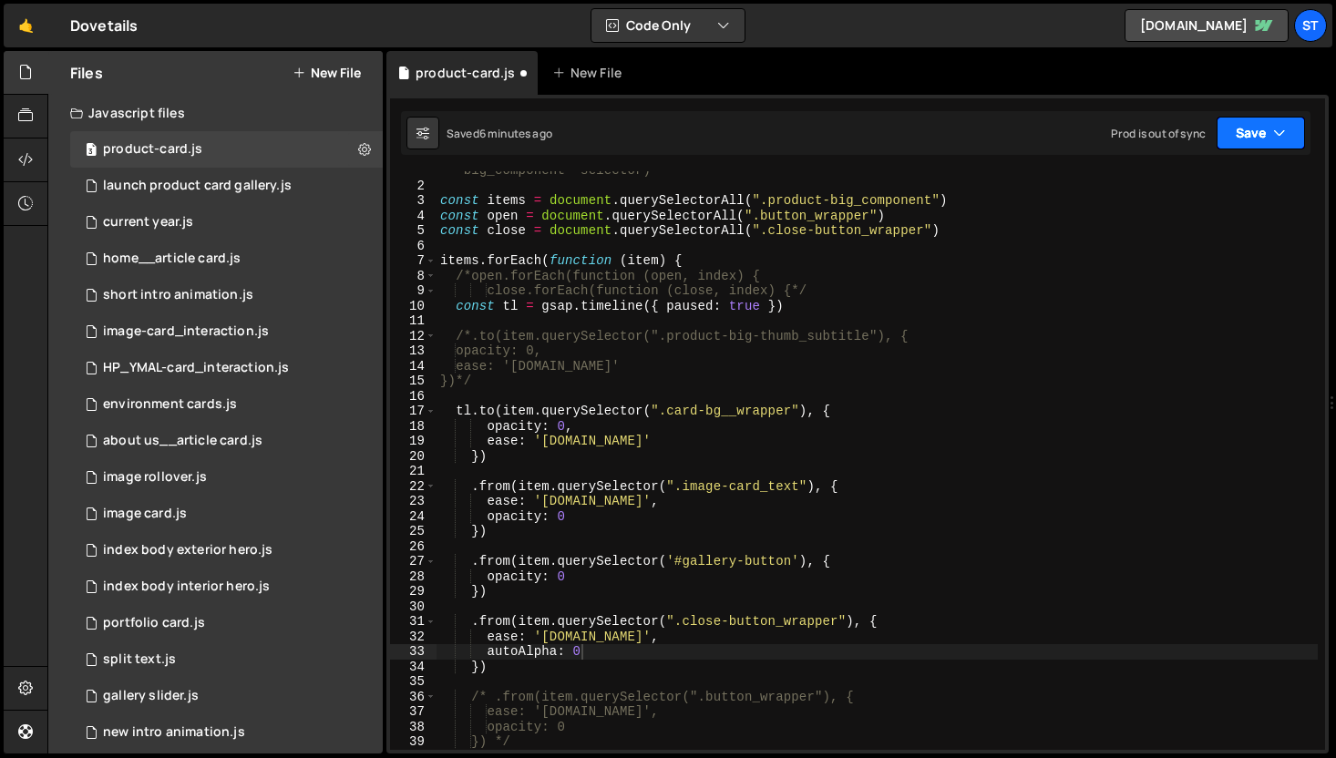
click at [1286, 137] on button "Save" at bounding box center [1261, 133] width 88 height 33
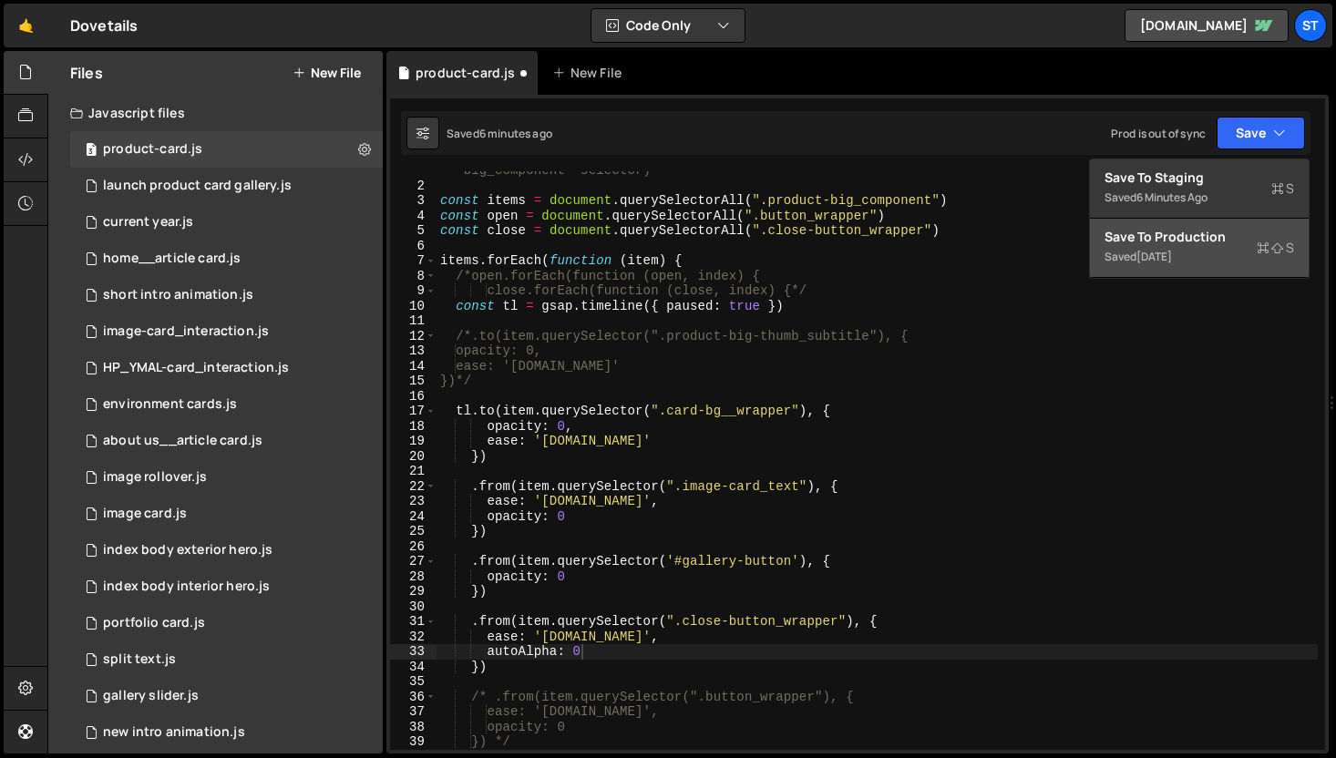
click at [1175, 248] on div "Saved 1 month ago" at bounding box center [1200, 257] width 190 height 22
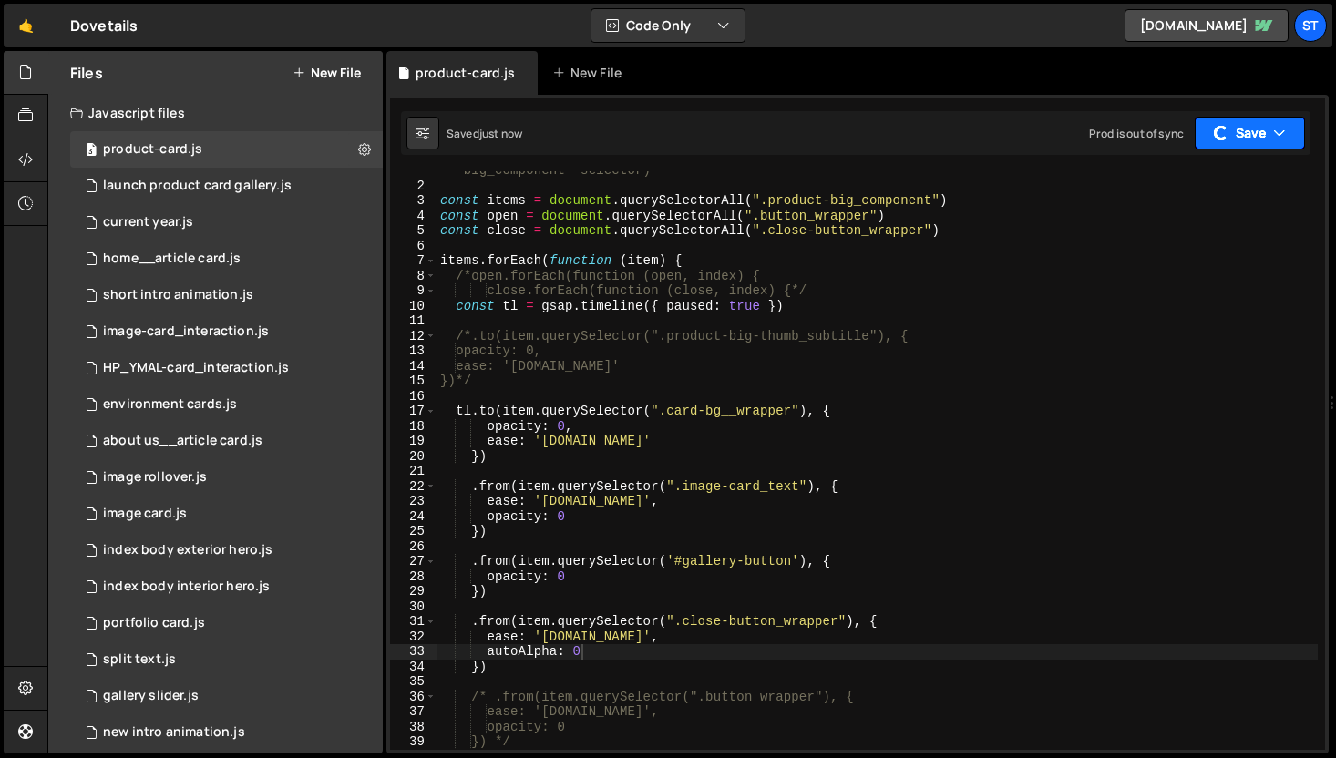
click at [1262, 130] on button "Save" at bounding box center [1250, 133] width 110 height 33
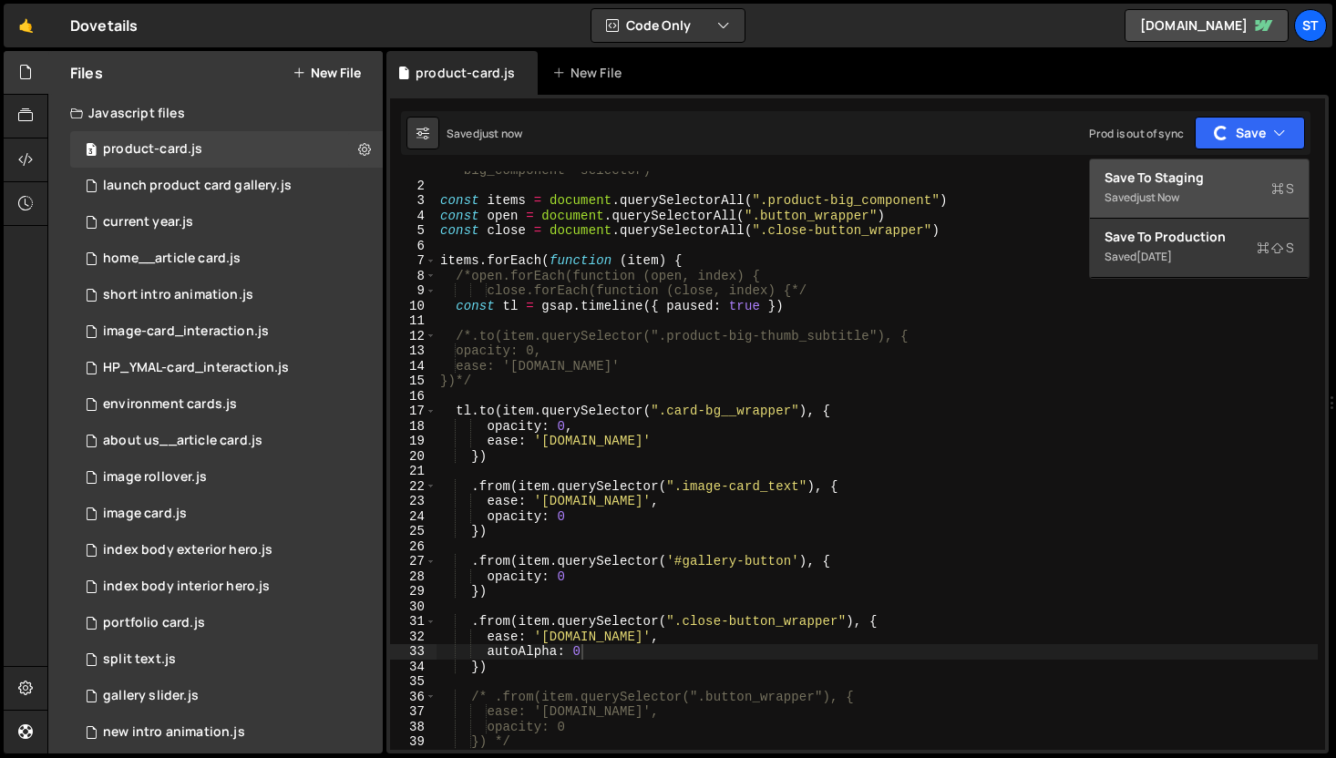
click at [1193, 181] on div "Save to Staging S" at bounding box center [1200, 178] width 190 height 18
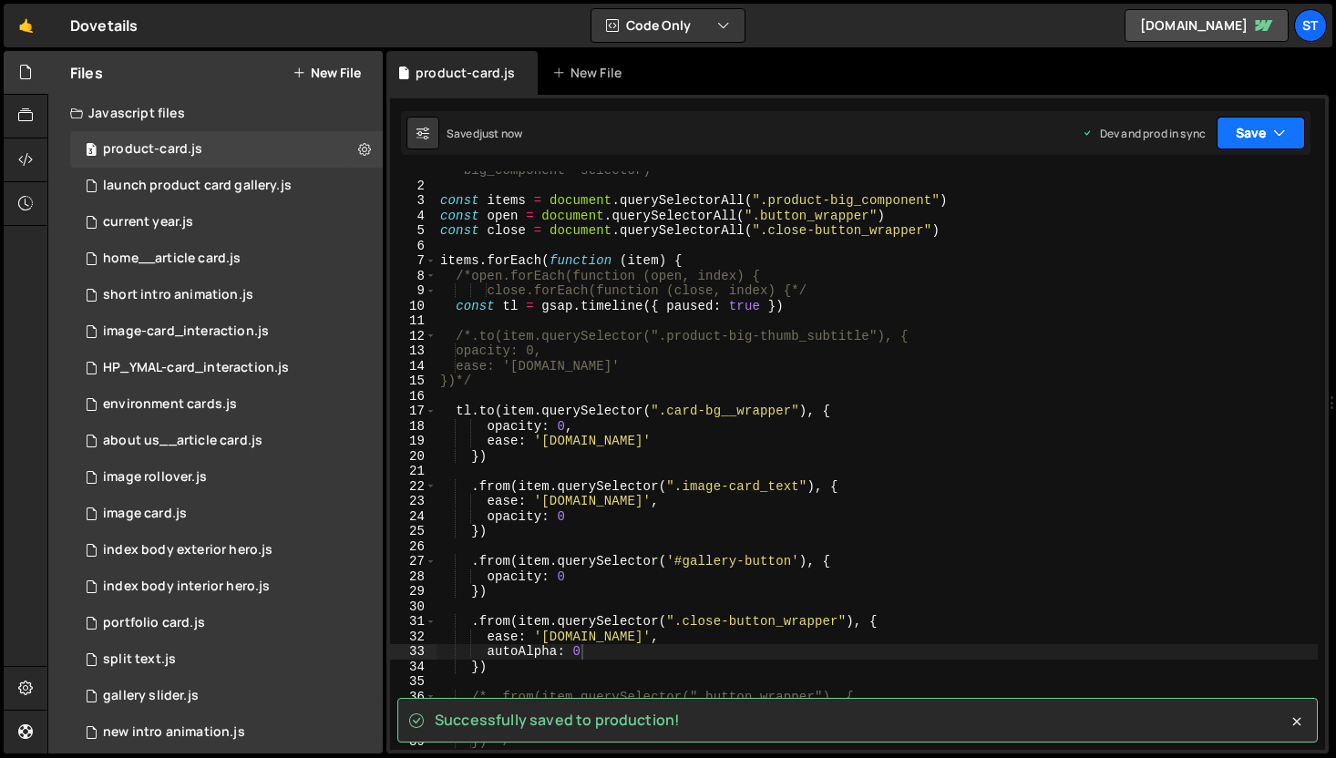
click at [1250, 140] on button "Save" at bounding box center [1261, 133] width 88 height 33
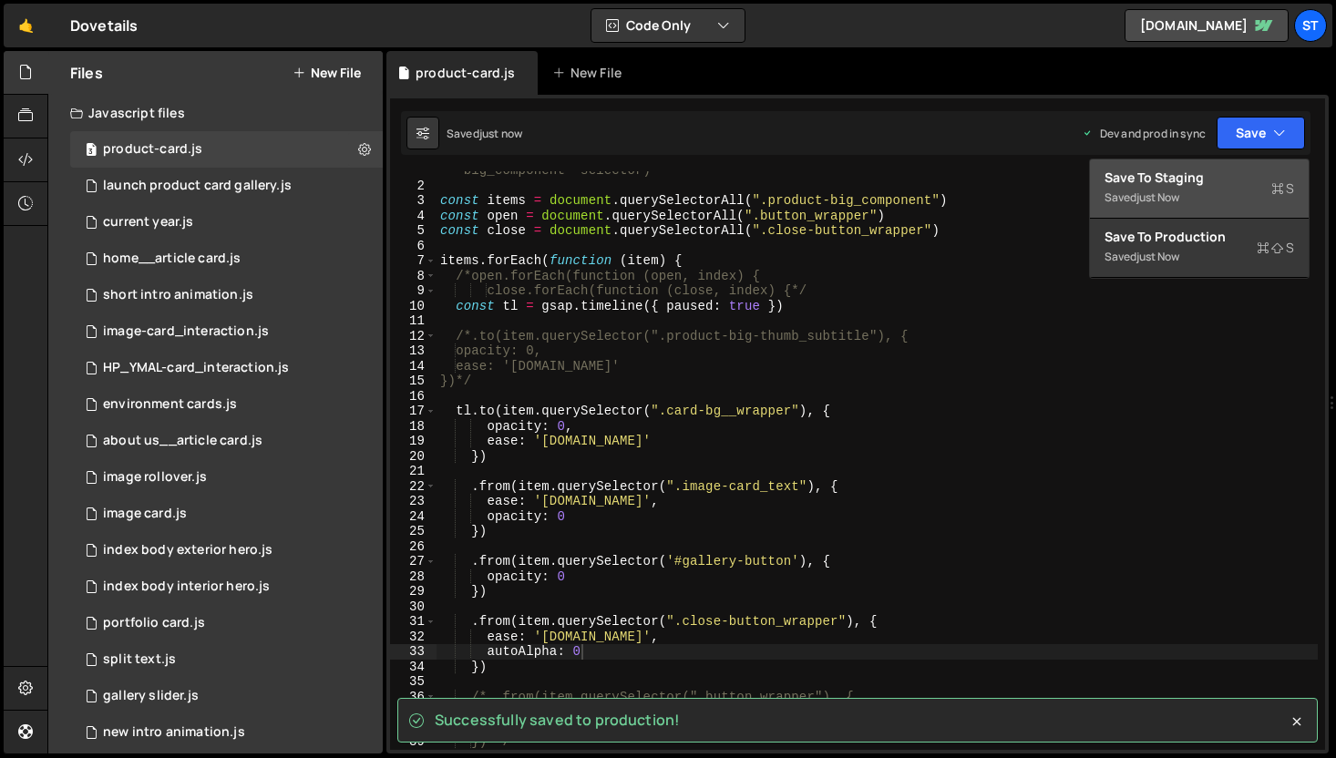
click at [1158, 199] on div "just now" at bounding box center [1158, 197] width 43 height 15
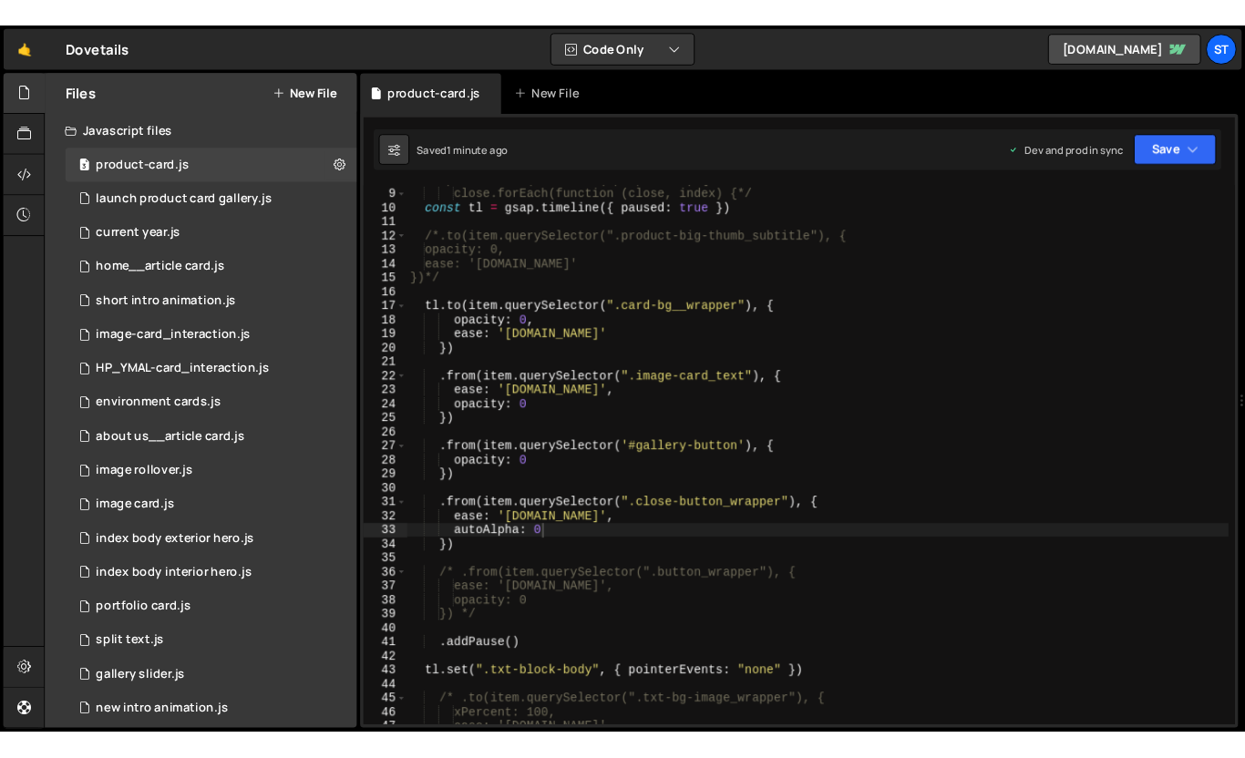
scroll to position [149, 0]
